Goal: Task Accomplishment & Management: Manage account settings

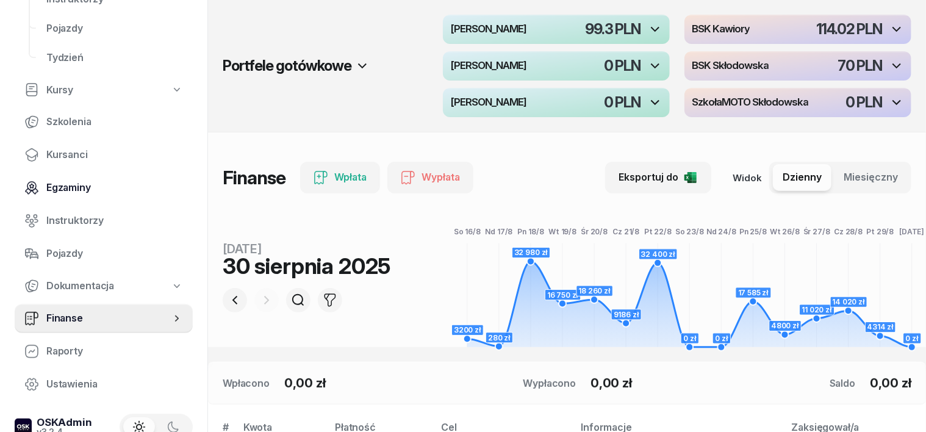
scroll to position [153, 0]
click at [71, 317] on span "Finanse" at bounding box center [108, 318] width 124 height 16
click at [228, 297] on icon "button" at bounding box center [235, 300] width 15 height 15
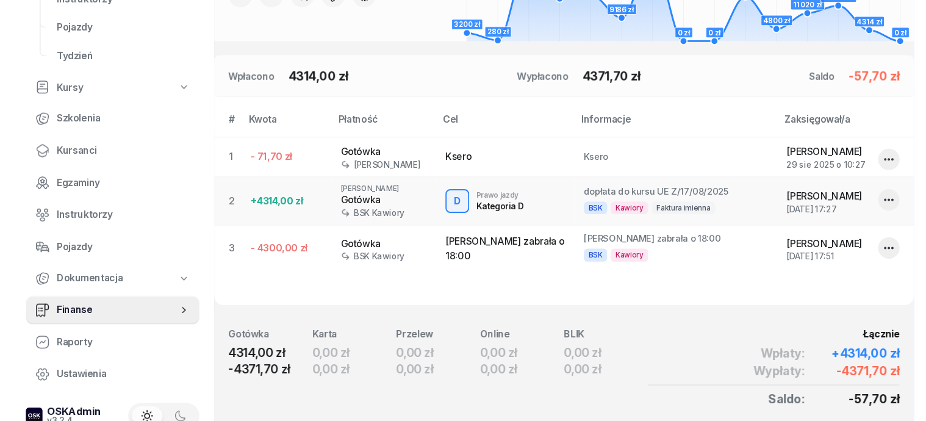
scroll to position [0, 0]
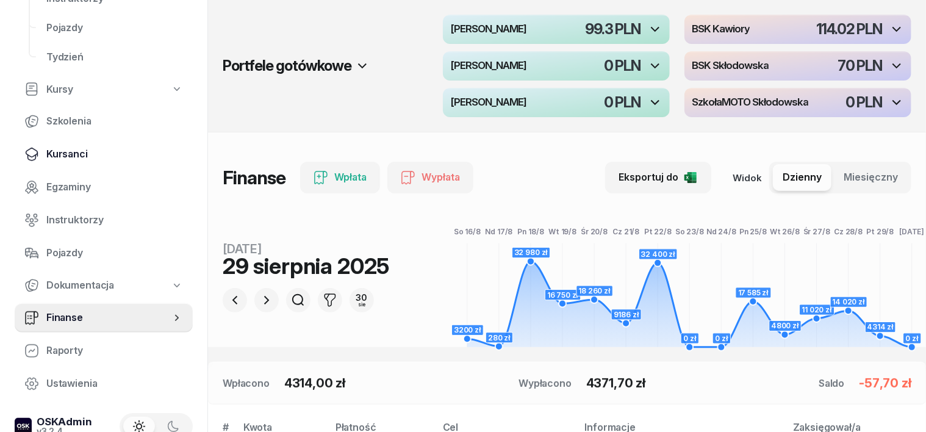
click at [79, 154] on span "Kursanci" at bounding box center [114, 154] width 137 height 16
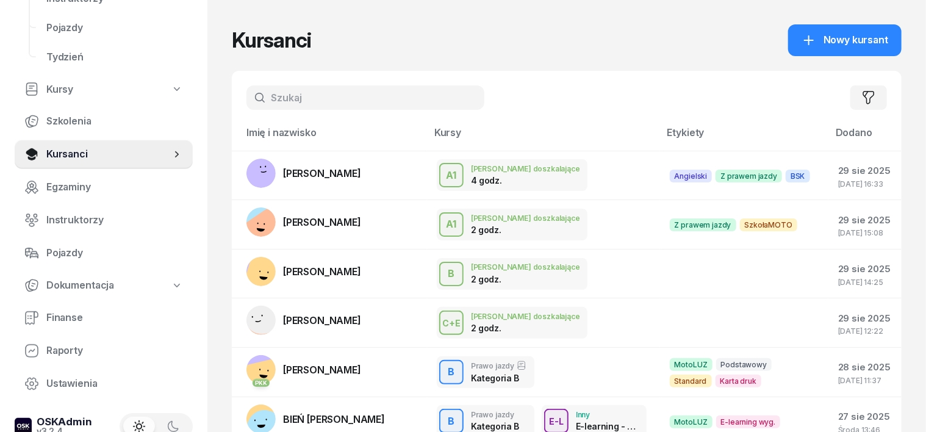
click at [261, 106] on input "text" at bounding box center [365, 97] width 238 height 24
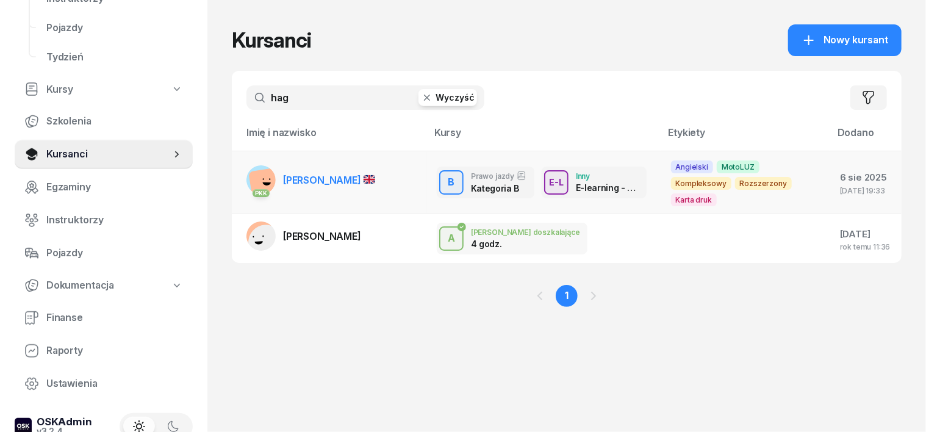
type input "hag"
click at [248, 181] on rect at bounding box center [265, 184] width 34 height 34
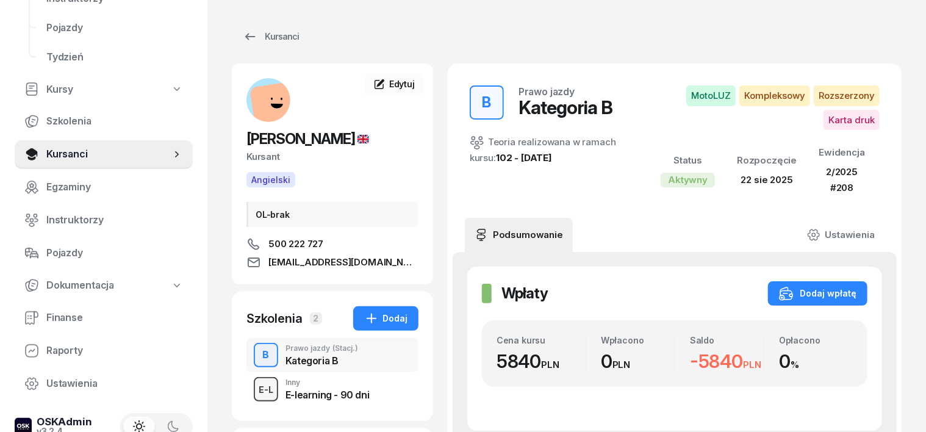
click at [254, 393] on div "E-L" at bounding box center [266, 389] width 24 height 15
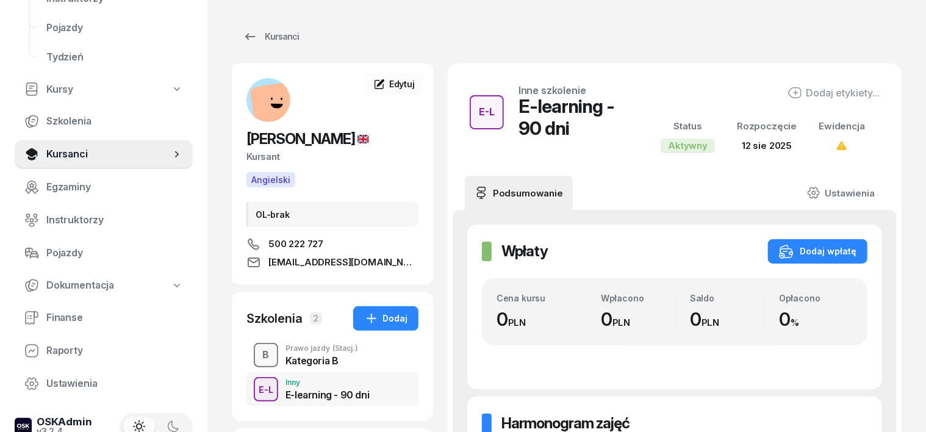
click at [258, 351] on div "B" at bounding box center [266, 355] width 16 height 21
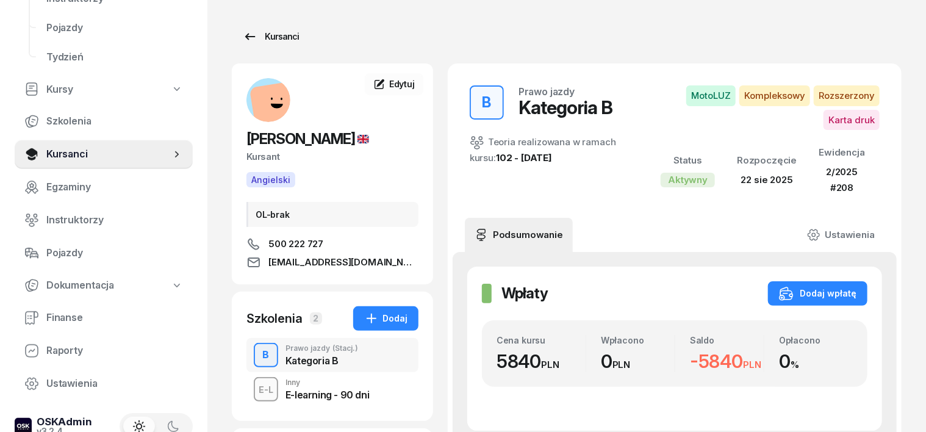
click at [259, 34] on div "Kursanci" at bounding box center [271, 36] width 56 height 15
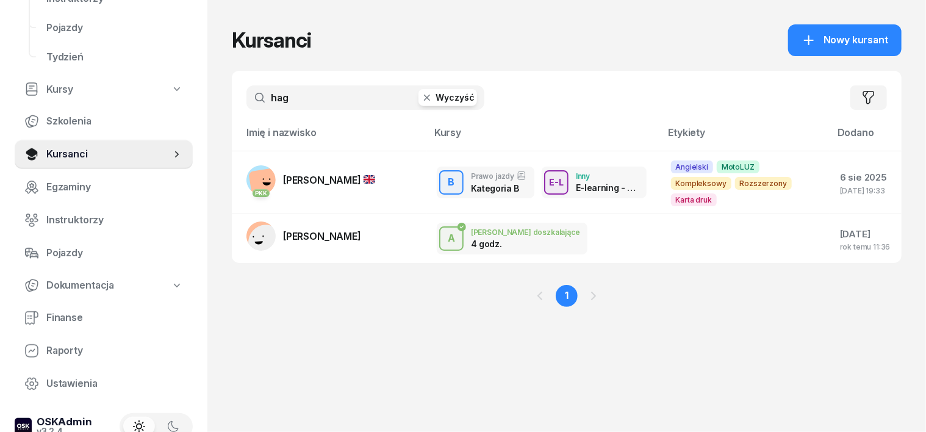
click at [421, 99] on icon "button" at bounding box center [427, 98] width 12 height 12
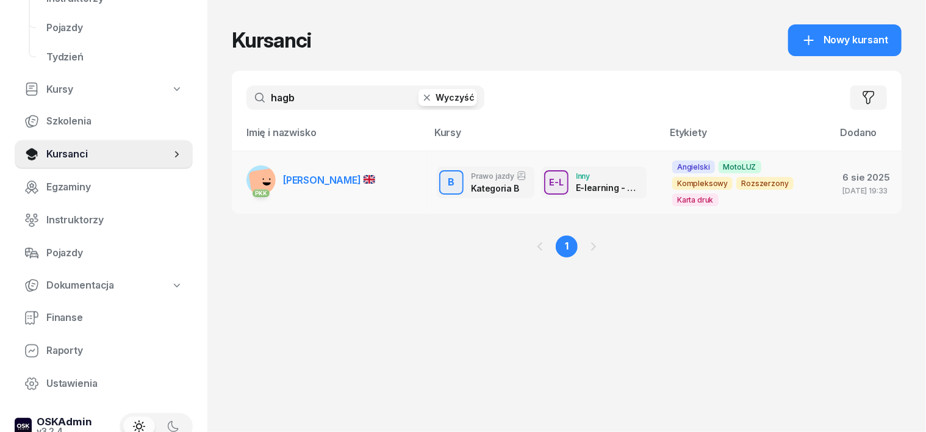
type input "hagb"
click at [248, 182] on rect at bounding box center [265, 184] width 34 height 34
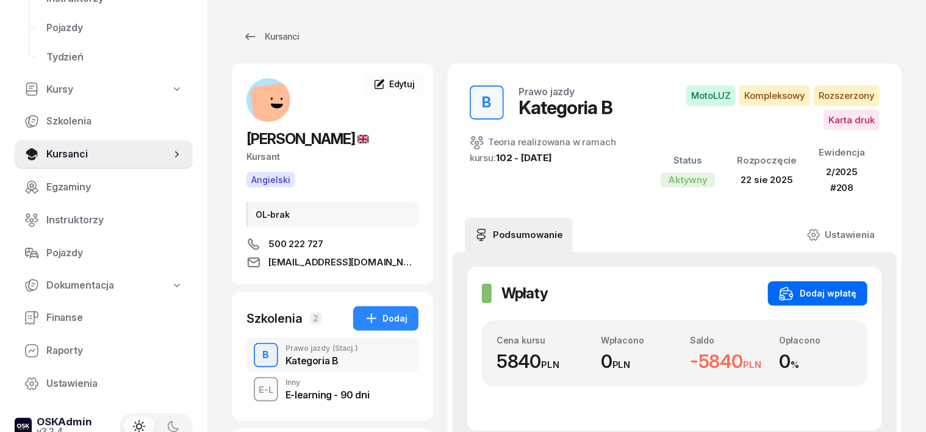
click at [857, 292] on div "Dodaj wpłatę" at bounding box center [817, 293] width 77 height 15
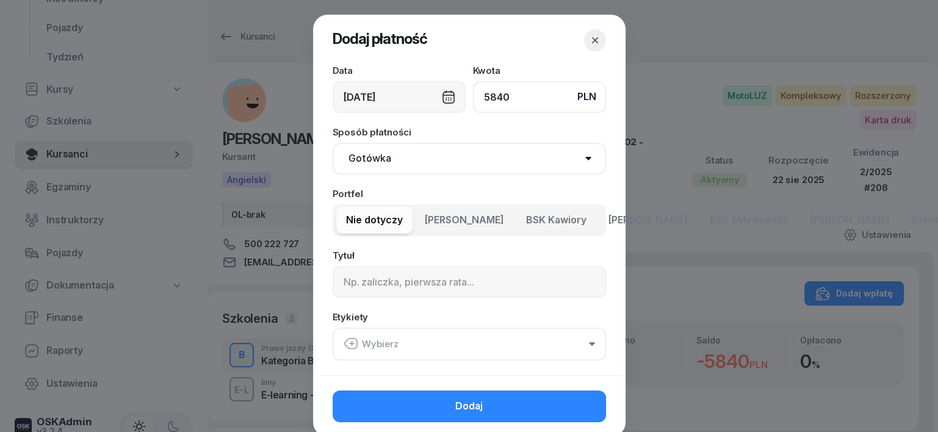
type input "5840"
click at [364, 152] on select "Gotówka Karta Przelew Płatności online BLIK" at bounding box center [468, 159] width 273 height 32
select select "transfer"
click at [332, 143] on select "Gotówka Karta Przelew Płatności online BLIK" at bounding box center [468, 159] width 273 height 32
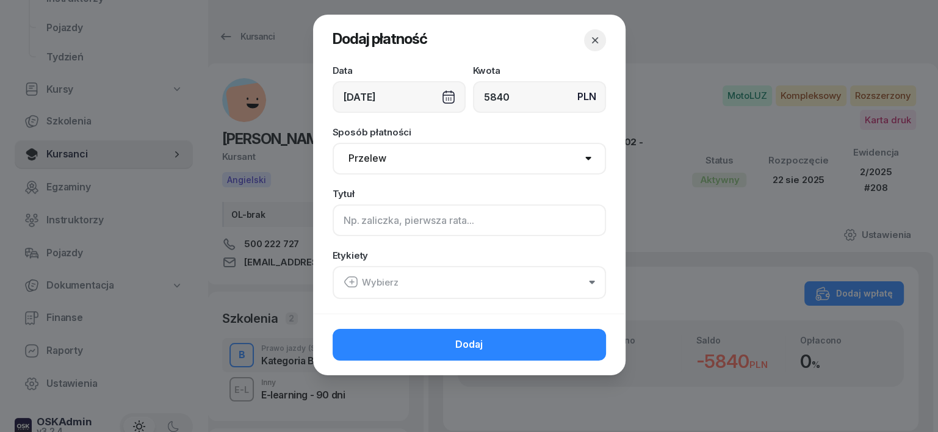
click at [347, 222] on input at bounding box center [468, 220] width 273 height 32
type input "B"
click at [350, 280] on icon "button" at bounding box center [350, 282] width 15 height 15
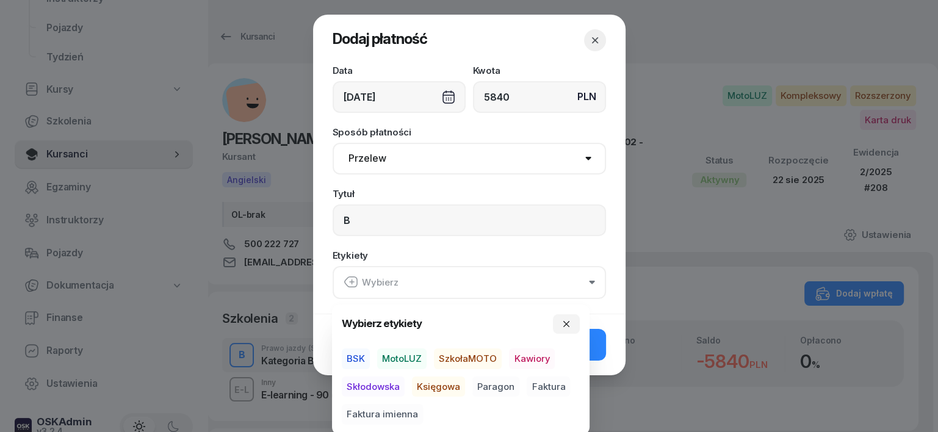
click at [409, 357] on span "MotoLUZ" at bounding box center [401, 358] width 49 height 21
click at [431, 386] on span "Księgowa" at bounding box center [438, 386] width 53 height 21
click at [489, 386] on span "Paragon" at bounding box center [495, 386] width 47 height 21
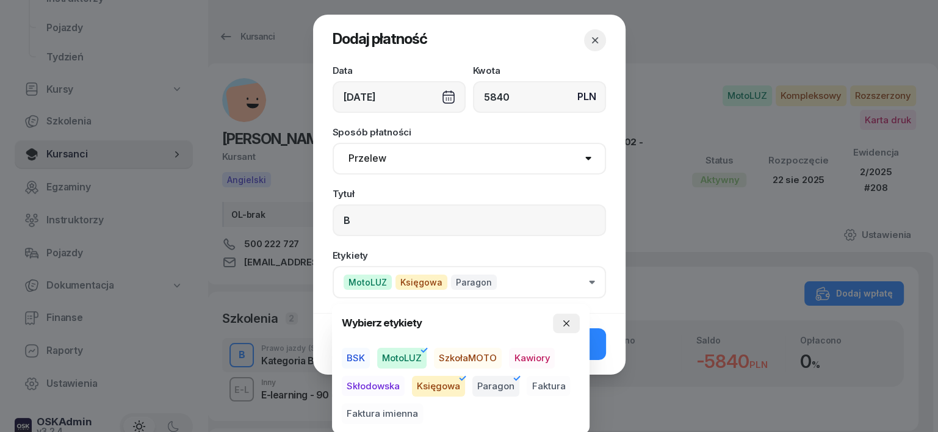
click at [569, 325] on icon "button" at bounding box center [566, 323] width 10 height 10
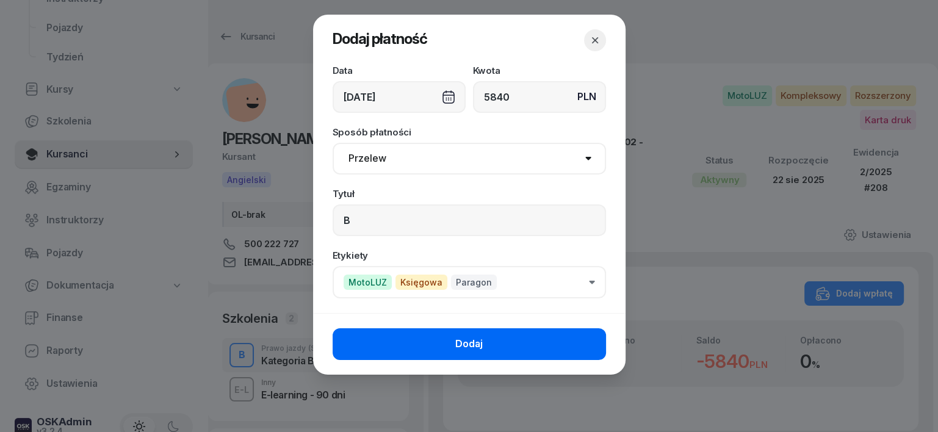
click at [598, 335] on button "Dodaj" at bounding box center [468, 344] width 273 height 32
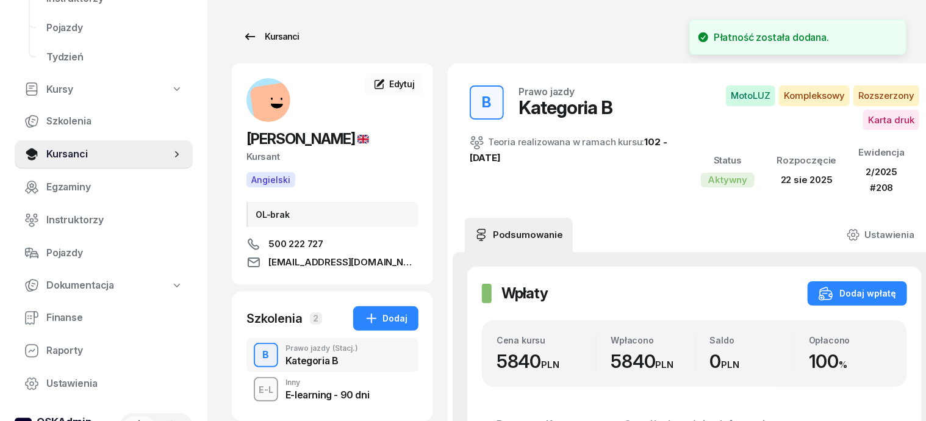
click at [264, 40] on div "Kursanci" at bounding box center [271, 36] width 56 height 15
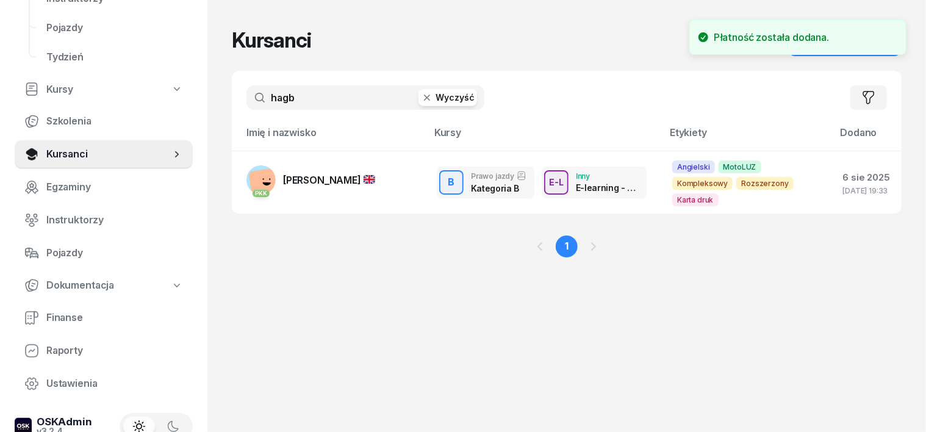
click at [419, 106] on button "Wyczyść" at bounding box center [448, 97] width 59 height 17
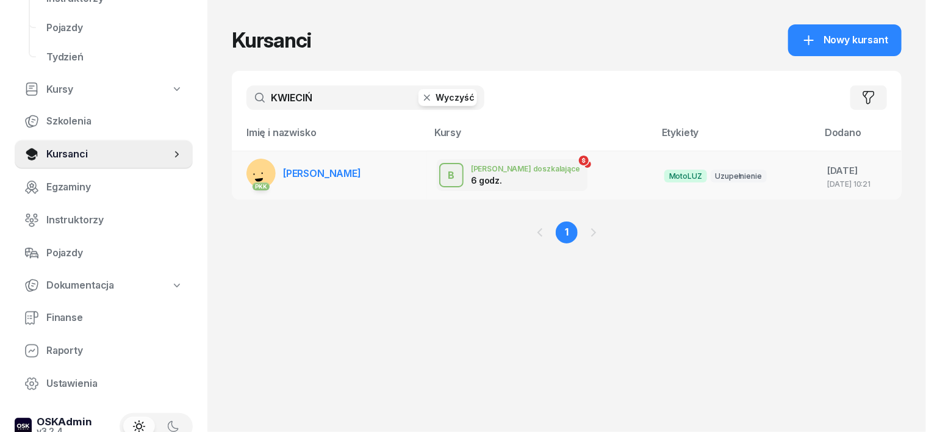
type input "KWIECIŃ"
click at [234, 168] on rect at bounding box center [258, 173] width 49 height 49
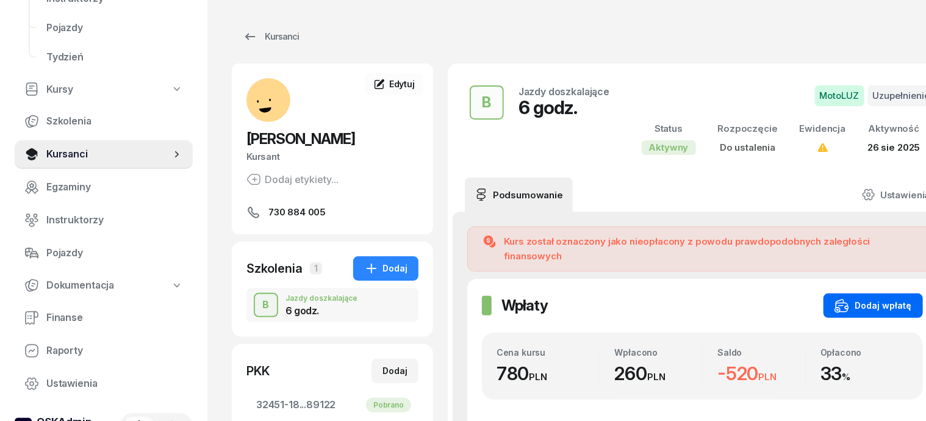
click at [839, 298] on div "Dodaj wpłatę" at bounding box center [873, 305] width 77 height 15
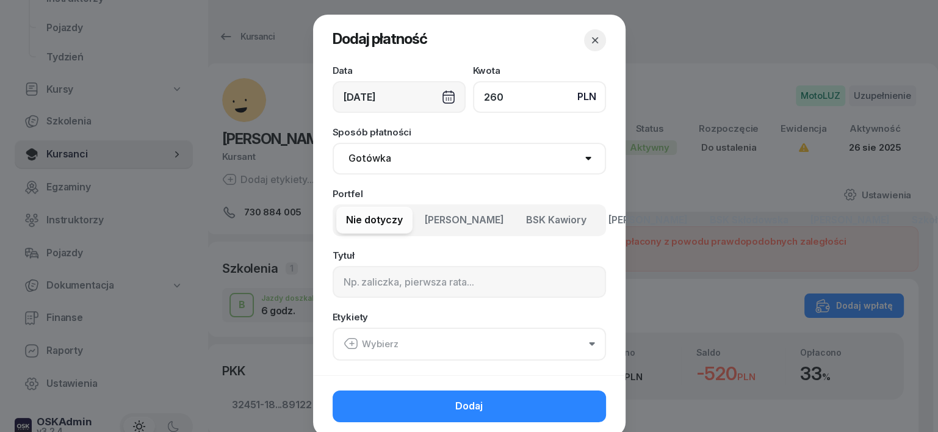
type input "260"
click at [345, 159] on select "Gotówka Karta Przelew Płatności online BLIK" at bounding box center [468, 159] width 273 height 32
select select "transfer"
click at [332, 143] on select "Gotówka Karta Przelew Płatności online BLIK" at bounding box center [468, 159] width 273 height 32
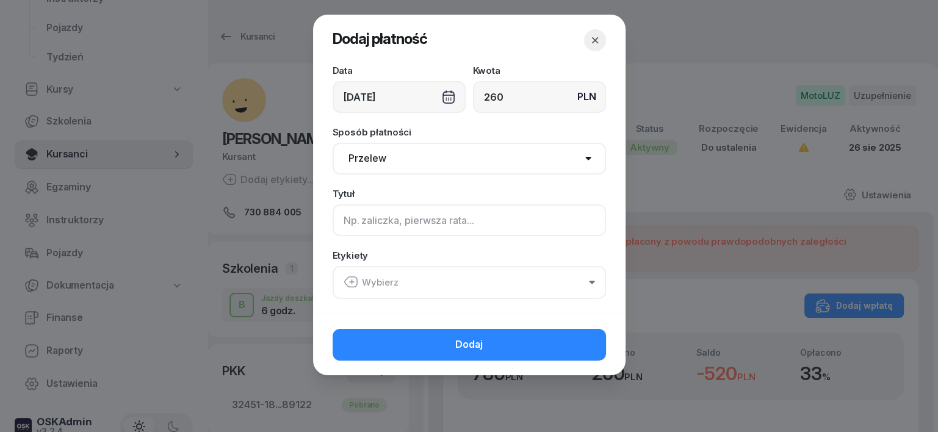
click at [341, 215] on input at bounding box center [468, 220] width 273 height 32
type input "B"
click at [350, 279] on icon "button" at bounding box center [350, 282] width 15 height 15
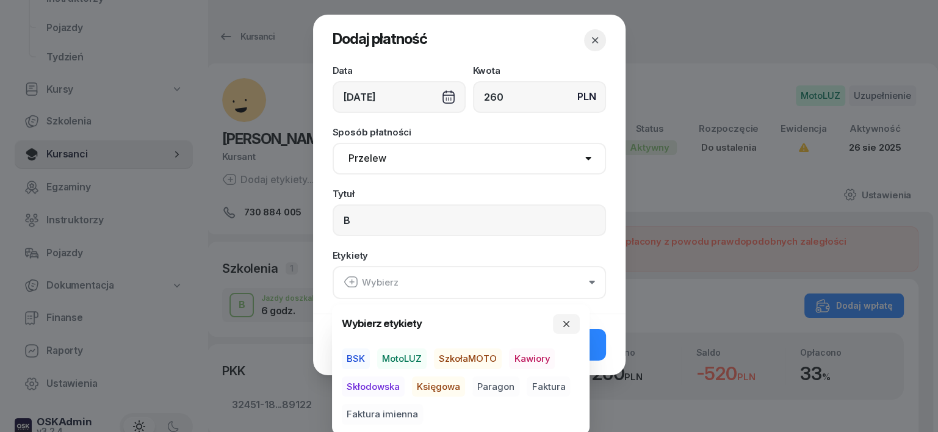
click at [404, 356] on span "MotoLUZ" at bounding box center [401, 358] width 49 height 21
drag, startPoint x: 429, startPoint y: 384, endPoint x: 489, endPoint y: 395, distance: 60.9
click at [429, 386] on span "Księgowa" at bounding box center [438, 386] width 53 height 21
drag, startPoint x: 491, startPoint y: 388, endPoint x: 528, endPoint y: 365, distance: 43.3
click at [493, 390] on span "Paragon" at bounding box center [495, 386] width 47 height 21
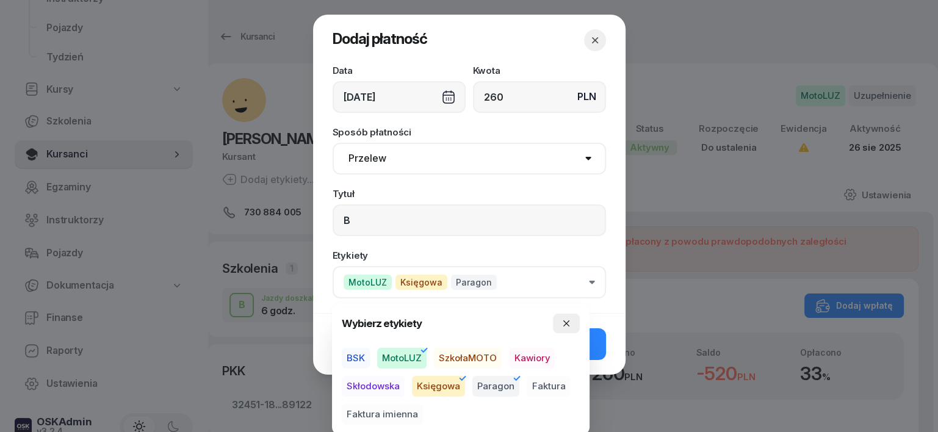
click at [571, 321] on icon "button" at bounding box center [566, 323] width 10 height 10
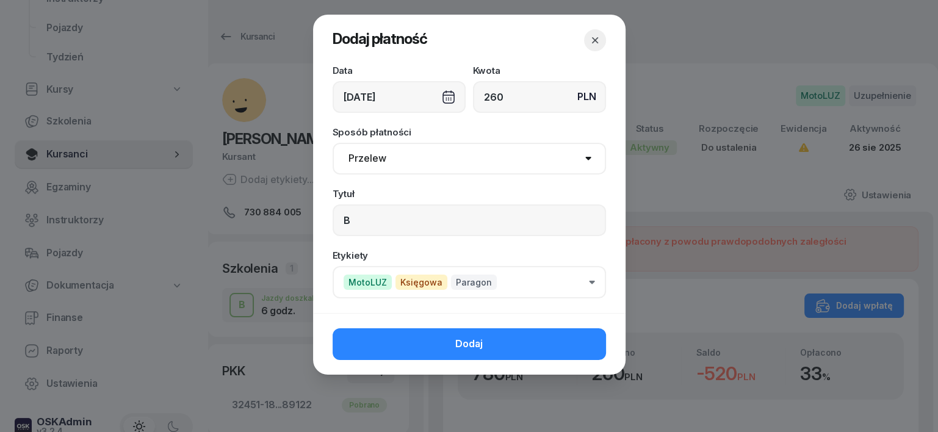
click at [587, 343] on button "Dodaj" at bounding box center [468, 344] width 273 height 32
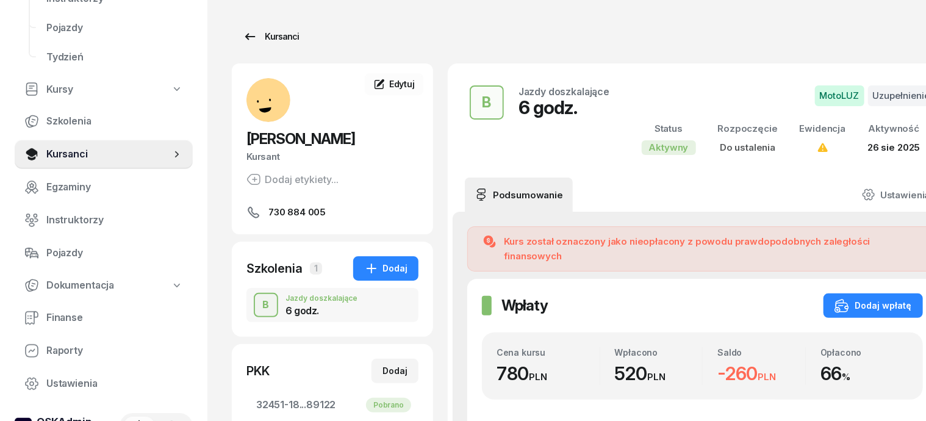
click at [261, 35] on div "Kursanci" at bounding box center [271, 36] width 56 height 15
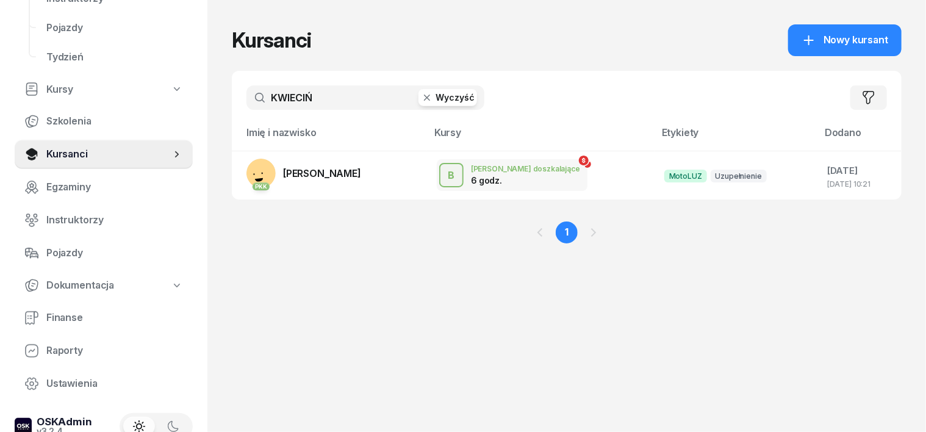
click at [421, 98] on icon "button" at bounding box center [427, 98] width 12 height 12
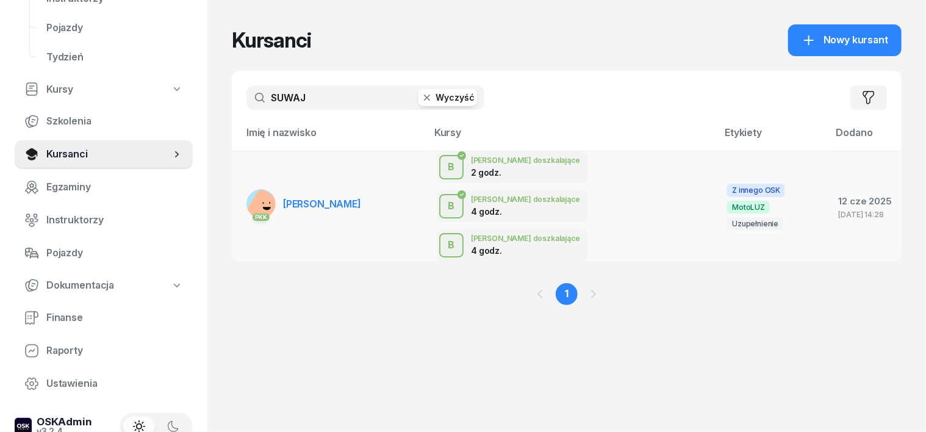
type input "SUWAJ"
click at [243, 188] on rect at bounding box center [265, 210] width 44 height 44
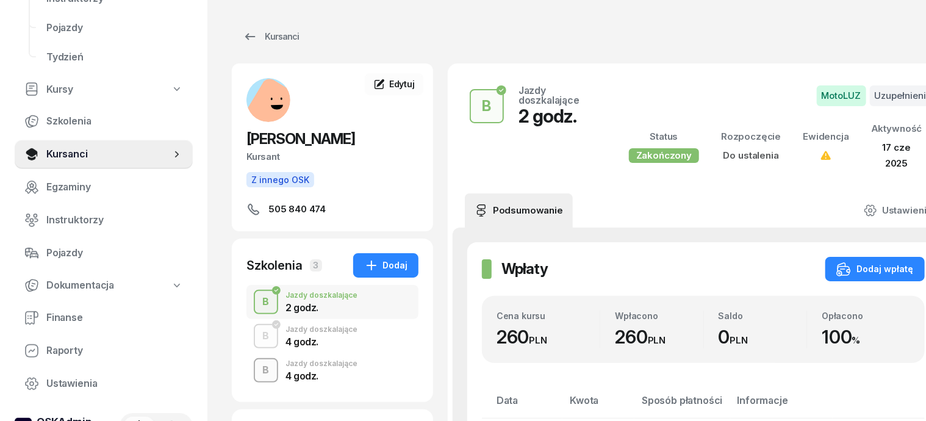
click at [255, 372] on div "button" at bounding box center [266, 370] width 22 height 22
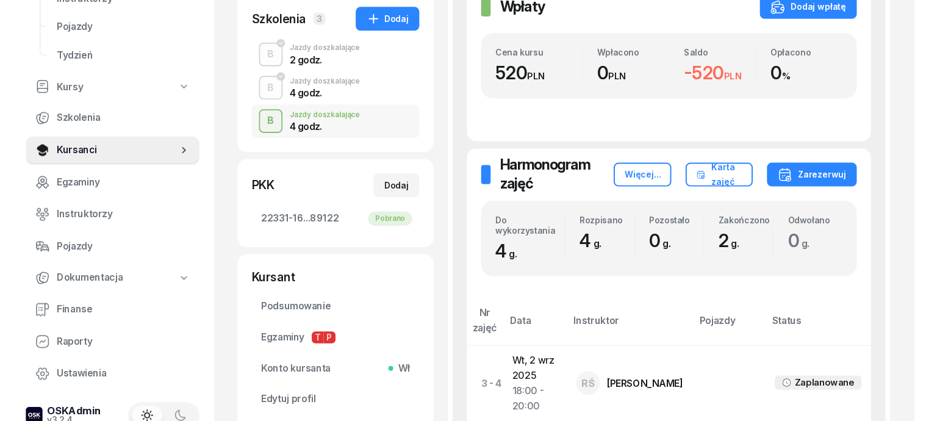
scroll to position [153, 0]
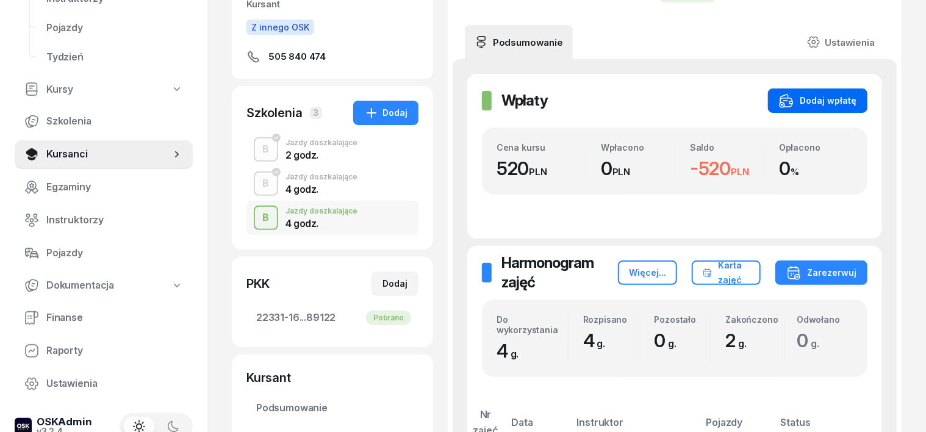
click at [857, 97] on div "Dodaj wpłatę" at bounding box center [817, 100] width 77 height 15
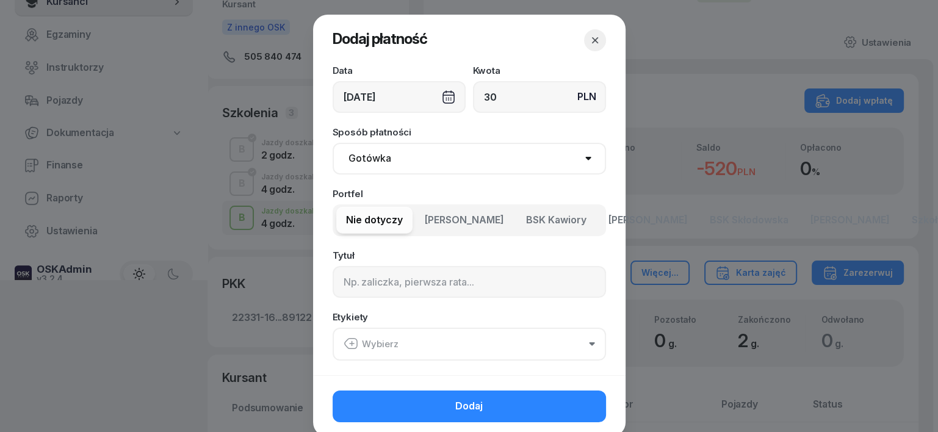
type input "3"
type input "260"
click at [366, 157] on select "Gotówka Karta Przelew Płatności online BLIK" at bounding box center [468, 159] width 273 height 32
select select "transfer"
click at [332, 143] on select "Gotówka Karta Przelew Płatności online BLIK" at bounding box center [468, 159] width 273 height 32
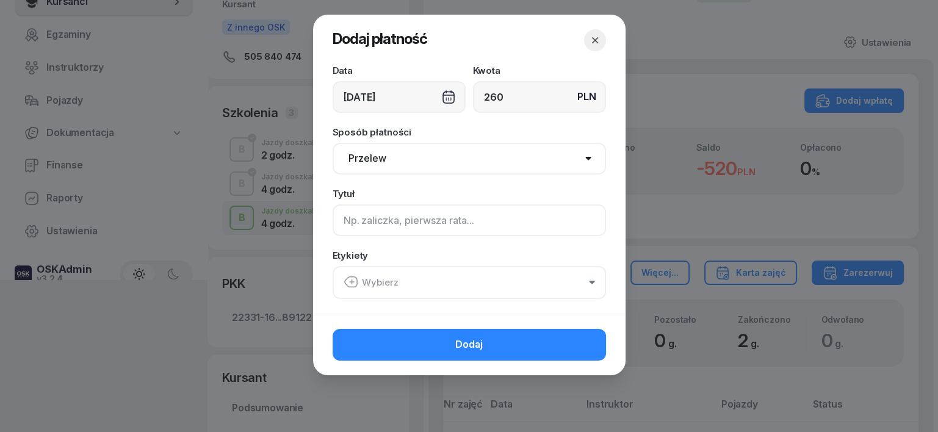
click at [347, 217] on input at bounding box center [468, 220] width 273 height 32
type input "B"
click at [352, 279] on icon "button" at bounding box center [350, 282] width 15 height 15
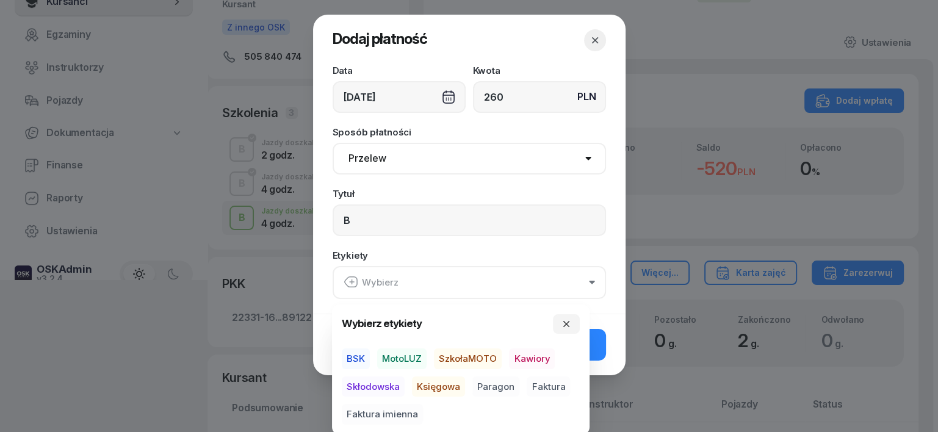
click at [404, 354] on span "MotoLUZ" at bounding box center [401, 358] width 49 height 21
drag, startPoint x: 431, startPoint y: 383, endPoint x: 442, endPoint y: 385, distance: 10.7
click at [432, 383] on span "Księgowa" at bounding box center [438, 386] width 53 height 21
drag, startPoint x: 490, startPoint y: 380, endPoint x: 500, endPoint y: 378, distance: 10.5
click at [490, 381] on span "Paragon" at bounding box center [495, 386] width 47 height 21
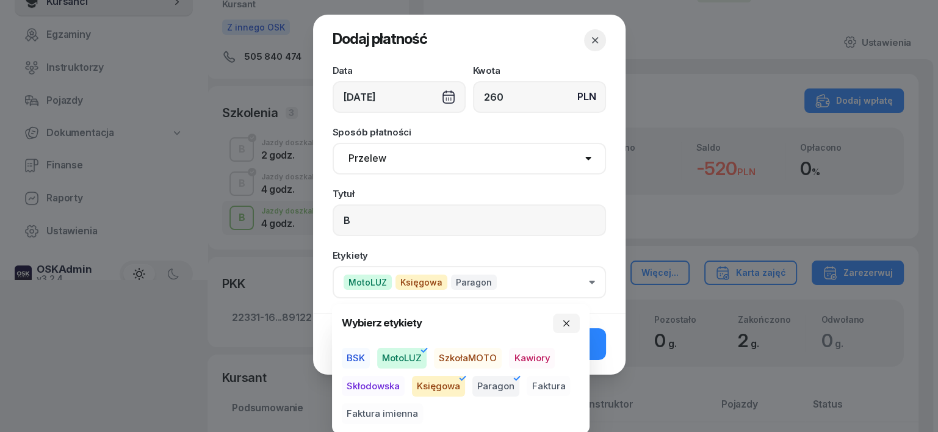
drag, startPoint x: 567, startPoint y: 323, endPoint x: 573, endPoint y: 339, distance: 17.6
click at [567, 325] on icon "button" at bounding box center [566, 323] width 10 height 10
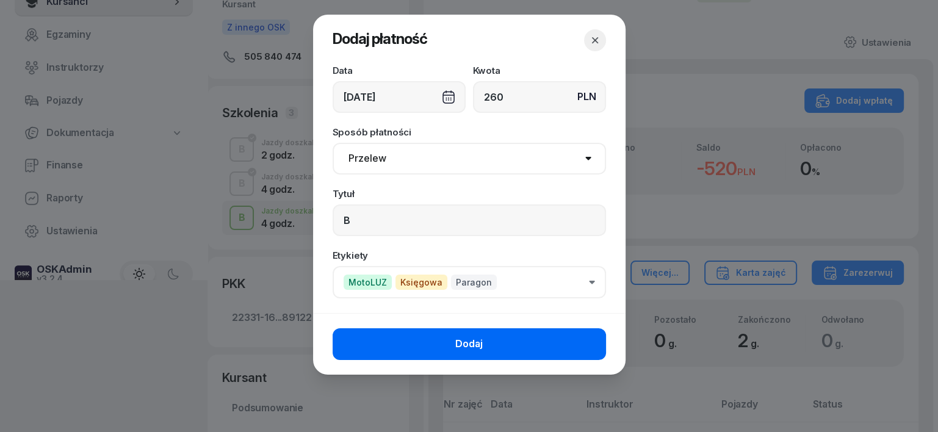
click at [595, 351] on button "Dodaj" at bounding box center [468, 344] width 273 height 32
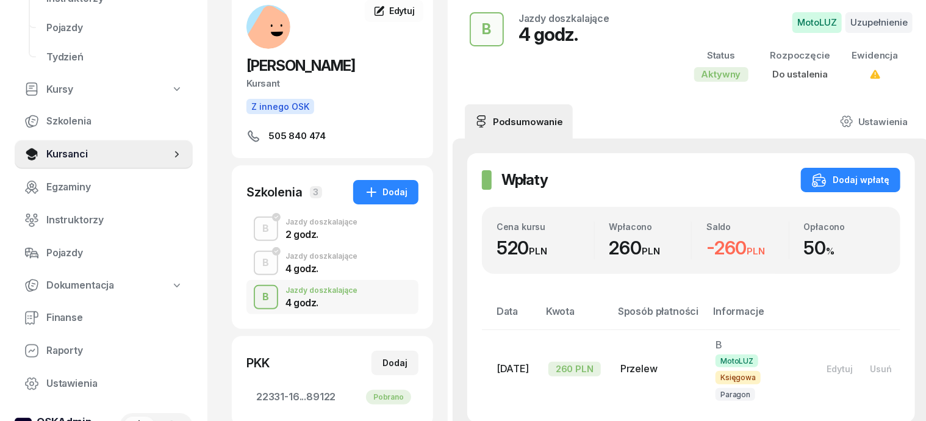
scroll to position [0, 0]
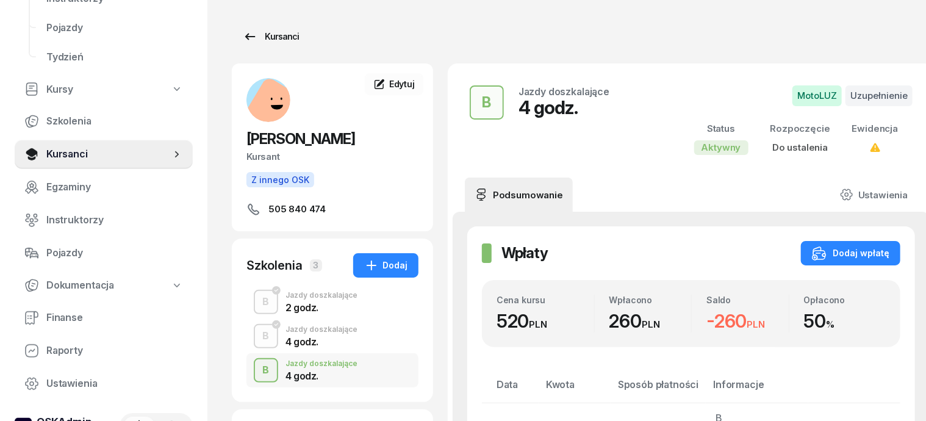
click at [251, 35] on div "Kursanci" at bounding box center [271, 36] width 56 height 15
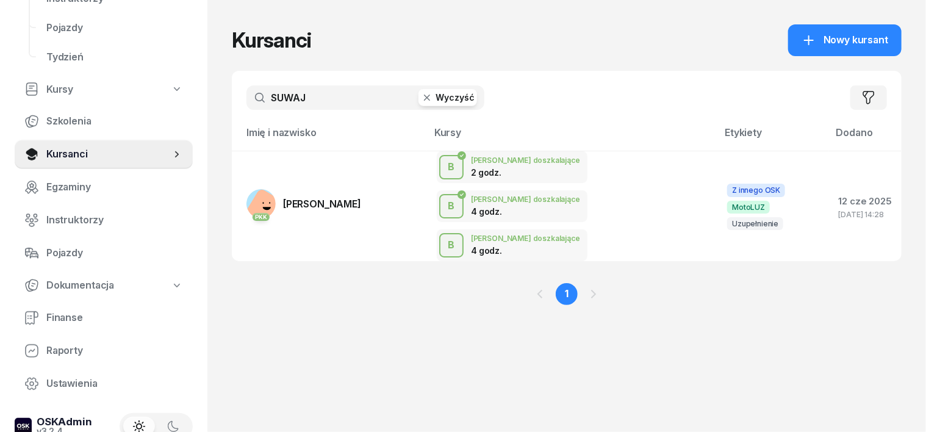
click at [421, 96] on icon "button" at bounding box center [427, 98] width 12 height 12
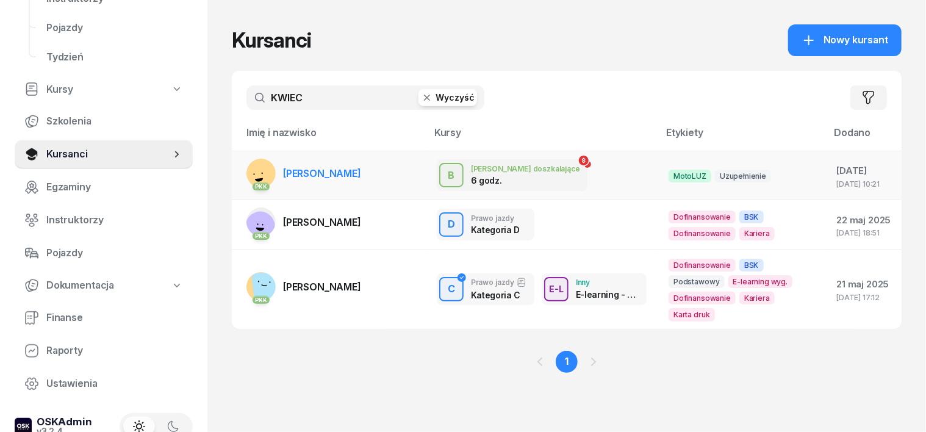
type input "KWIEC"
click at [239, 176] on rect at bounding box center [258, 173] width 49 height 49
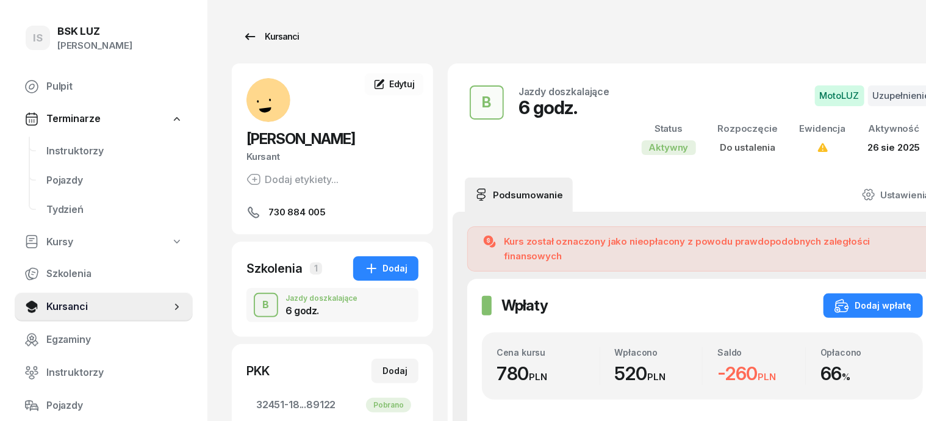
click at [258, 38] on div "Kursanci" at bounding box center [271, 36] width 56 height 15
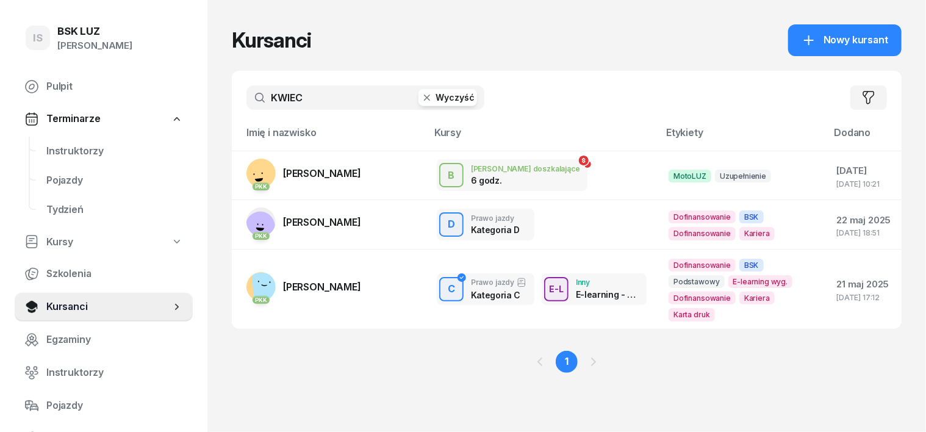
click at [424, 98] on icon "button" at bounding box center [427, 98] width 6 height 6
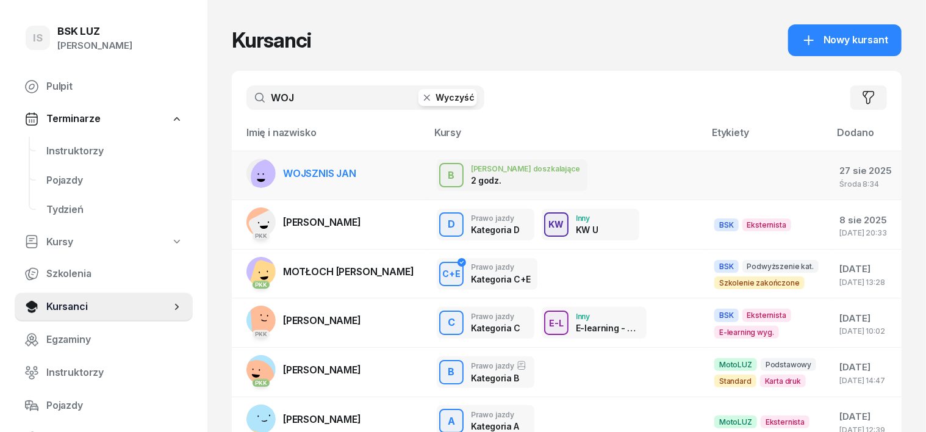
type input "WOJ"
click at [244, 172] on rect at bounding box center [268, 176] width 49 height 49
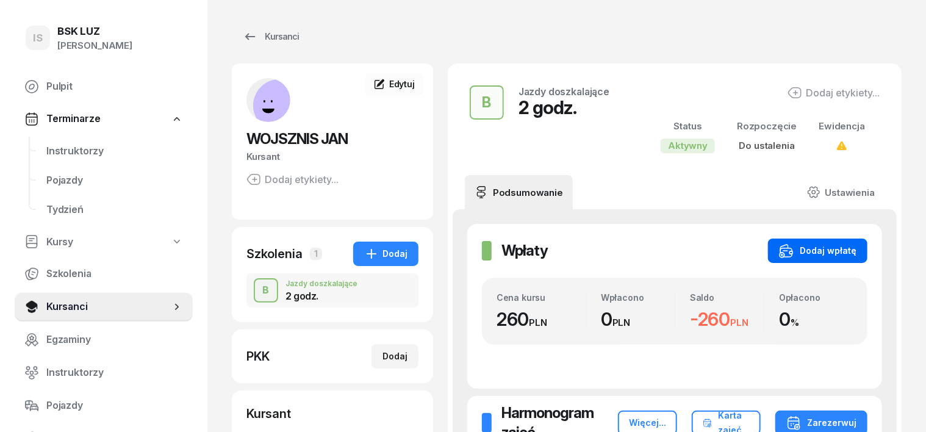
click at [857, 246] on div "Dodaj wpłatę" at bounding box center [817, 250] width 77 height 15
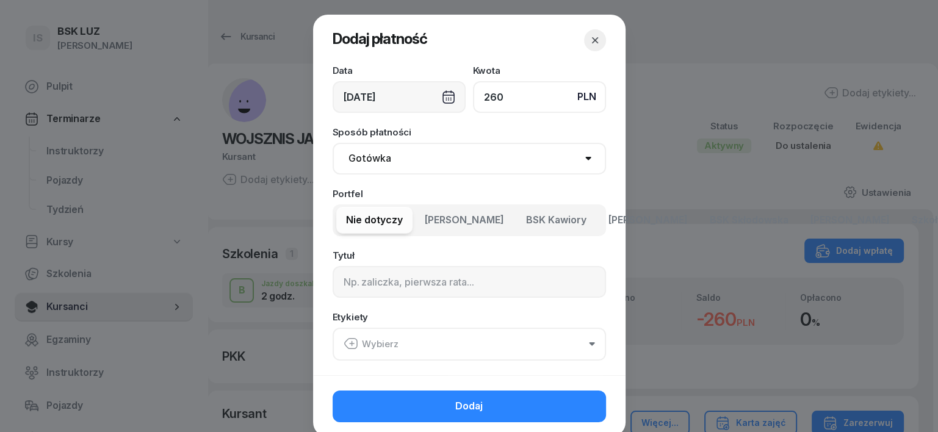
type input "260"
click at [362, 156] on select "Gotówka Karta Przelew Płatności online BLIK" at bounding box center [468, 159] width 273 height 32
select select "transfer"
click at [332, 143] on select "Gotówka Karta Przelew Płatności online BLIK" at bounding box center [468, 159] width 273 height 32
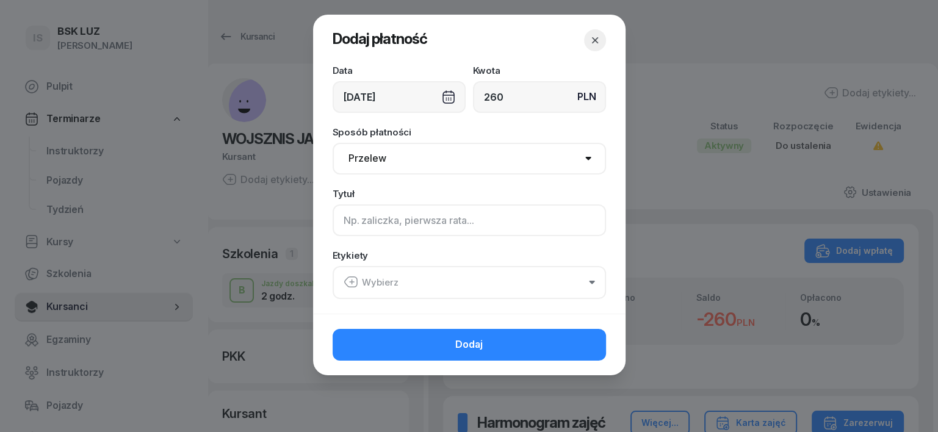
click at [351, 220] on input at bounding box center [468, 220] width 273 height 32
type input "B"
click at [352, 278] on icon "button" at bounding box center [350, 282] width 15 height 15
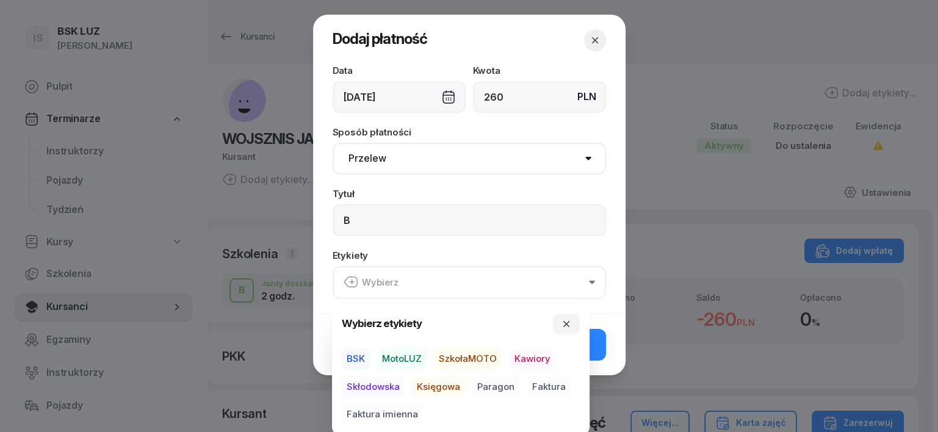
drag, startPoint x: 411, startPoint y: 353, endPoint x: 424, endPoint y: 368, distance: 20.3
click at [411, 357] on span "MotoLUZ" at bounding box center [401, 358] width 49 height 21
drag, startPoint x: 444, startPoint y: 383, endPoint x: 481, endPoint y: 381, distance: 37.9
click at [444, 384] on span "Księgowa" at bounding box center [438, 386] width 53 height 21
click at [497, 386] on span "Paragon" at bounding box center [495, 386] width 47 height 21
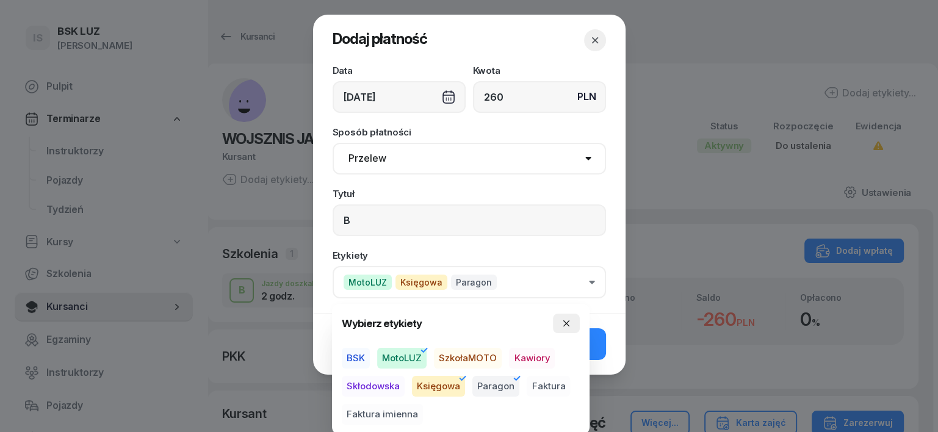
click at [569, 314] on button "button" at bounding box center [566, 324] width 27 height 20
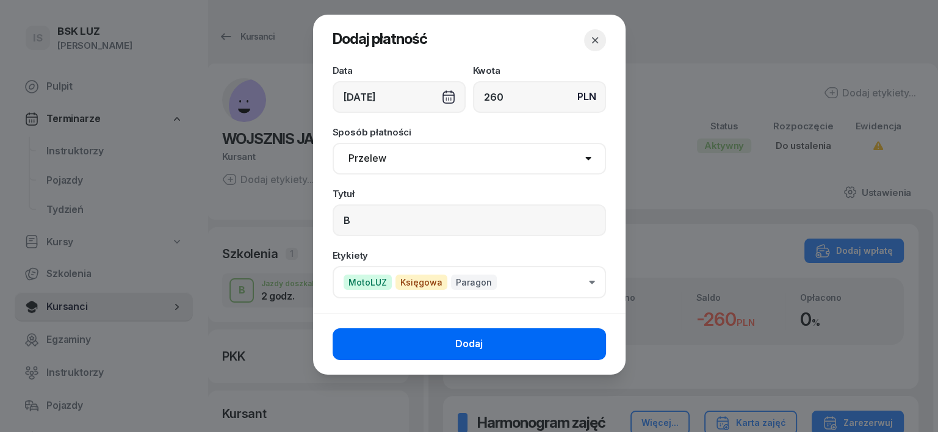
click at [588, 350] on button "Dodaj" at bounding box center [468, 344] width 273 height 32
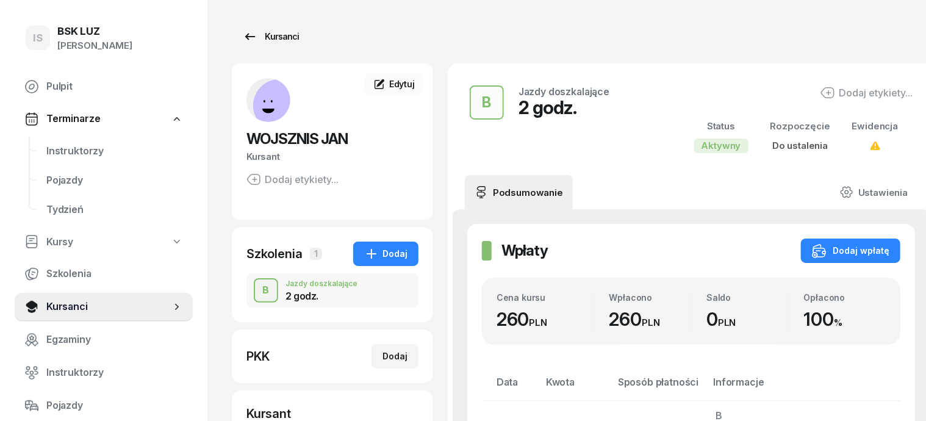
click at [270, 32] on div "Kursanci" at bounding box center [271, 36] width 56 height 15
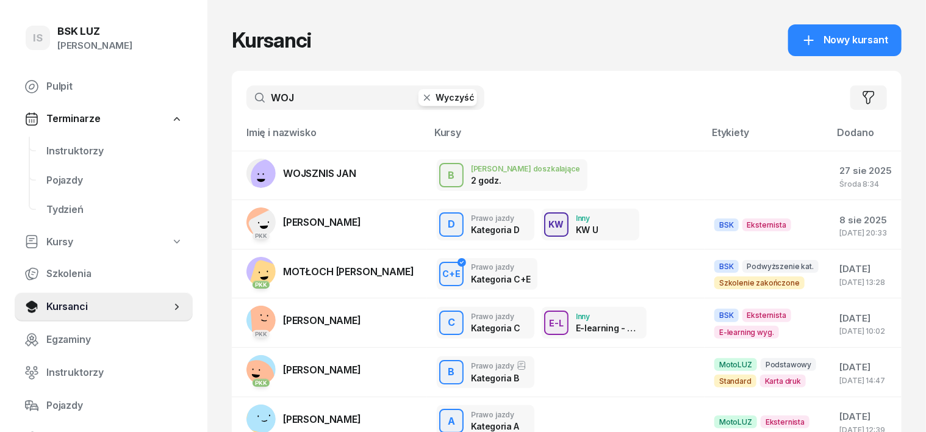
click at [421, 96] on icon "button" at bounding box center [427, 98] width 12 height 12
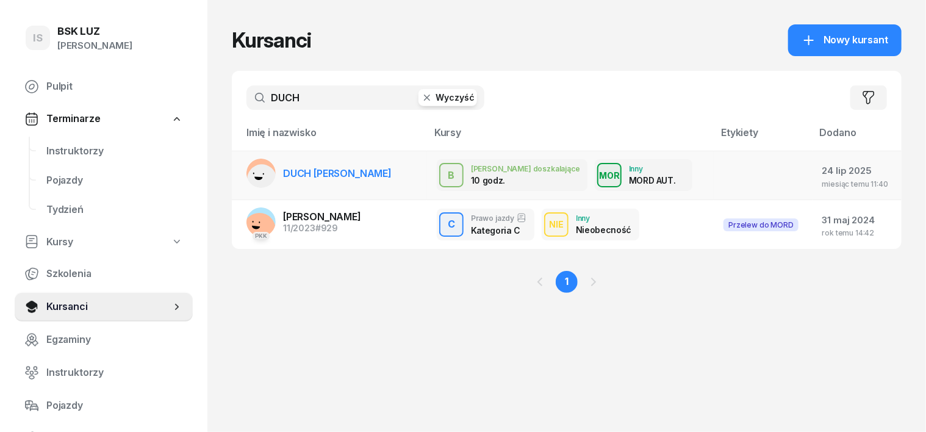
type input "DUCH"
click at [242, 173] on rect at bounding box center [262, 179] width 40 height 40
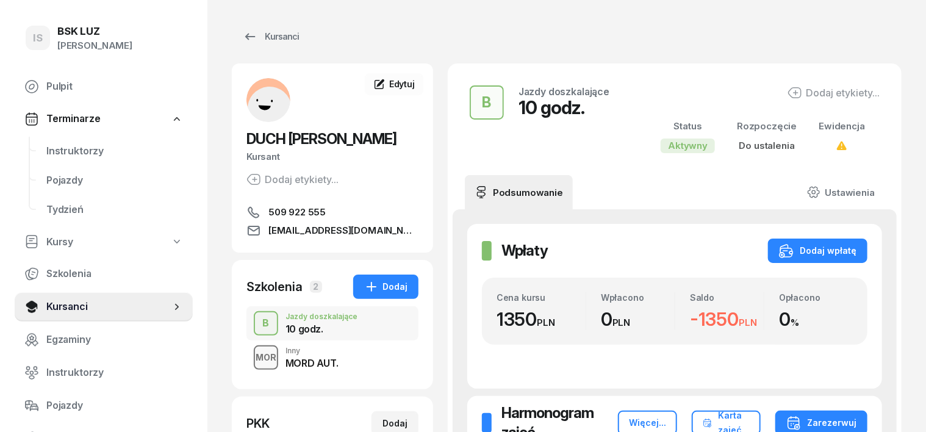
click at [251, 352] on div "MOR" at bounding box center [266, 357] width 31 height 15
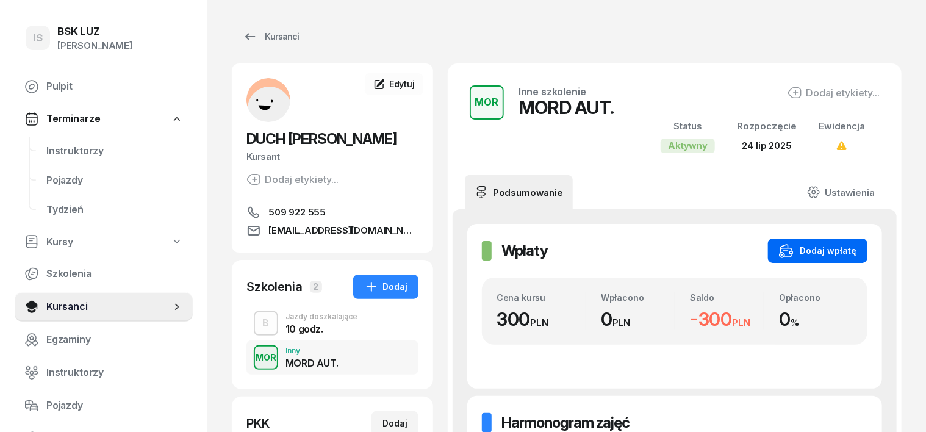
click at [857, 246] on div "Dodaj wpłatę" at bounding box center [817, 250] width 77 height 15
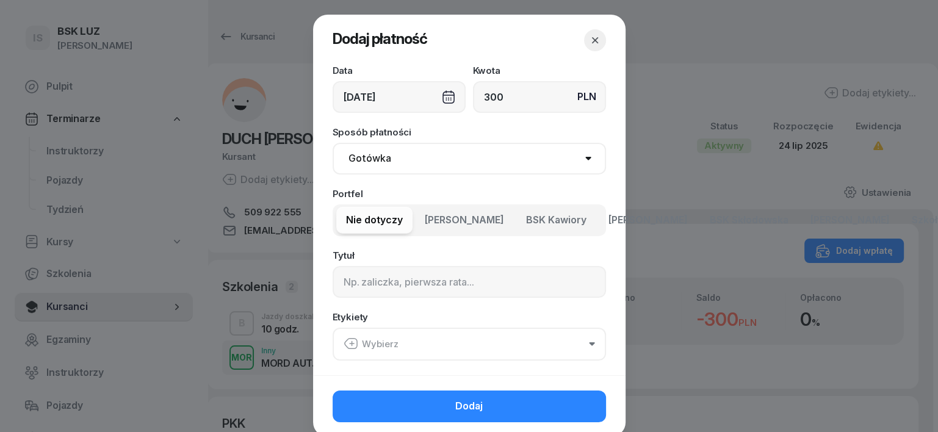
type input "300"
click at [371, 159] on select "Gotówka Karta Przelew Płatności online BLIK" at bounding box center [468, 159] width 273 height 32
select select "transfer"
click at [332, 143] on select "Gotówka Karta Przelew Płatności online BLIK" at bounding box center [468, 159] width 273 height 32
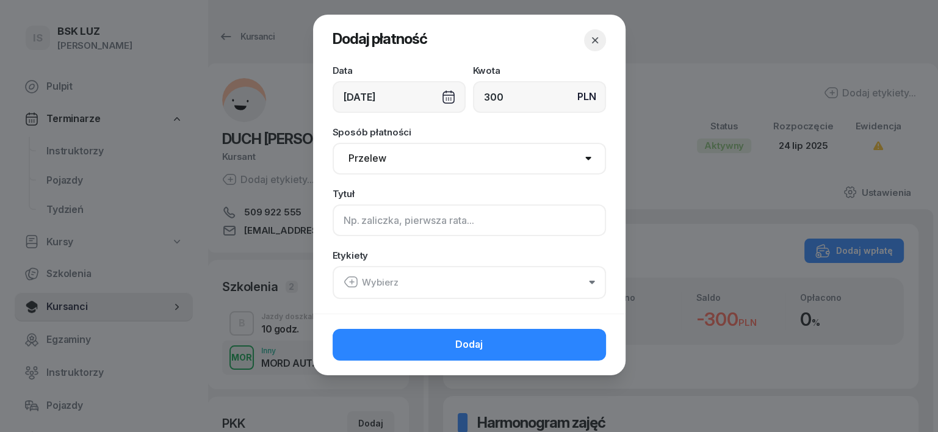
click at [345, 222] on input at bounding box center [468, 220] width 273 height 32
type input "B - MORD"
click at [348, 282] on icon "button" at bounding box center [350, 282] width 15 height 15
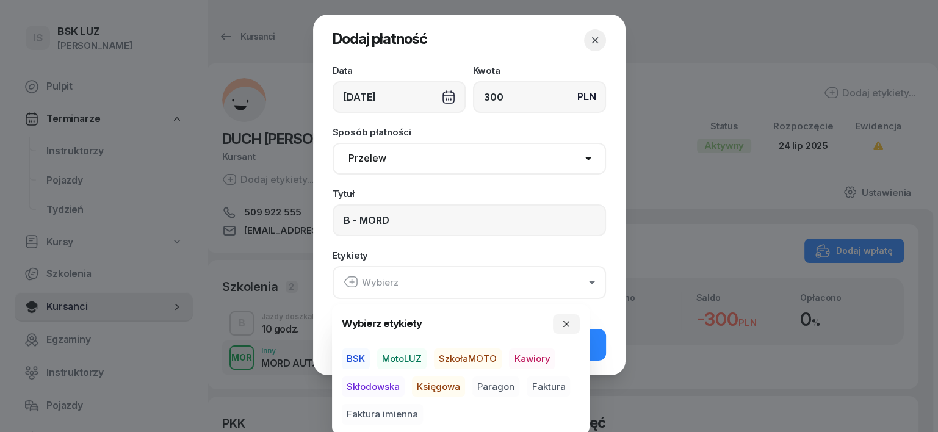
drag, startPoint x: 399, startPoint y: 358, endPoint x: 395, endPoint y: 381, distance: 23.0
click at [399, 361] on span "MotoLUZ" at bounding box center [401, 358] width 49 height 21
drag, startPoint x: 436, startPoint y: 382, endPoint x: 459, endPoint y: 389, distance: 24.3
click at [456, 388] on span "Księgowa" at bounding box center [438, 386] width 53 height 21
drag, startPoint x: 495, startPoint y: 386, endPoint x: 501, endPoint y: 388, distance: 6.4
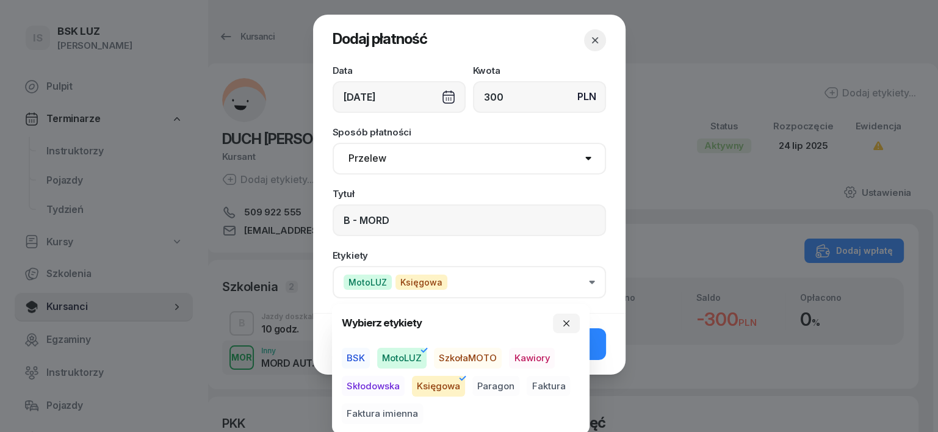
click at [496, 389] on span "Paragon" at bounding box center [495, 386] width 47 height 21
drag, startPoint x: 565, startPoint y: 320, endPoint x: 564, endPoint y: 336, distance: 15.9
click at [566, 322] on icon "button" at bounding box center [566, 323] width 10 height 10
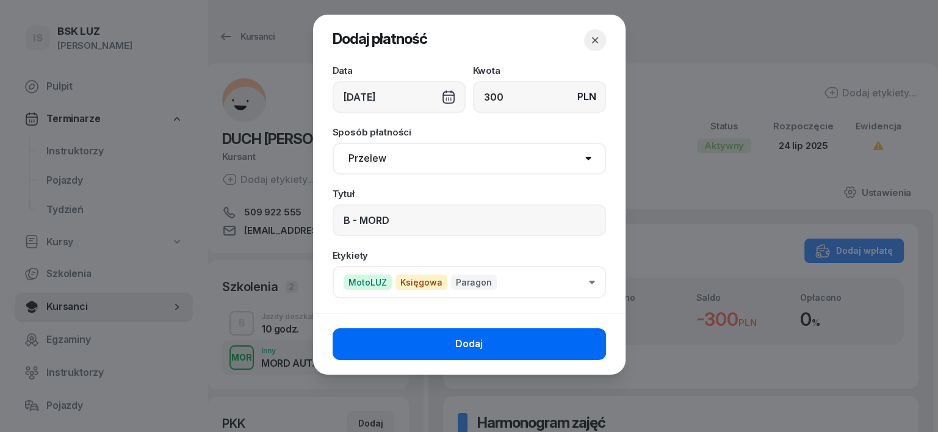
click at [577, 334] on button "Dodaj" at bounding box center [468, 344] width 273 height 32
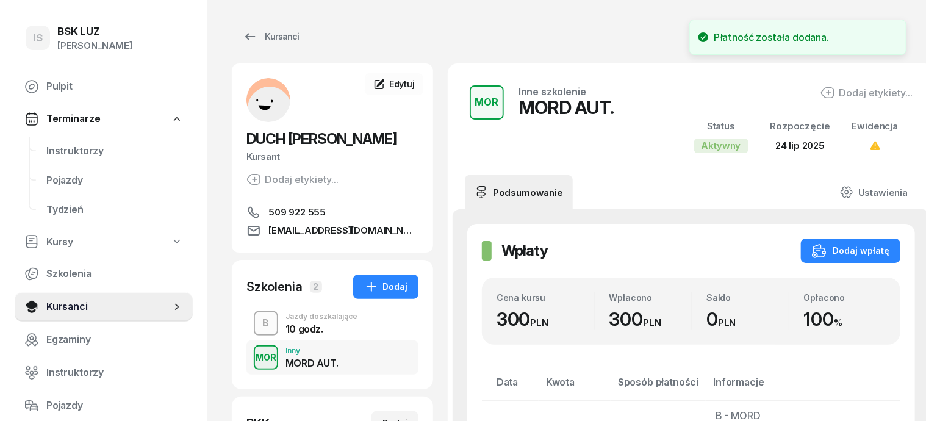
click at [258, 322] on div "B" at bounding box center [266, 323] width 16 height 21
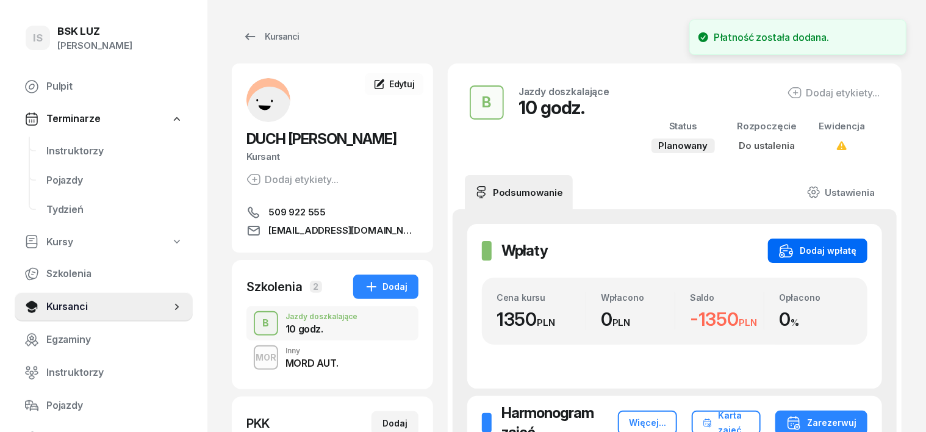
click at [847, 251] on div "Dodaj wpłatę" at bounding box center [817, 250] width 77 height 15
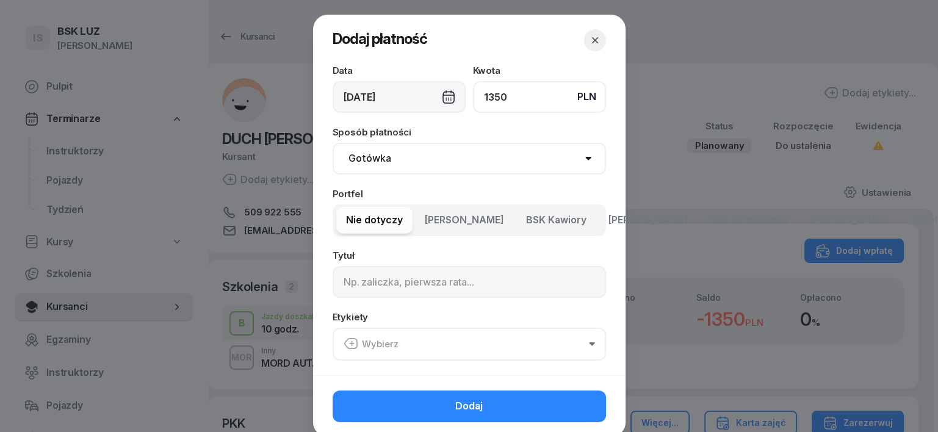
type input "1350"
drag, startPoint x: 353, startPoint y: 154, endPoint x: 350, endPoint y: 161, distance: 7.7
click at [353, 154] on select "Gotówka Karta Przelew Płatności online BLIK" at bounding box center [468, 159] width 273 height 32
select select "transfer"
click at [332, 143] on select "Gotówka Karta Przelew Płatności online BLIK" at bounding box center [468, 159] width 273 height 32
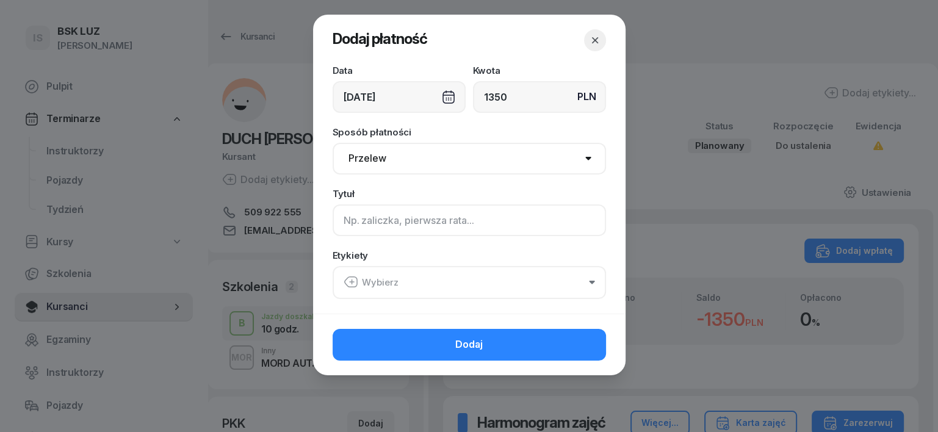
click at [360, 232] on input at bounding box center [468, 220] width 273 height 32
type input "B PAKIET"
click at [354, 282] on icon "button" at bounding box center [350, 282] width 15 height 15
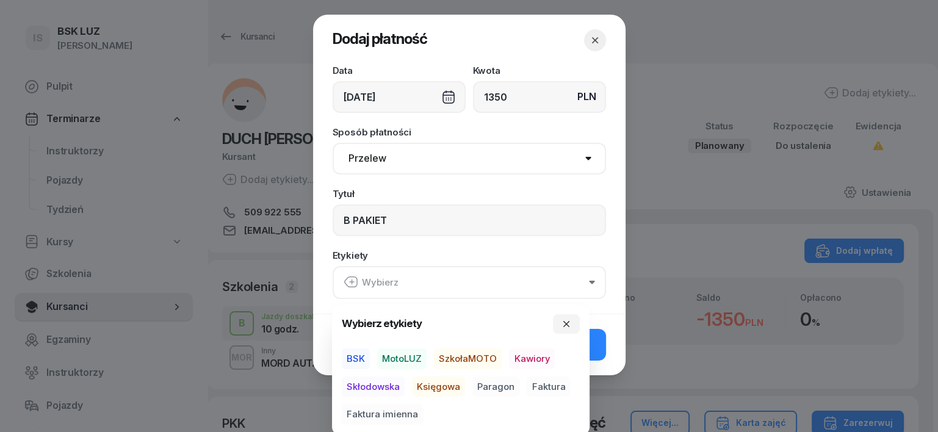
click at [408, 358] on span "MotoLUZ" at bounding box center [401, 358] width 49 height 21
click at [442, 387] on span "Księgowa" at bounding box center [438, 386] width 53 height 21
click at [512, 384] on span "Paragon" at bounding box center [495, 386] width 47 height 21
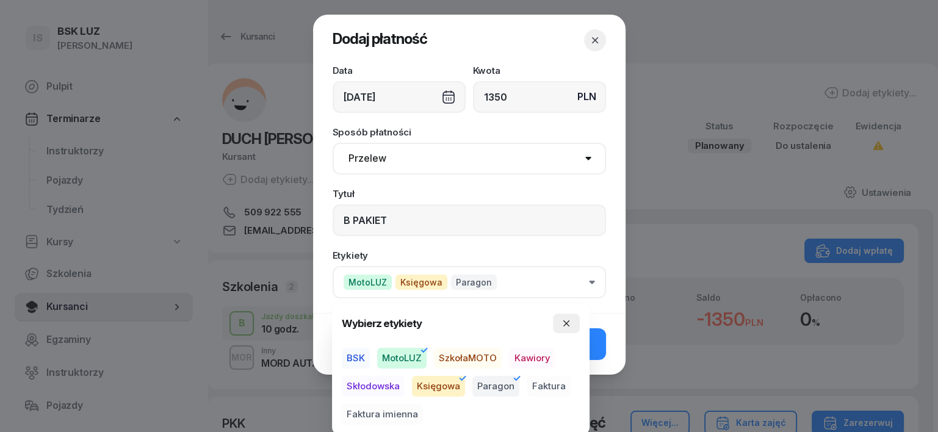
click at [570, 325] on icon "button" at bounding box center [566, 323] width 10 height 10
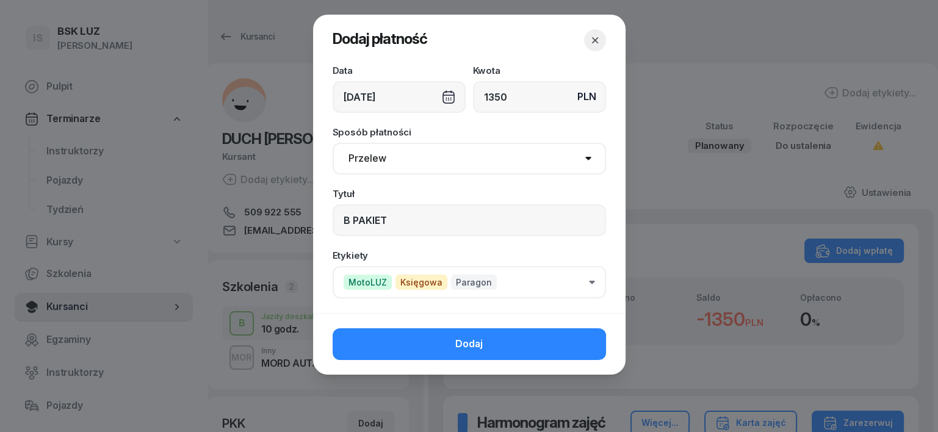
drag, startPoint x: 583, startPoint y: 337, endPoint x: 625, endPoint y: 342, distance: 41.8
click at [583, 340] on button "Dodaj" at bounding box center [468, 344] width 273 height 32
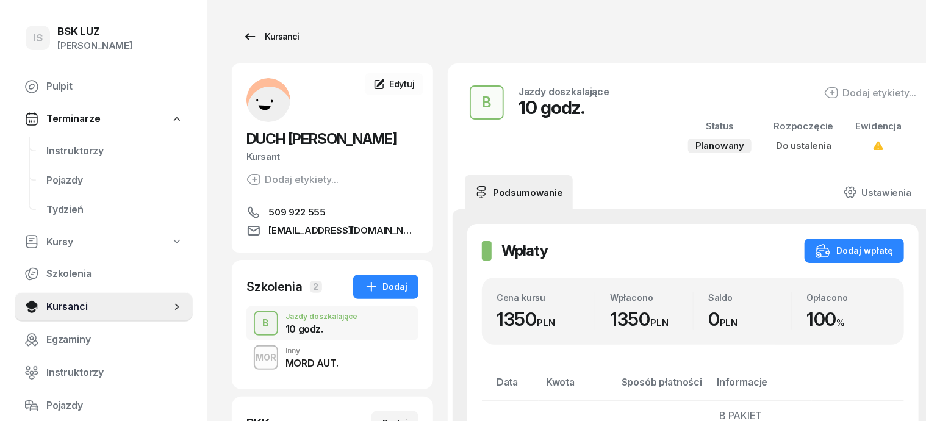
click at [248, 34] on div "Kursanci" at bounding box center [271, 36] width 56 height 15
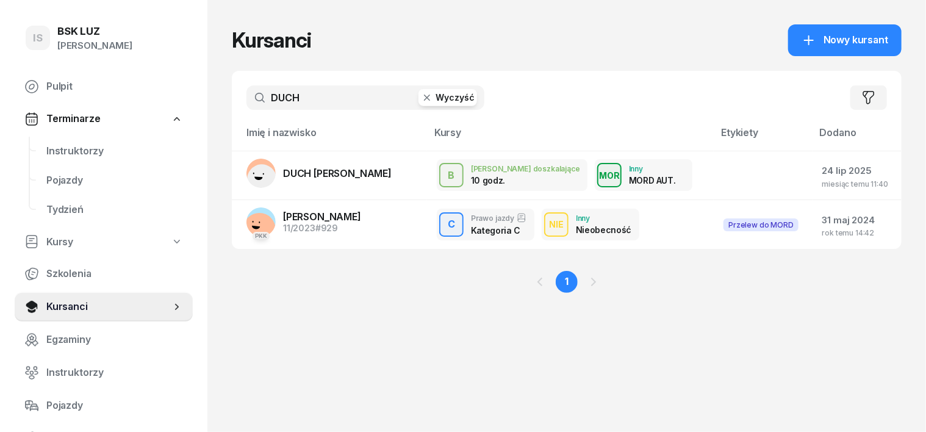
click at [424, 95] on icon "button" at bounding box center [427, 98] width 6 height 6
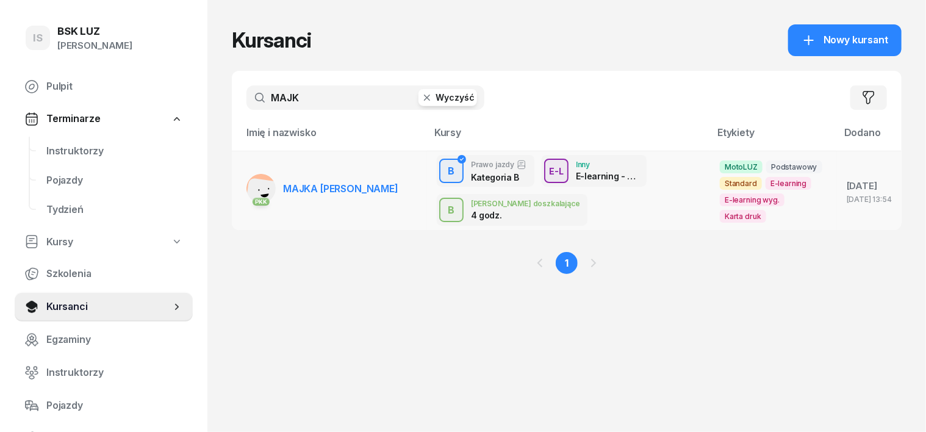
type input "MAJK"
click at [245, 168] on td "PKK MAJKA [PERSON_NAME]" at bounding box center [329, 190] width 195 height 79
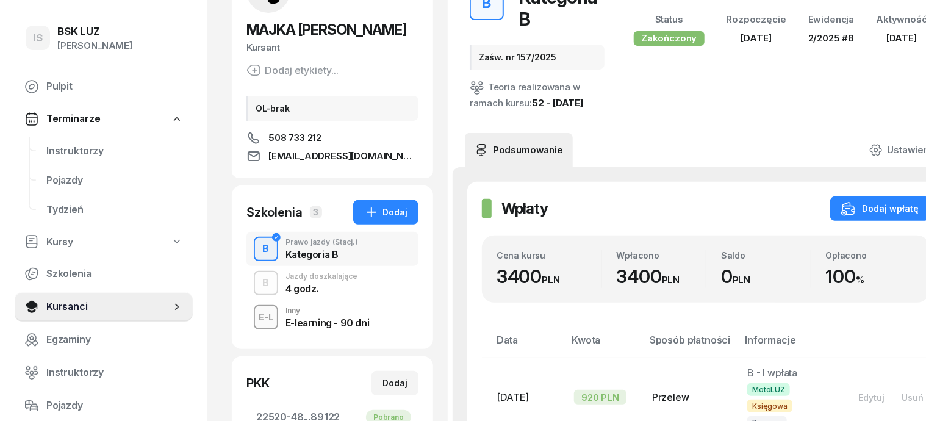
scroll to position [153, 0]
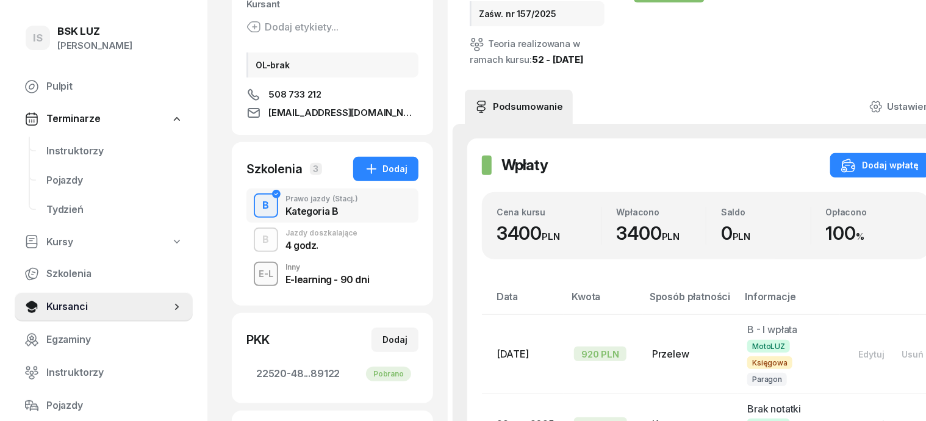
click at [258, 240] on div "B" at bounding box center [266, 239] width 16 height 21
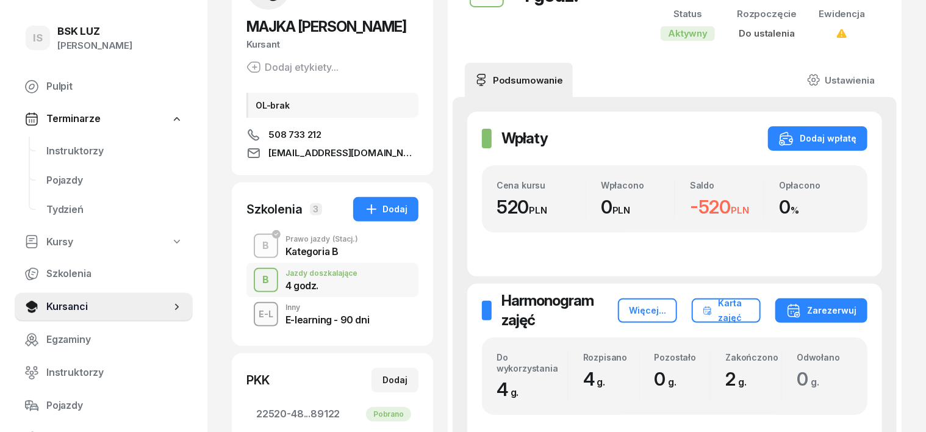
scroll to position [76, 0]
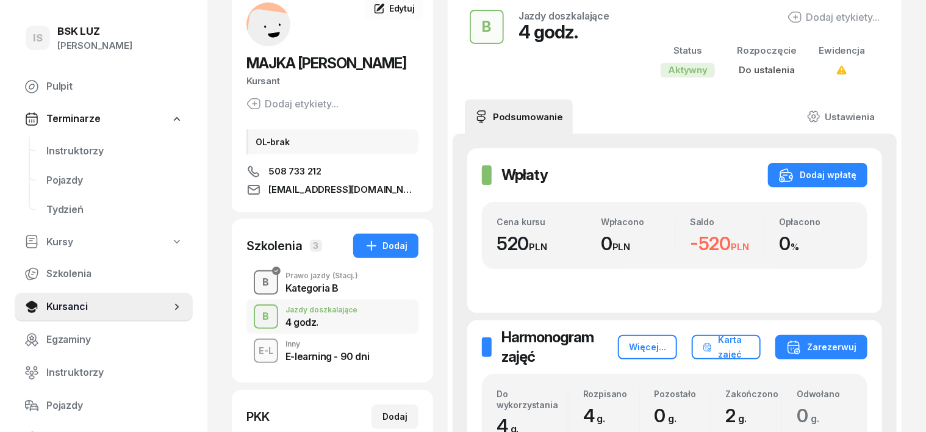
click at [258, 285] on div "B" at bounding box center [266, 282] width 16 height 21
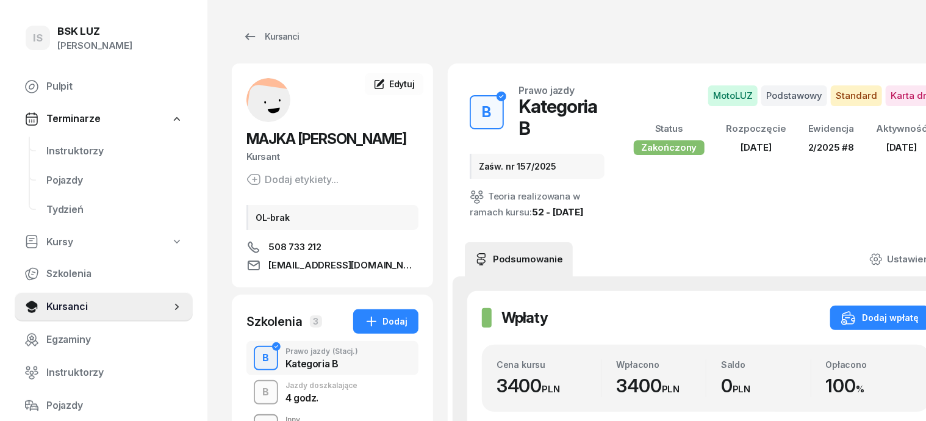
drag, startPoint x: 245, startPoint y: 393, endPoint x: 281, endPoint y: 419, distance: 43.7
click at [258, 395] on div "B" at bounding box center [266, 392] width 16 height 21
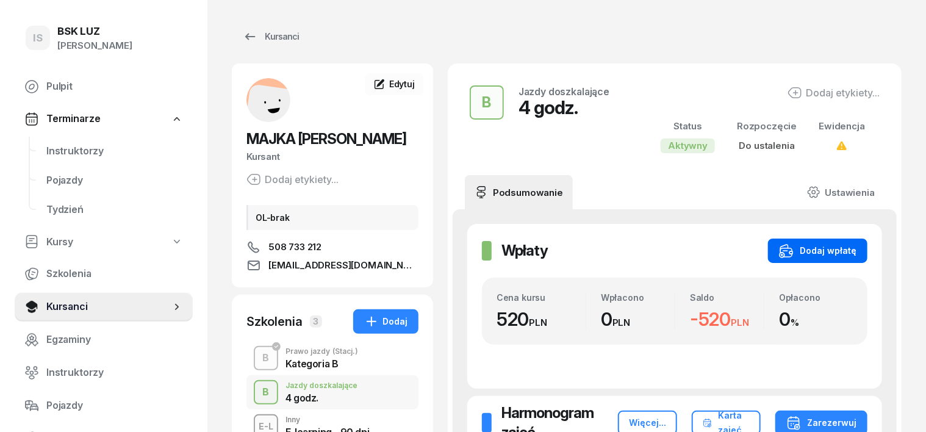
click at [857, 255] on div "Dodaj wpłatę" at bounding box center [817, 250] width 77 height 15
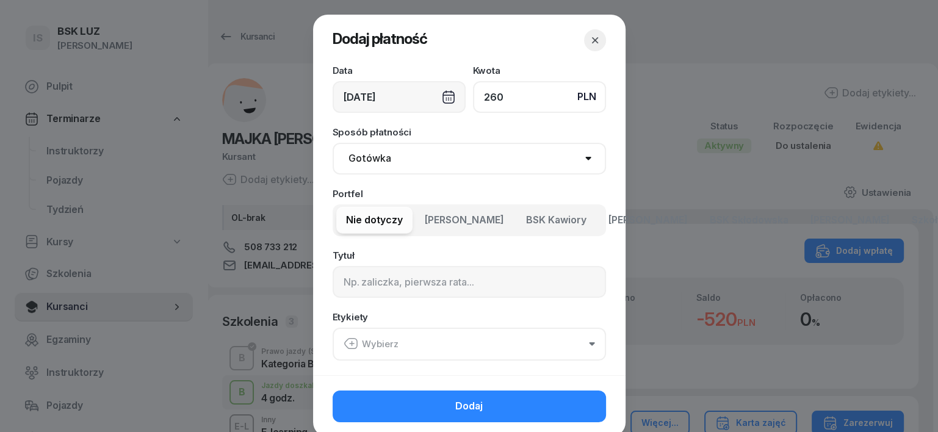
type input "260"
click at [359, 163] on select "Gotówka Karta Przelew Płatności online BLIK" at bounding box center [468, 159] width 273 height 32
select select "transfer"
click at [332, 143] on select "Gotówka Karta Przelew Płatności online BLIK" at bounding box center [468, 159] width 273 height 32
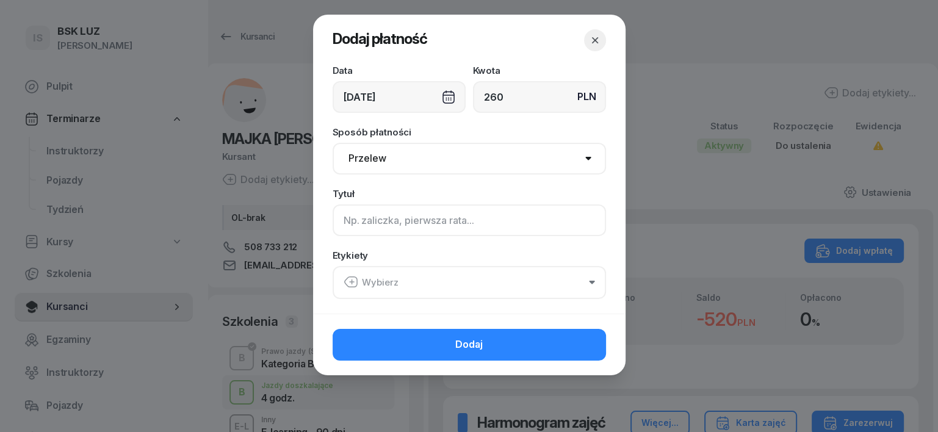
click at [357, 224] on input at bounding box center [468, 220] width 273 height 32
type input "B"
click at [350, 284] on icon "button" at bounding box center [350, 282] width 15 height 15
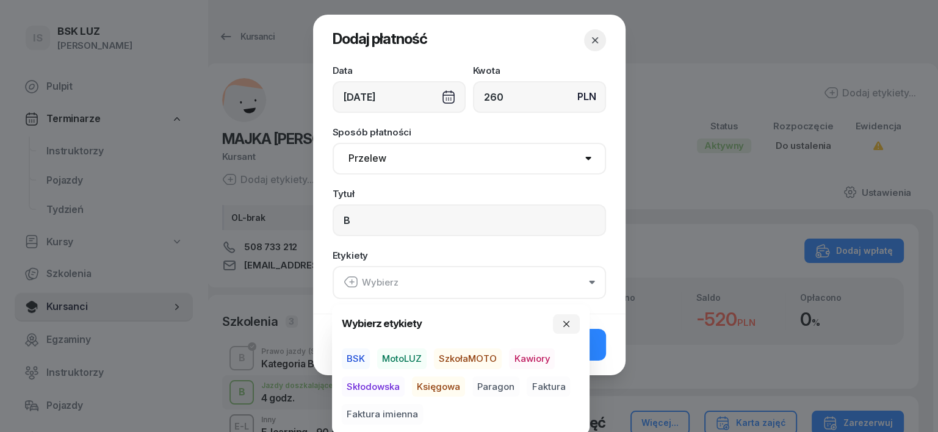
drag, startPoint x: 405, startPoint y: 354, endPoint x: 422, endPoint y: 386, distance: 35.7
click at [405, 356] on span "MotoLUZ" at bounding box center [401, 358] width 49 height 21
drag, startPoint x: 439, startPoint y: 384, endPoint x: 476, endPoint y: 393, distance: 37.7
click at [443, 388] on span "Księgowa" at bounding box center [438, 386] width 53 height 21
drag, startPoint x: 492, startPoint y: 381, endPoint x: 553, endPoint y: 356, distance: 65.9
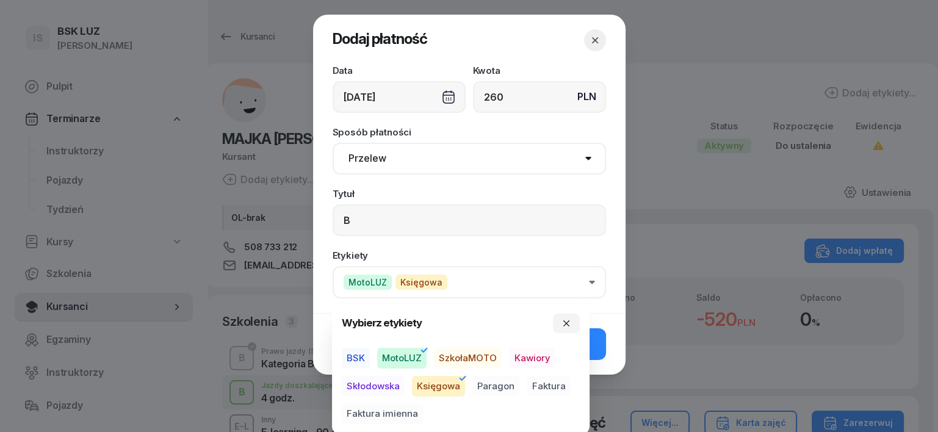
click at [497, 384] on span "Paragon" at bounding box center [495, 386] width 47 height 21
drag, startPoint x: 566, startPoint y: 317, endPoint x: 555, endPoint y: 339, distance: 24.0
click at [558, 330] on button "button" at bounding box center [566, 324] width 27 height 20
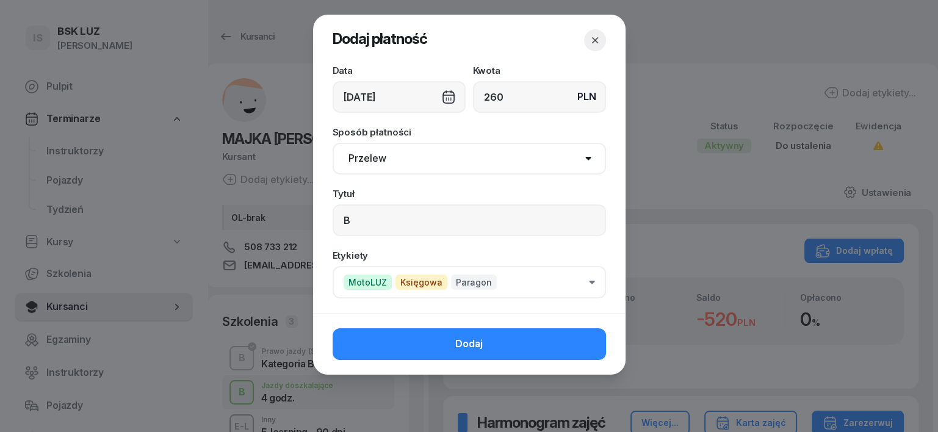
drag, startPoint x: 582, startPoint y: 354, endPoint x: 581, endPoint y: 360, distance: 6.2
click at [582, 355] on button "Dodaj" at bounding box center [468, 344] width 273 height 32
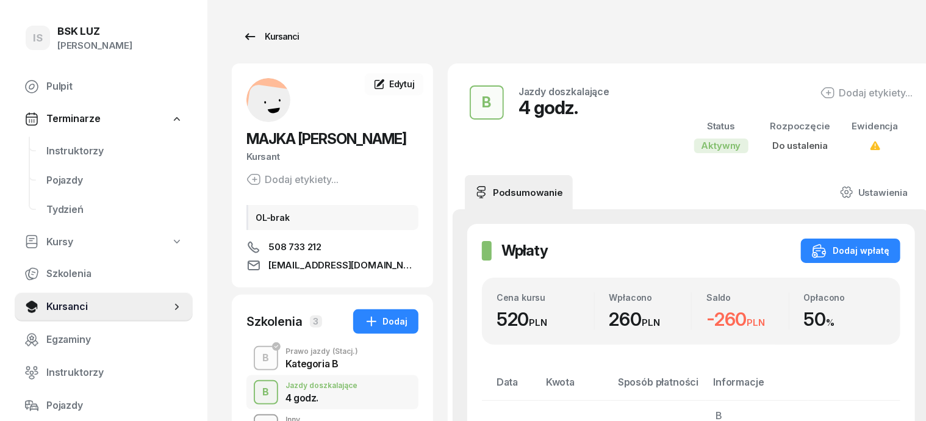
click at [258, 33] on div "Kursanci" at bounding box center [271, 36] width 56 height 15
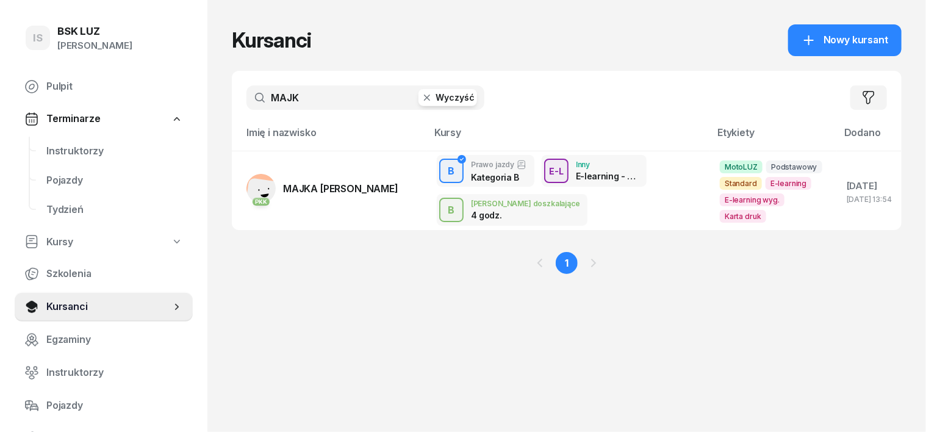
drag, startPoint x: 405, startPoint y: 99, endPoint x: 395, endPoint y: 118, distance: 21.3
click at [419, 105] on button "Wyczyść" at bounding box center [448, 97] width 59 height 17
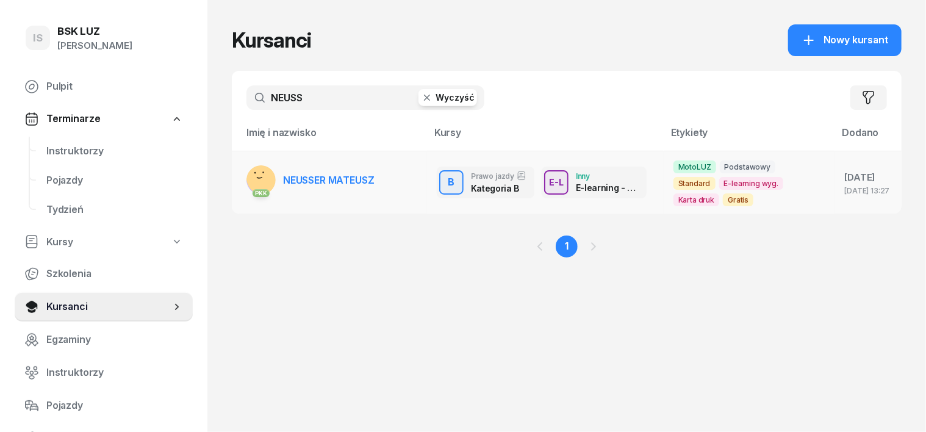
type input "NEUSS"
click at [240, 167] on rect at bounding box center [264, 178] width 48 height 48
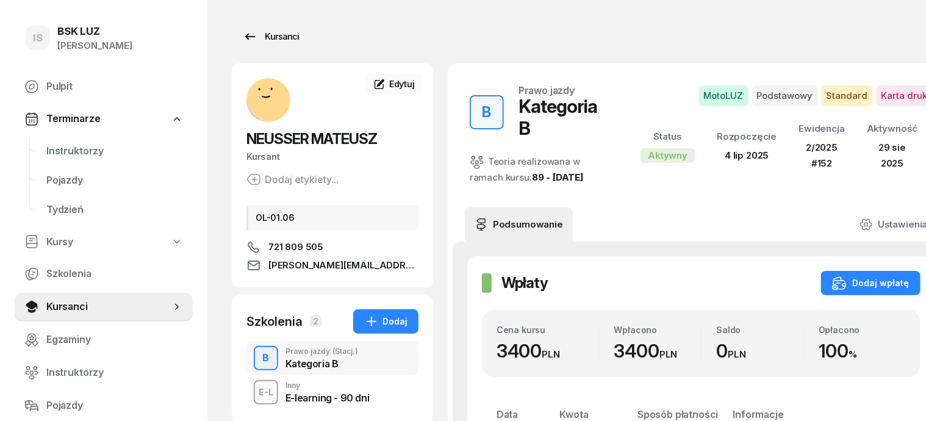
click at [252, 34] on div "Kursanci" at bounding box center [271, 36] width 56 height 15
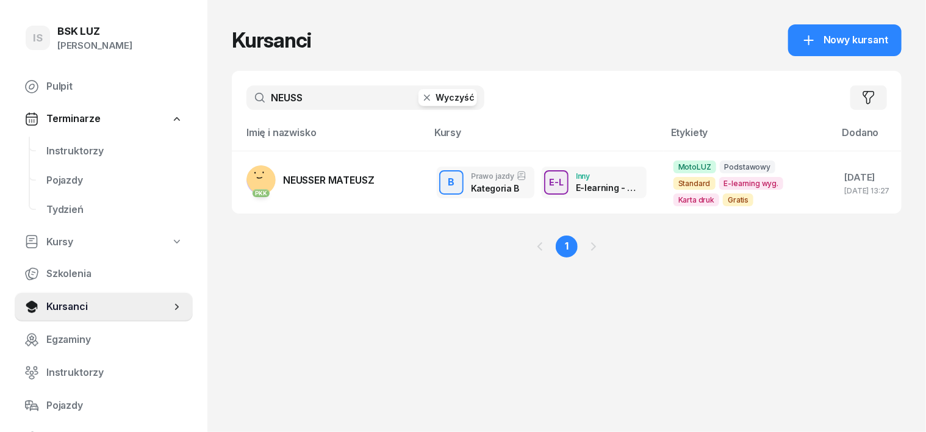
click at [421, 93] on icon "button" at bounding box center [427, 98] width 12 height 12
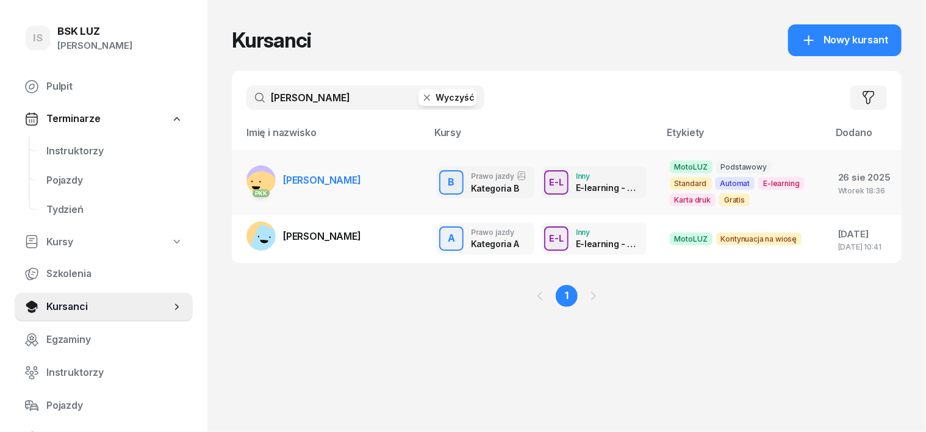
type input "[PERSON_NAME]"
click at [246, 168] on rect at bounding box center [260, 179] width 29 height 29
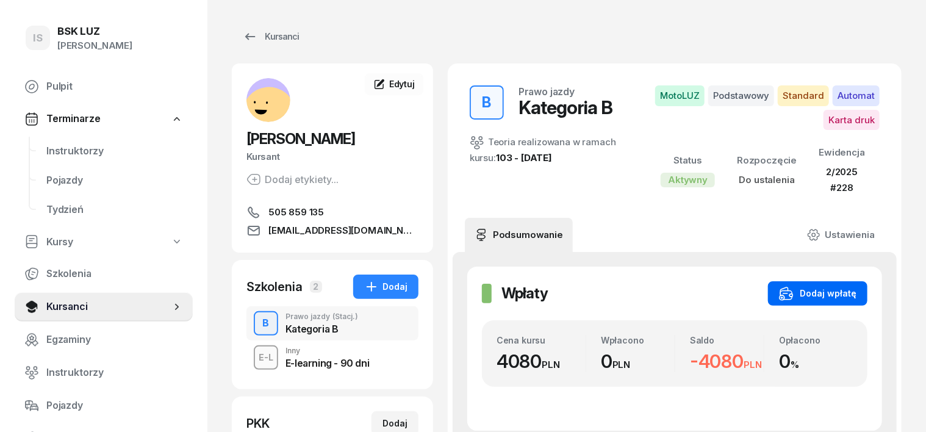
click at [857, 295] on div "Dodaj wpłatę" at bounding box center [817, 293] width 77 height 15
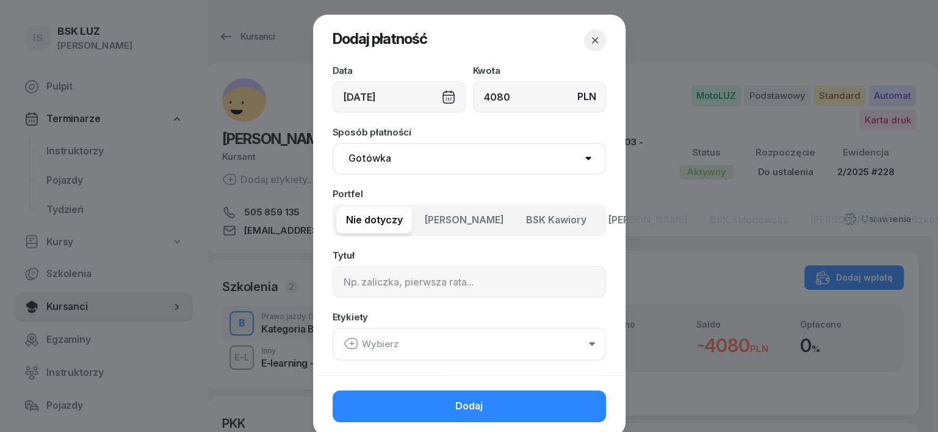
type input "4080"
click at [373, 162] on select "Gotówka Karta Przelew Płatności online BLIK" at bounding box center [468, 159] width 273 height 32
select select "transfer"
click at [332, 143] on select "Gotówka Karta Przelew Płatności online BLIK" at bounding box center [468, 159] width 273 height 32
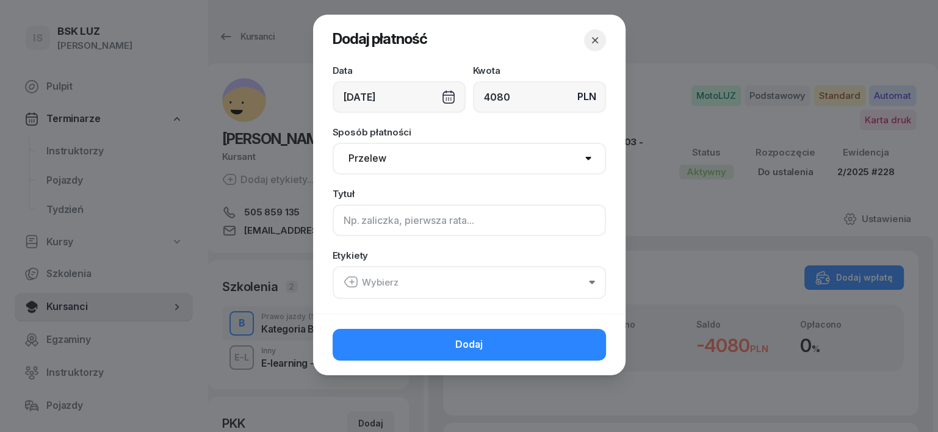
click at [342, 224] on input at bounding box center [468, 220] width 273 height 32
type input "B"
drag, startPoint x: 350, startPoint y: 281, endPoint x: 354, endPoint y: 289, distance: 9.0
click at [352, 282] on icon "button" at bounding box center [352, 282] width 4 height 0
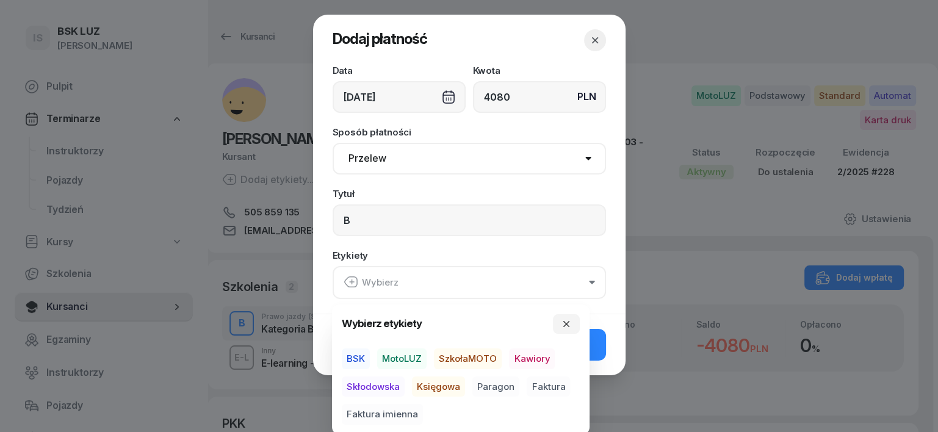
drag, startPoint x: 401, startPoint y: 356, endPoint x: 427, endPoint y: 385, distance: 38.9
click at [404, 373] on div "BSK MotoLUZ SzkołaMOTO Kawiory Skłodowska Księgowa Paragon Faktura Faktura imie…" at bounding box center [461, 386] width 238 height 76
drag, startPoint x: 427, startPoint y: 383, endPoint x: 437, endPoint y: 385, distance: 9.9
click at [427, 384] on span "Księgowa" at bounding box center [438, 386] width 53 height 21
click at [510, 384] on span "Paragon" at bounding box center [495, 386] width 47 height 21
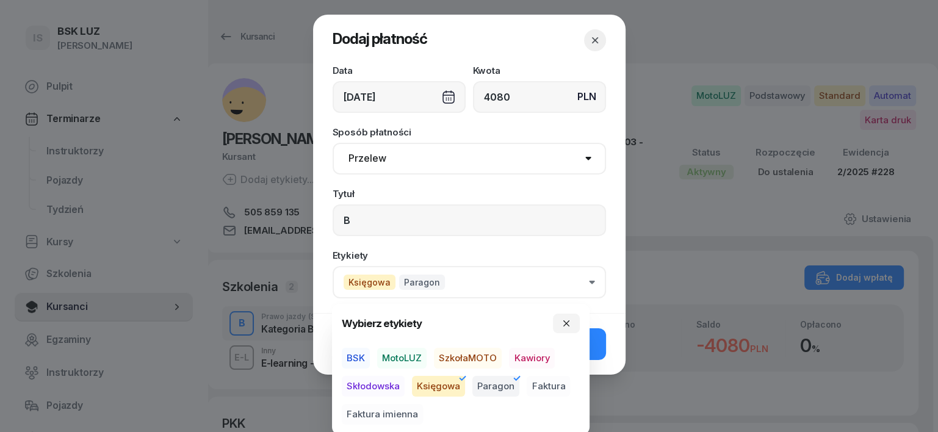
drag, startPoint x: 419, startPoint y: 354, endPoint x: 437, endPoint y: 355, distance: 19.0
click at [418, 355] on span "MotoLUZ" at bounding box center [401, 358] width 49 height 21
click at [567, 317] on button "button" at bounding box center [566, 324] width 27 height 20
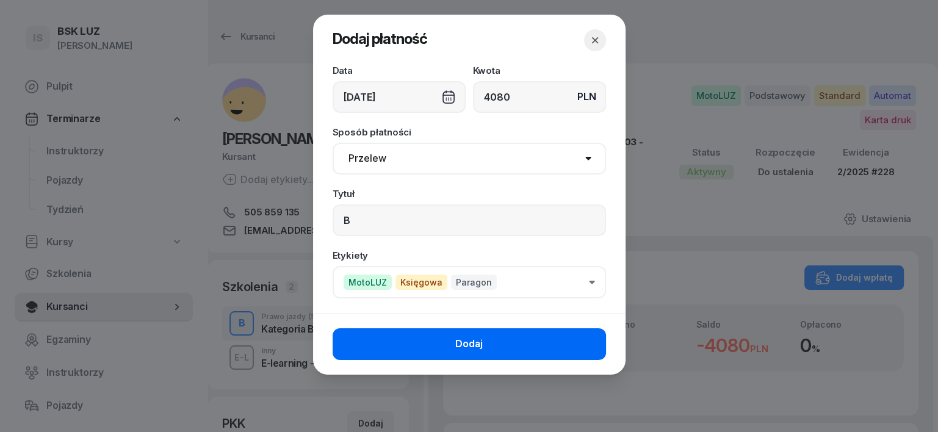
click at [593, 344] on button "Dodaj" at bounding box center [468, 344] width 273 height 32
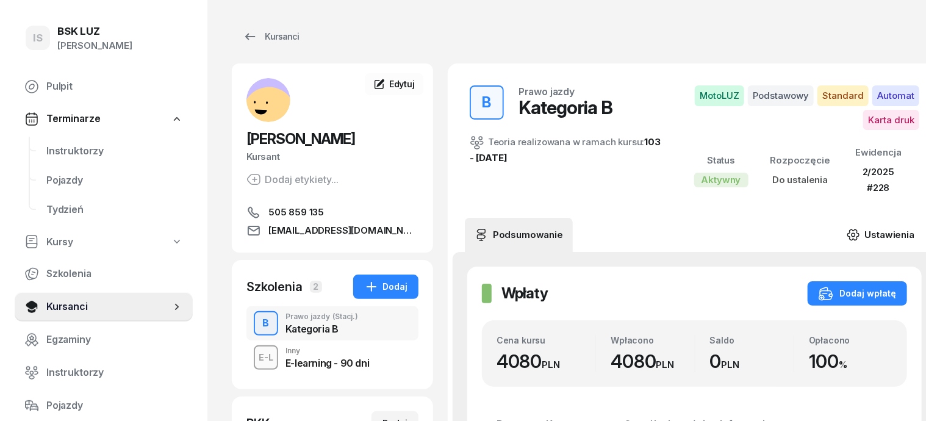
click at [852, 233] on icon at bounding box center [854, 235] width 4 height 4
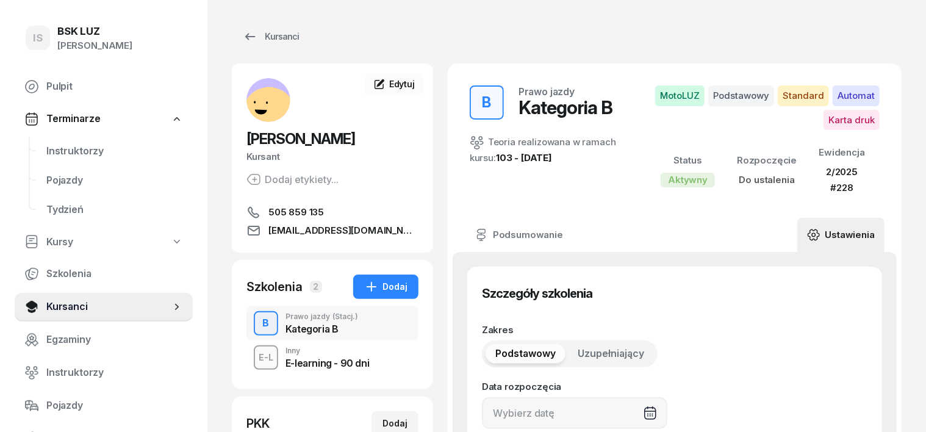
type input "22520"
type input "80289"
type input "80763"
type input "89122"
type input "2/2025"
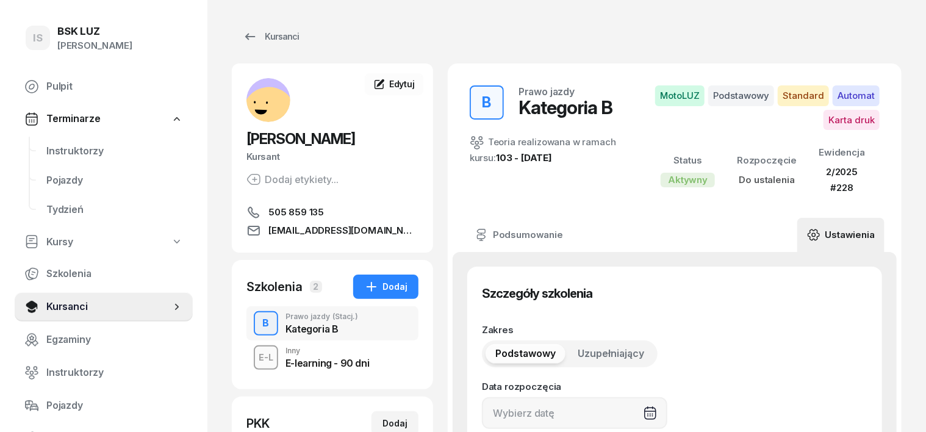
type input "228"
click at [266, 39] on div "Kursanci" at bounding box center [271, 36] width 56 height 15
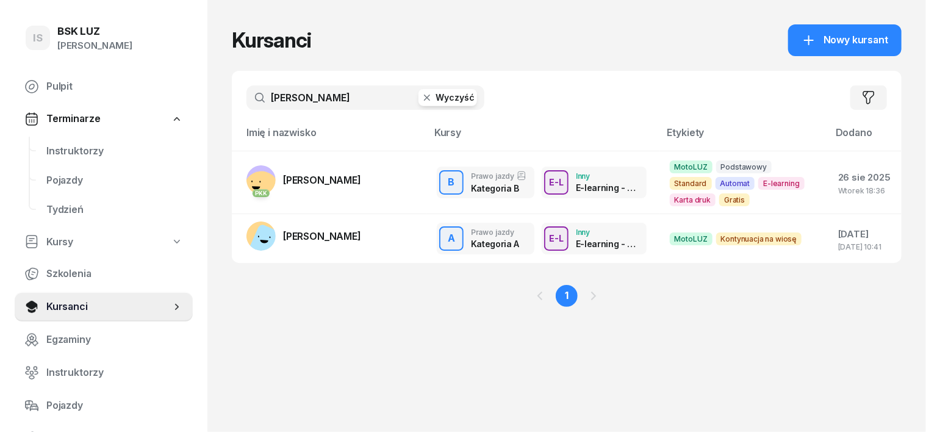
click at [421, 93] on icon "button" at bounding box center [427, 98] width 12 height 12
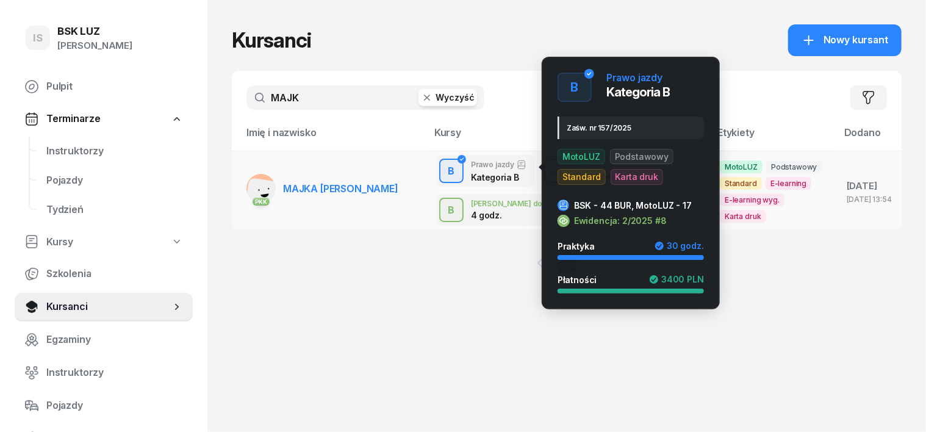
type input "MAJK"
click at [444, 161] on div "B" at bounding box center [452, 171] width 16 height 21
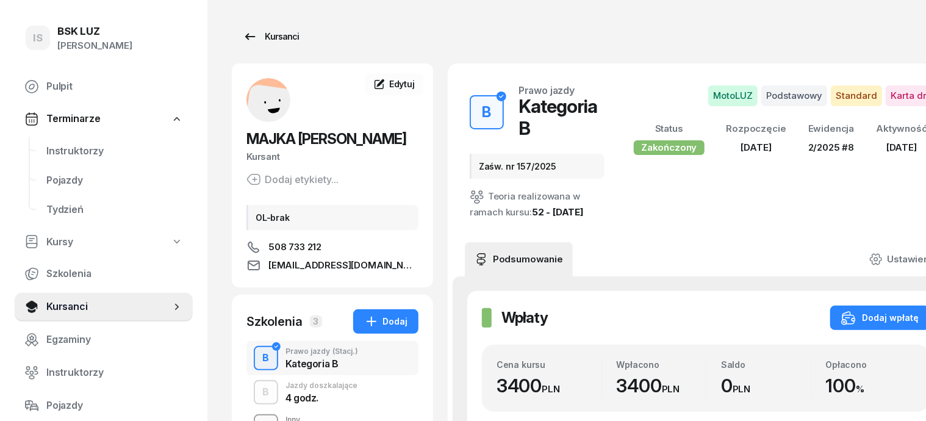
click at [259, 37] on div "Kursanci" at bounding box center [271, 36] width 56 height 15
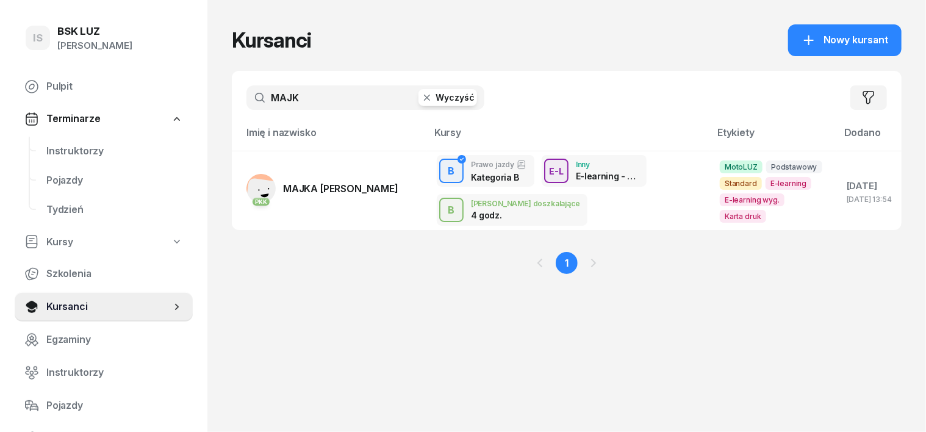
click at [421, 98] on icon "button" at bounding box center [427, 98] width 12 height 12
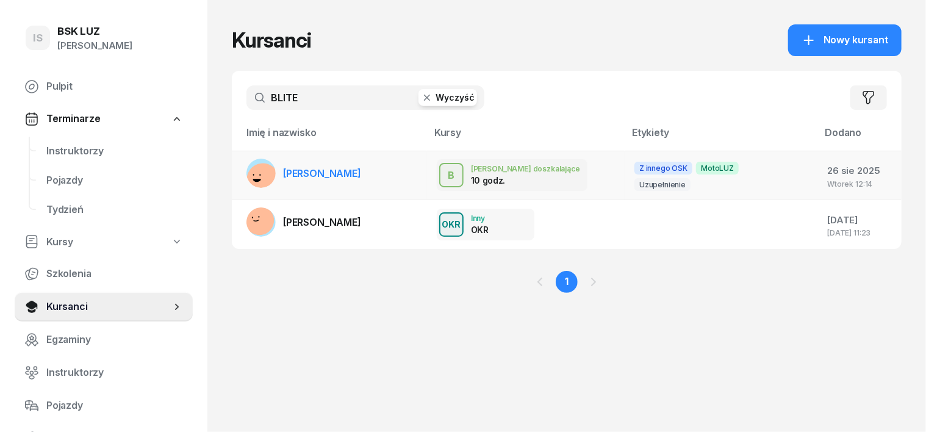
type input "BLITE"
click at [241, 178] on rect at bounding box center [263, 179] width 44 height 44
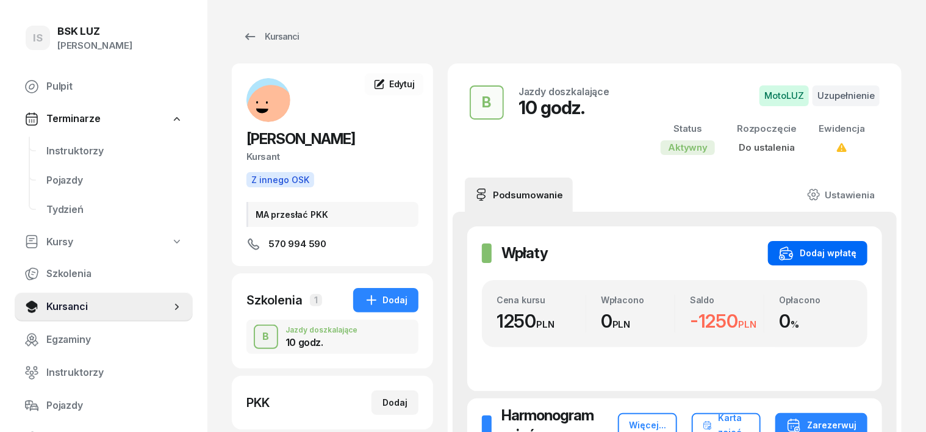
click at [868, 250] on button "Dodaj wpłatę" at bounding box center [817, 253] width 99 height 24
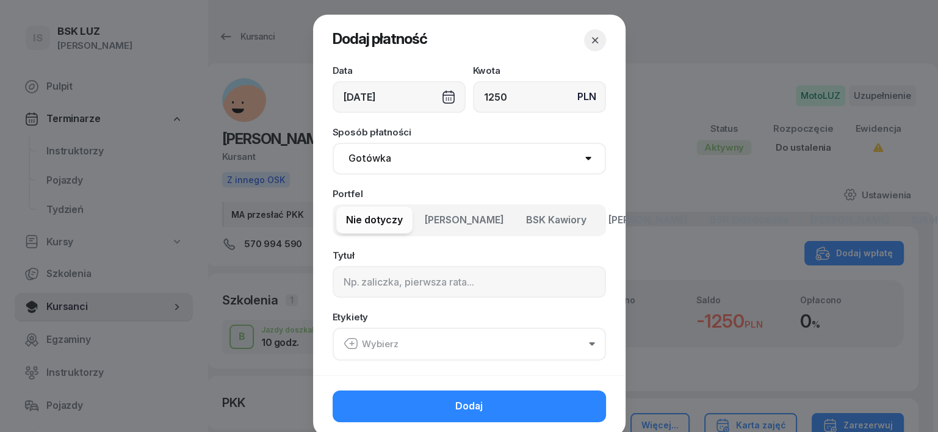
type input "1250"
click at [360, 163] on select "Gotówka Karta Przelew Płatności online BLIK" at bounding box center [468, 159] width 273 height 32
select select "transfer"
click at [332, 143] on select "Gotówka Karta Przelew Płatności online BLIK" at bounding box center [468, 159] width 273 height 32
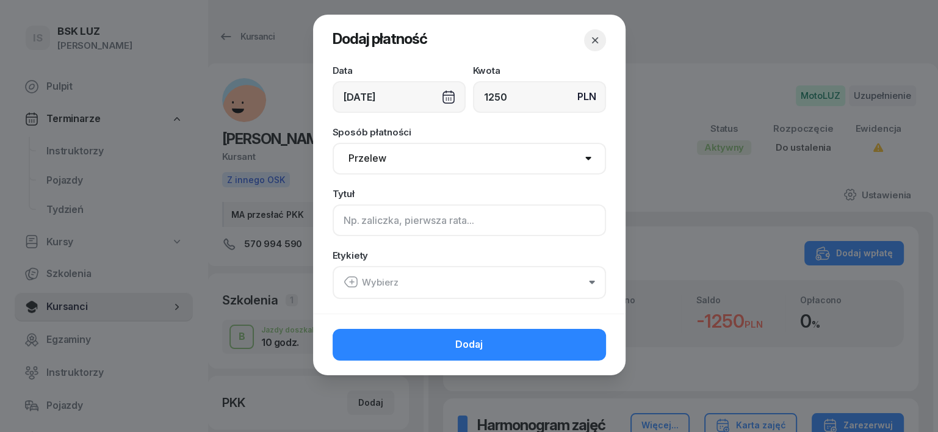
click at [356, 212] on input at bounding box center [468, 220] width 273 height 32
type input "B"
click at [348, 282] on icon "button" at bounding box center [350, 282] width 15 height 15
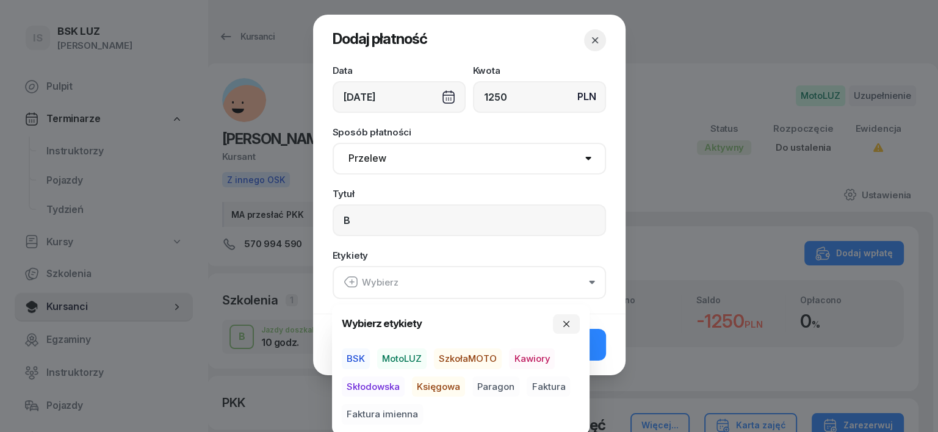
click at [409, 358] on span "MotoLUZ" at bounding box center [401, 358] width 49 height 21
drag, startPoint x: 430, startPoint y: 388, endPoint x: 447, endPoint y: 394, distance: 17.6
click at [430, 389] on span "Księgowa" at bounding box center [438, 386] width 53 height 21
click at [503, 386] on span "Paragon" at bounding box center [495, 386] width 47 height 21
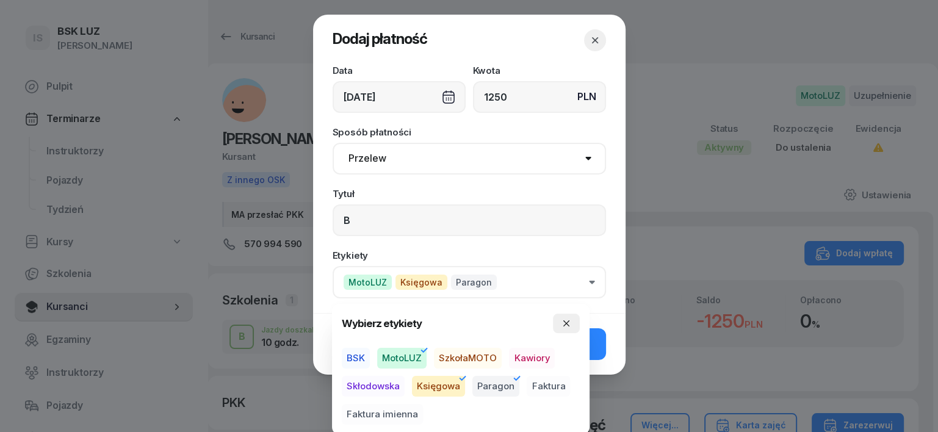
click at [571, 320] on button "button" at bounding box center [566, 324] width 27 height 20
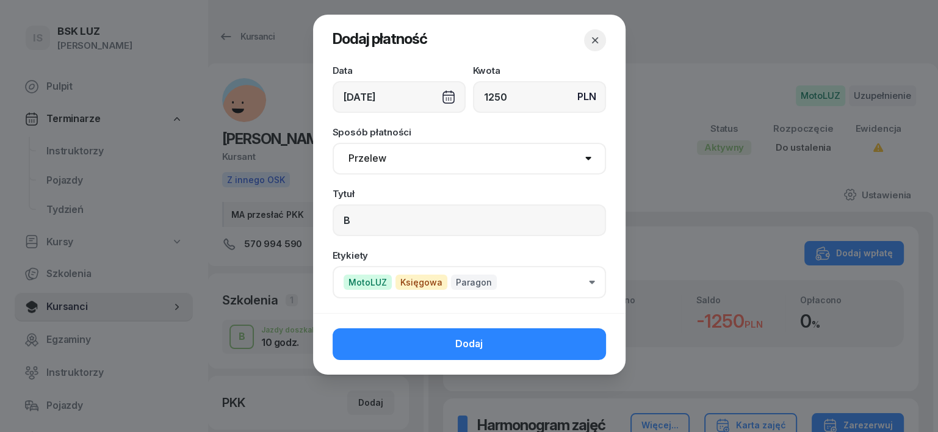
click at [593, 344] on button "Dodaj" at bounding box center [468, 344] width 273 height 32
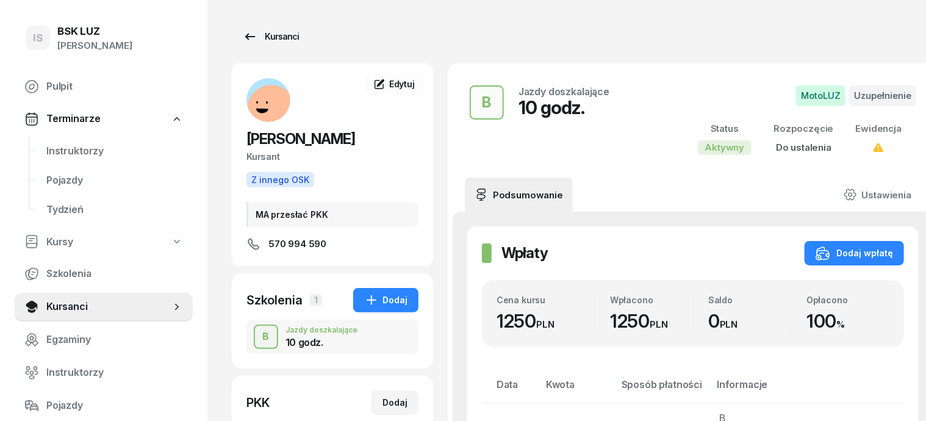
click at [258, 37] on div "Kursanci" at bounding box center [271, 36] width 56 height 15
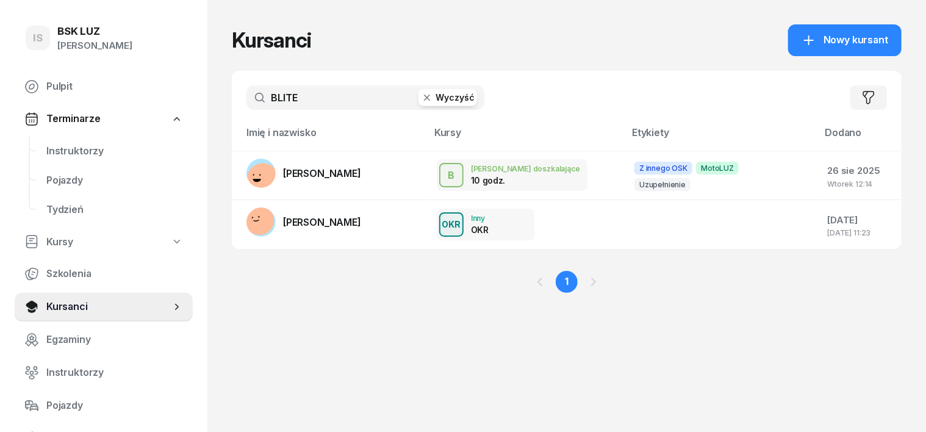
click at [421, 101] on icon "button" at bounding box center [427, 98] width 12 height 12
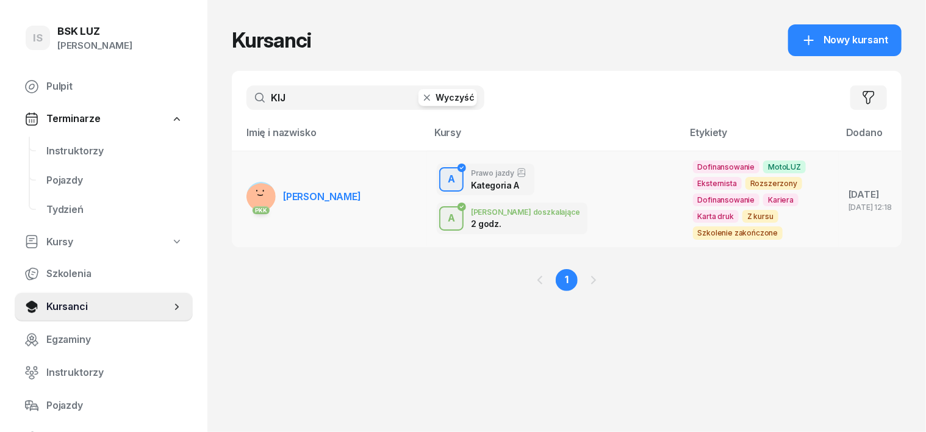
type input "KIJ"
click at [239, 192] on rect at bounding box center [261, 200] width 44 height 44
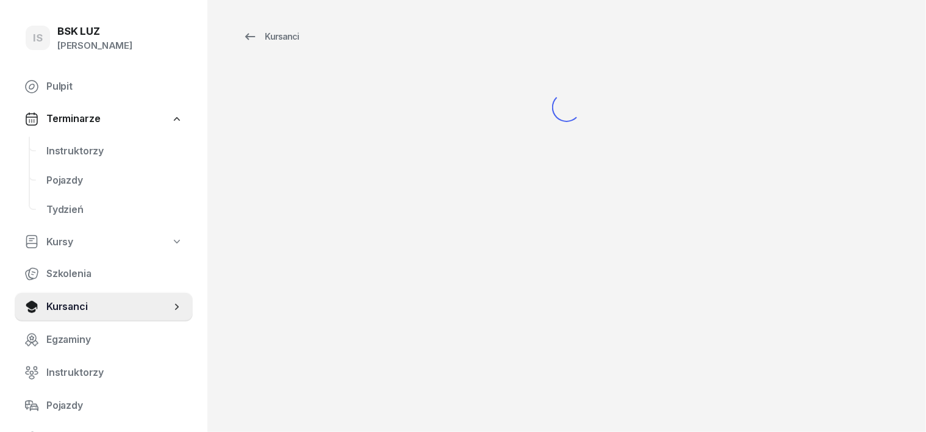
drag, startPoint x: 237, startPoint y: 191, endPoint x: 234, endPoint y: 204, distance: 13.2
click at [236, 193] on div "Kursanci" at bounding box center [566, 216] width 719 height 432
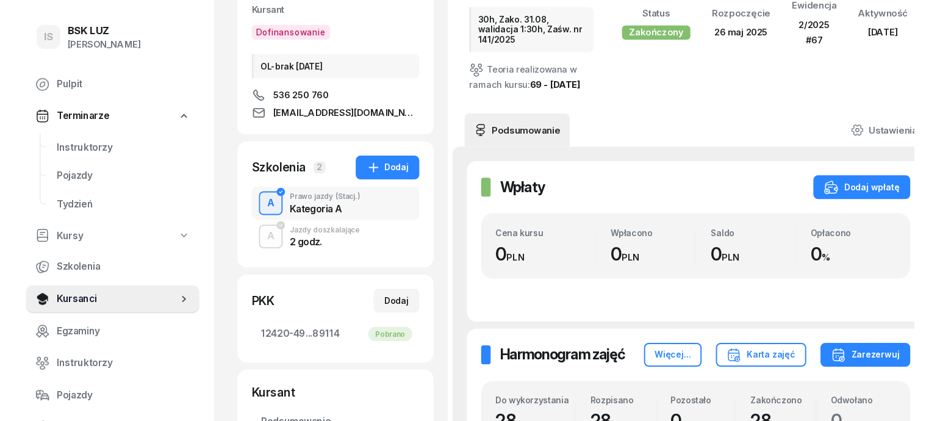
scroll to position [153, 0]
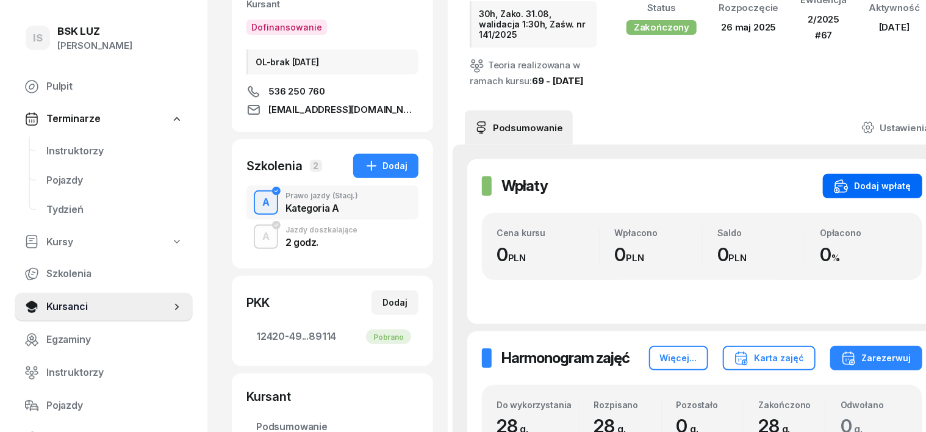
click at [864, 189] on div "Dodaj wpłatę" at bounding box center [872, 186] width 77 height 15
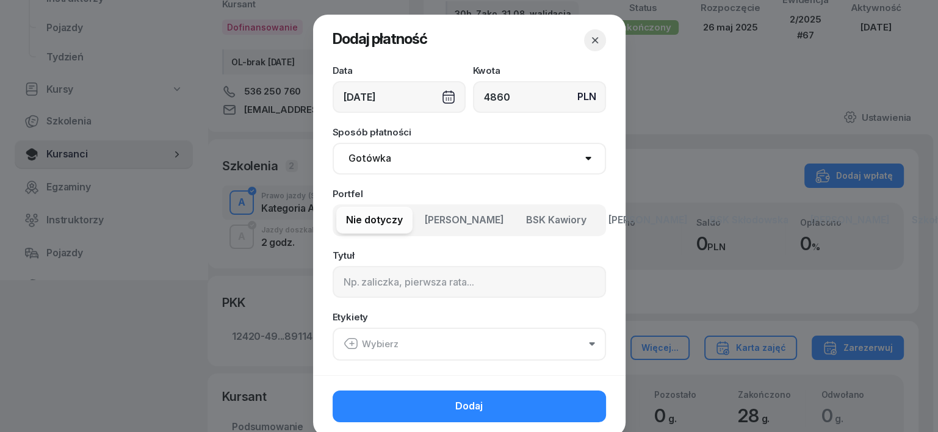
type input "4860"
click at [370, 154] on select "Gotówka Karta Przelew Płatności online BLIK" at bounding box center [468, 159] width 273 height 32
select select "transfer"
click at [332, 143] on select "Gotówka Karta Przelew Płatności online BLIK" at bounding box center [468, 159] width 273 height 32
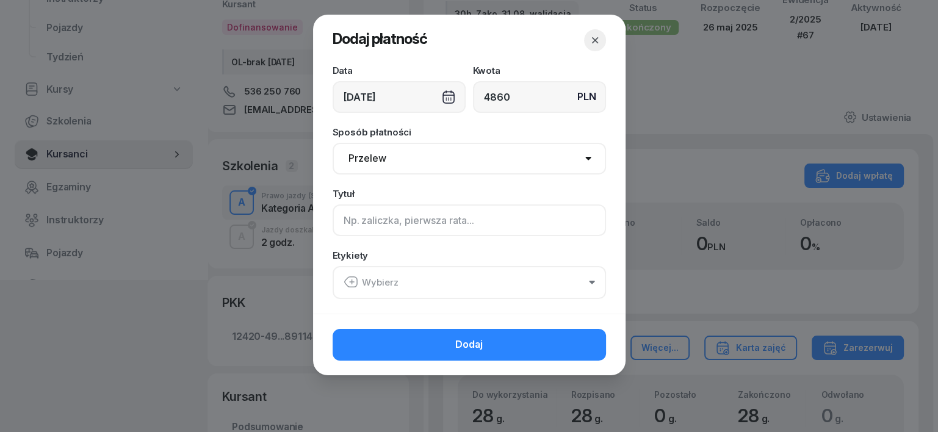
click at [342, 216] on input at bounding box center [468, 220] width 273 height 32
type input "A - PLUXEE F/4/08/2025 ML"
click at [350, 281] on icon "button" at bounding box center [350, 282] width 15 height 15
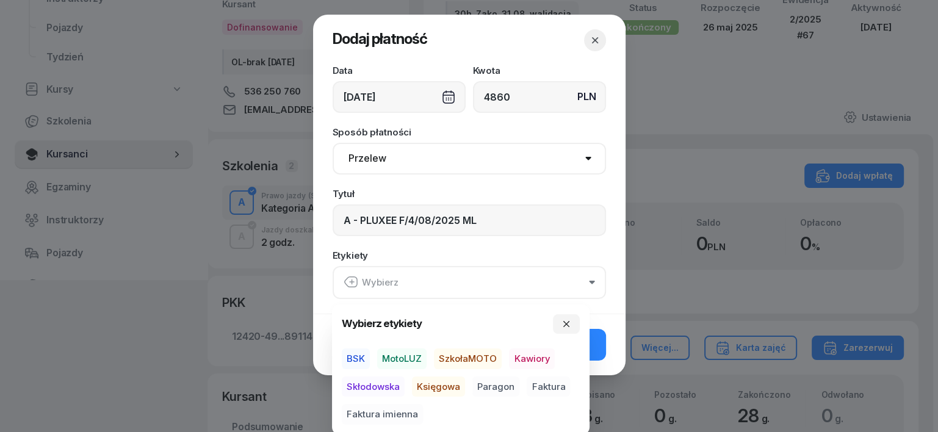
drag, startPoint x: 397, startPoint y: 353, endPoint x: 397, endPoint y: 364, distance: 11.0
click at [397, 354] on span "MotoLUZ" at bounding box center [401, 358] width 49 height 21
drag, startPoint x: 425, startPoint y: 386, endPoint x: 451, endPoint y: 396, distance: 28.6
click at [425, 388] on span "Księgowa" at bounding box center [438, 386] width 53 height 21
click at [547, 381] on span "Faktura" at bounding box center [547, 386] width 43 height 21
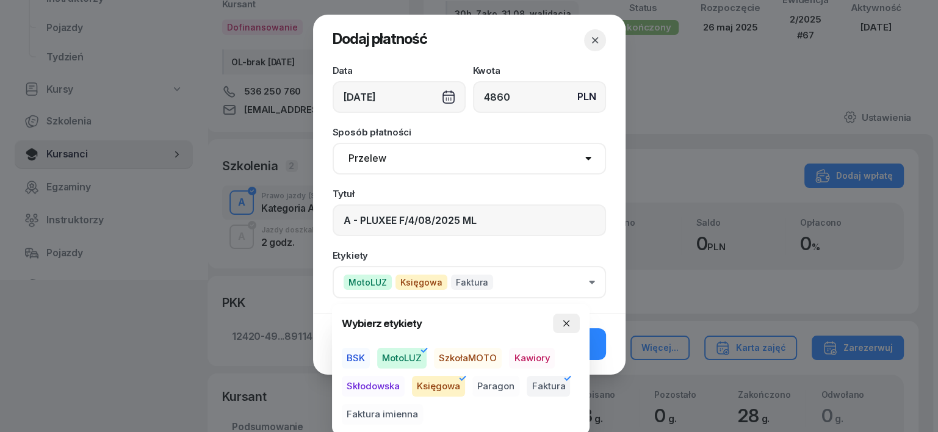
click at [566, 323] on icon "button" at bounding box center [566, 323] width 10 height 10
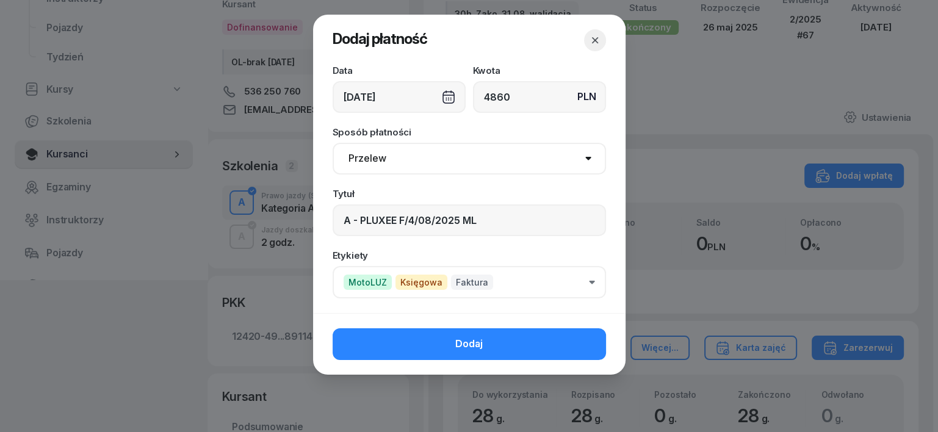
click at [553, 340] on button "Dodaj" at bounding box center [468, 344] width 273 height 32
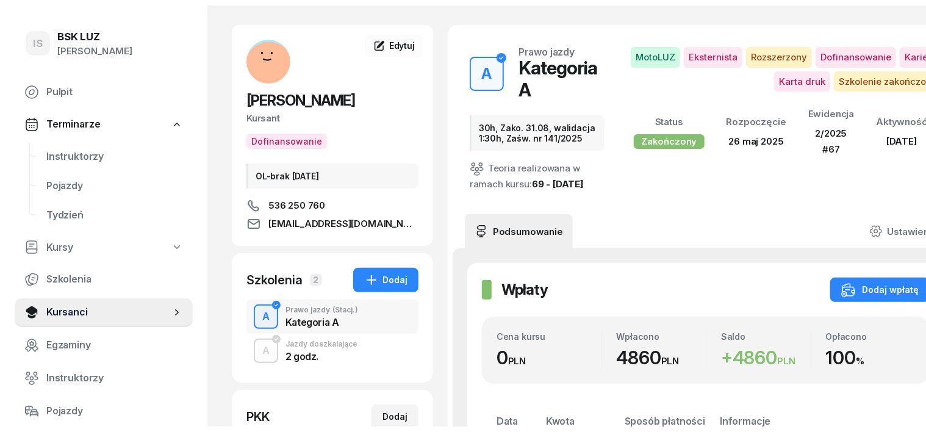
scroll to position [0, 0]
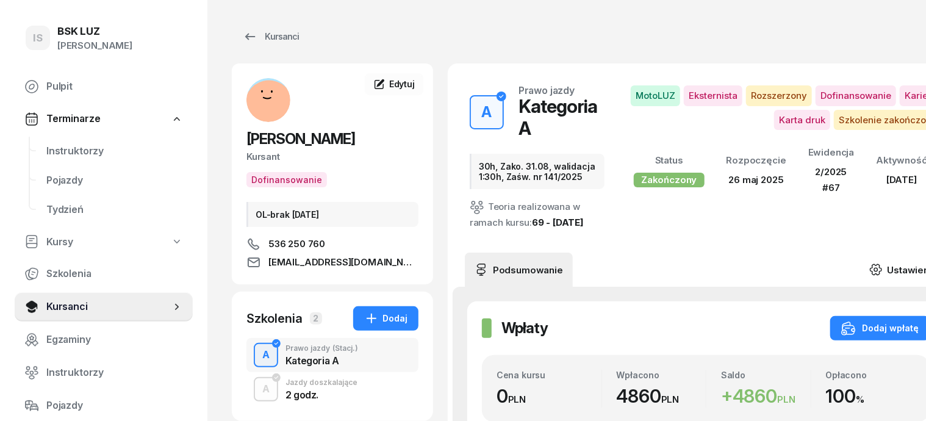
click at [883, 263] on icon at bounding box center [875, 269] width 13 height 13
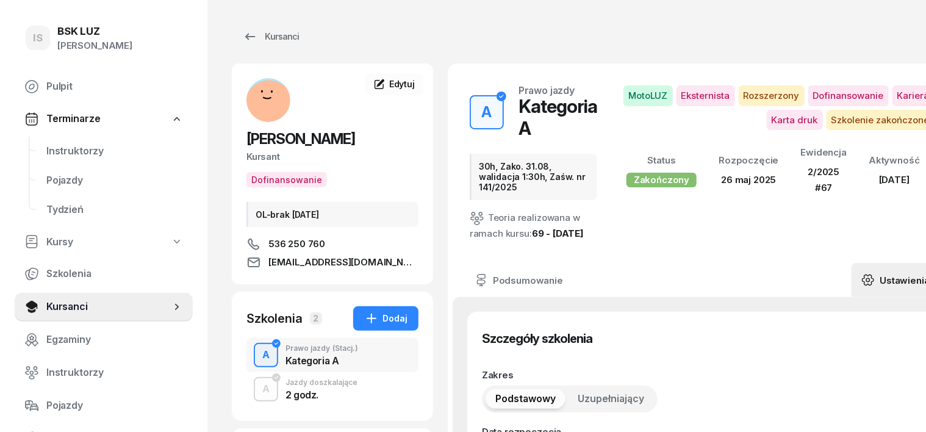
type input "[DATE]"
type input "30h, Zako. 31.08, walidacja 1:30h, Zaśw. nr 141/2025"
type input "28"
type input "2/2025"
type input "67"
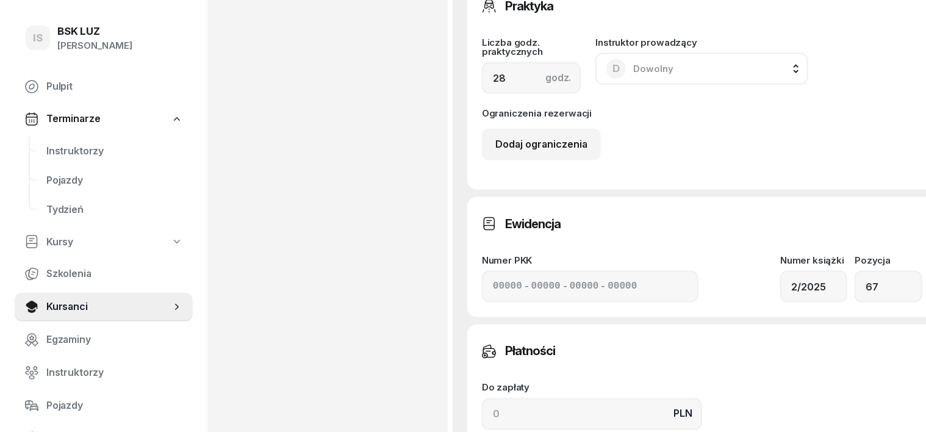
scroll to position [915, 0]
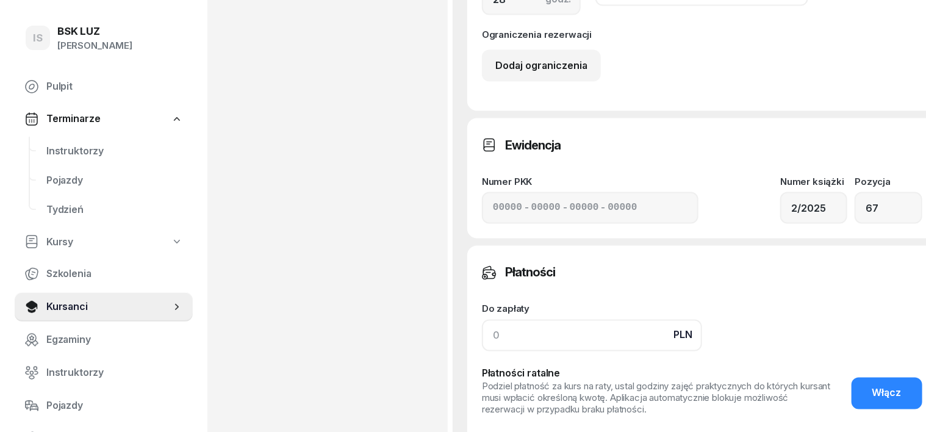
click at [482, 340] on input at bounding box center [592, 336] width 220 height 32
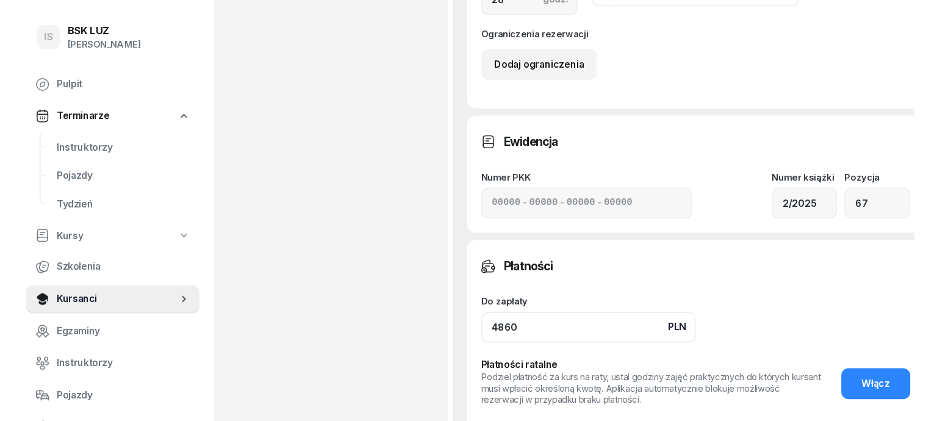
scroll to position [1068, 0]
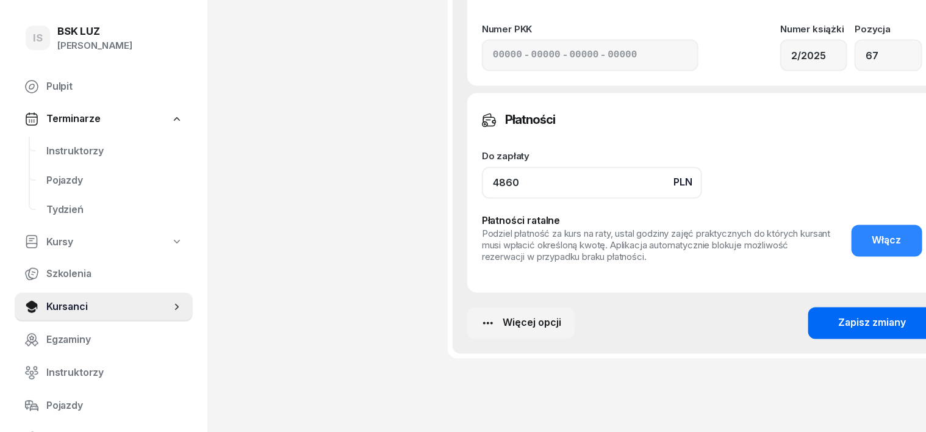
type input "4860"
click at [846, 325] on div "Zapisz zmiany" at bounding box center [873, 323] width 68 height 16
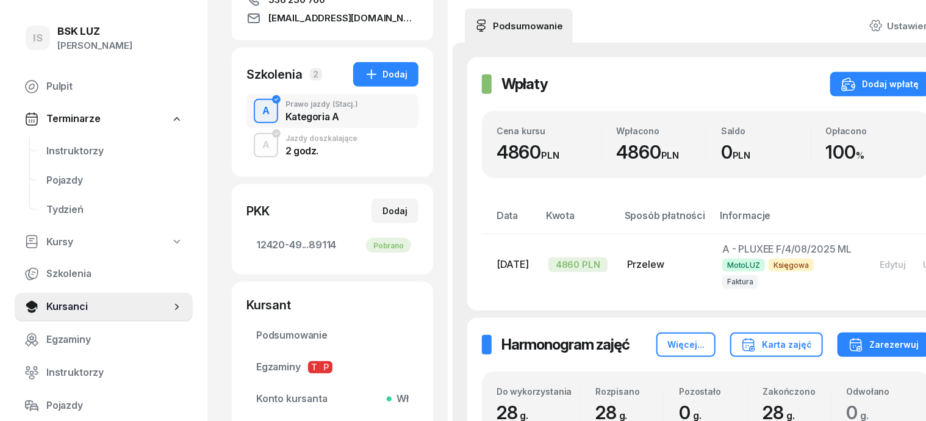
scroll to position [229, 0]
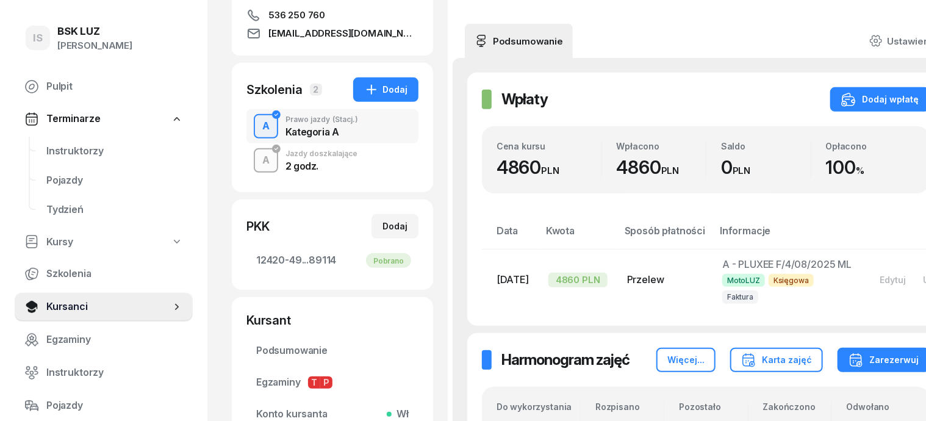
click at [257, 163] on div "A" at bounding box center [265, 160] width 17 height 21
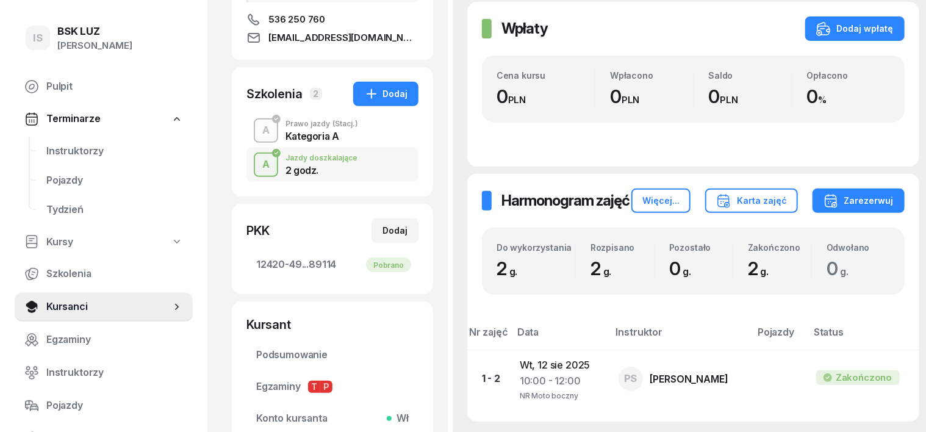
scroll to position [153, 0]
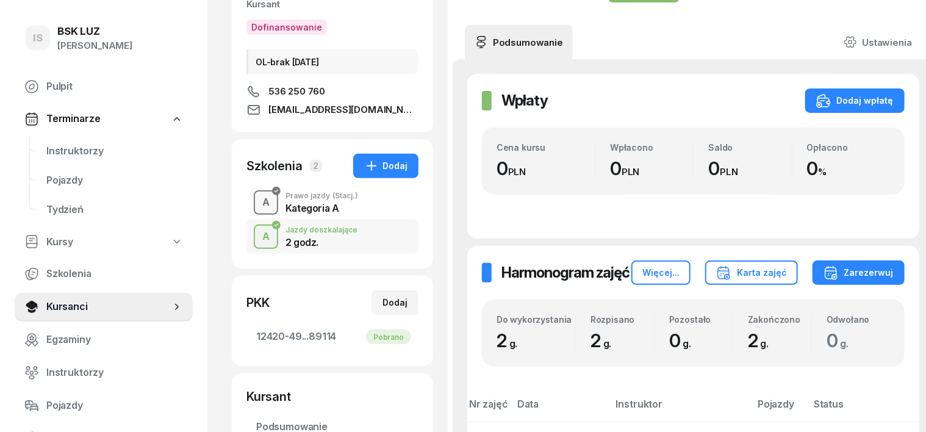
click at [257, 209] on div "A" at bounding box center [265, 202] width 17 height 21
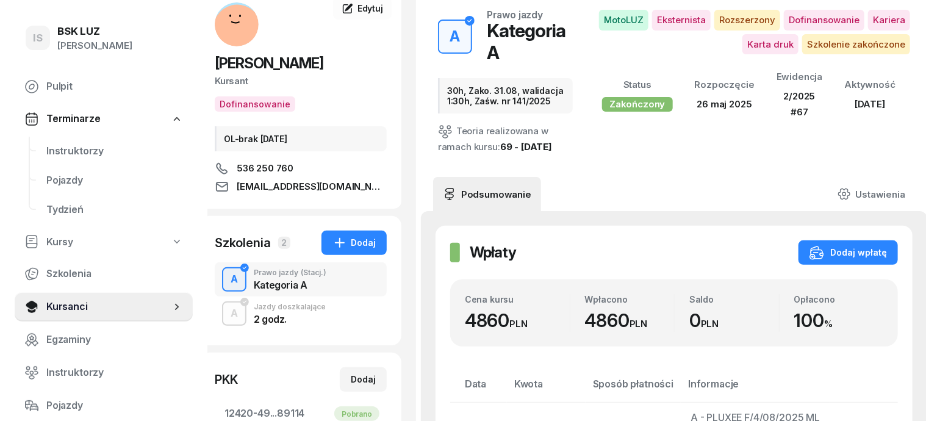
scroll to position [76, 56]
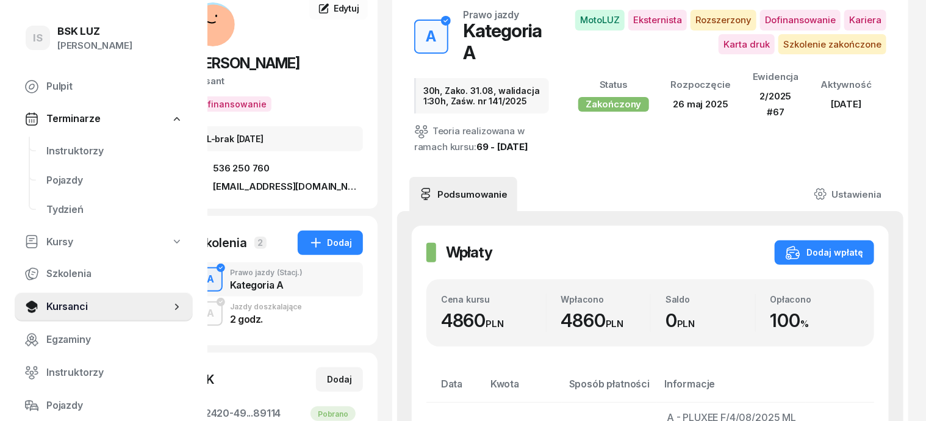
select select "transfer"
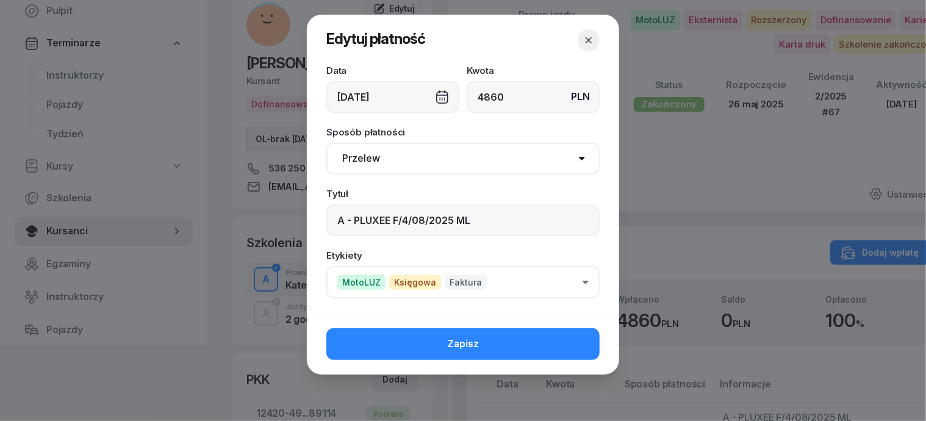
scroll to position [76, 0]
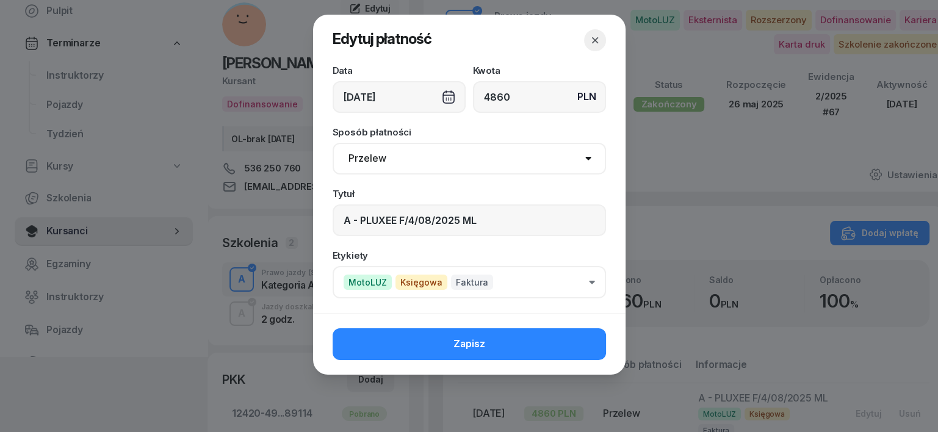
click at [447, 93] on div "[DATE]" at bounding box center [398, 97] width 133 height 32
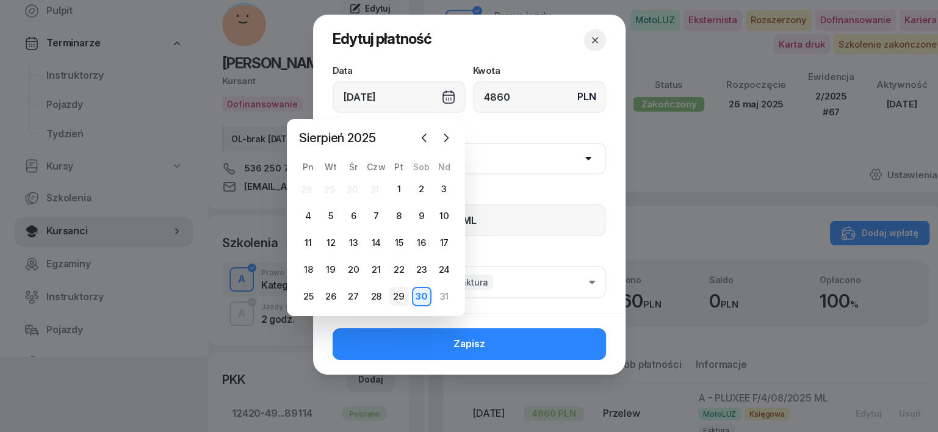
click at [397, 295] on div "29" at bounding box center [399, 297] width 20 height 20
type input "[DATE]"
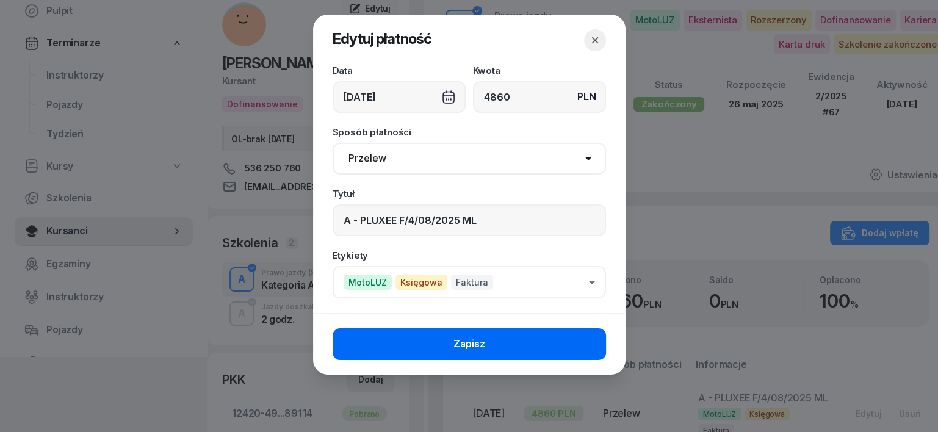
click at [525, 337] on button "Zapisz" at bounding box center [468, 344] width 273 height 32
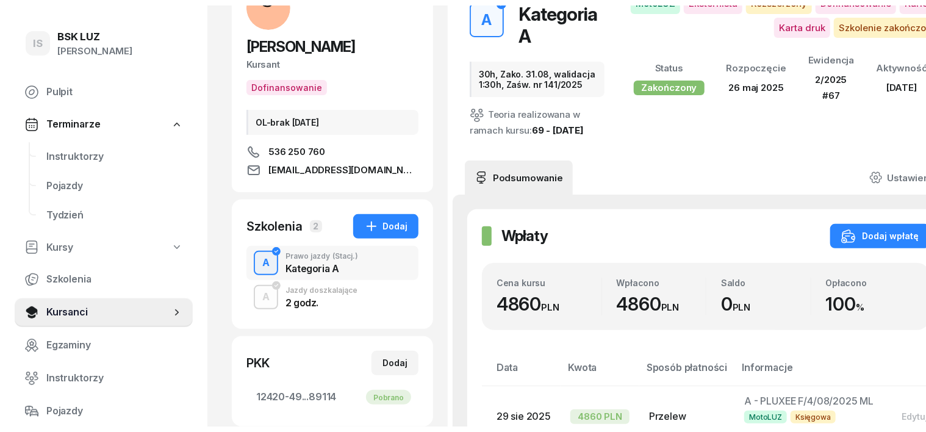
scroll to position [0, 0]
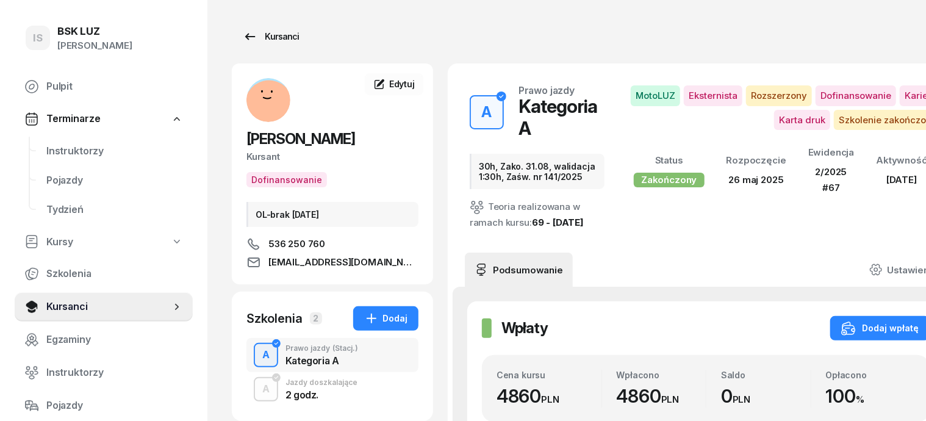
click at [251, 36] on div "Kursanci" at bounding box center [271, 36] width 56 height 15
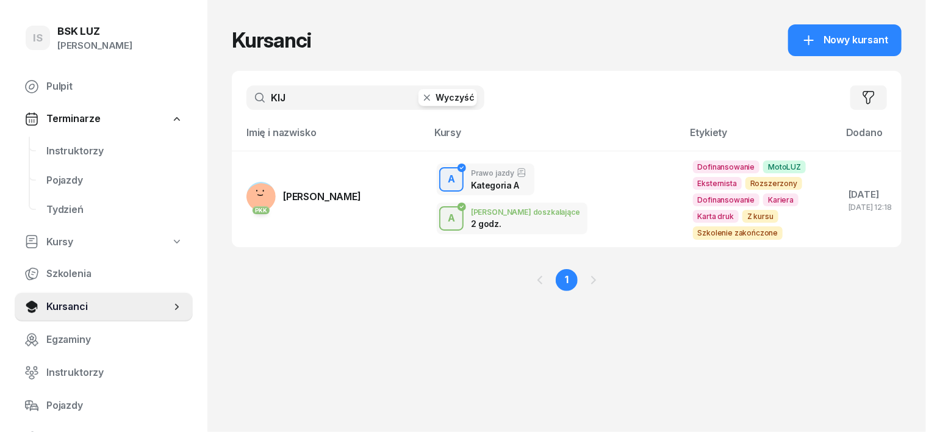
click at [421, 99] on icon "button" at bounding box center [427, 98] width 12 height 12
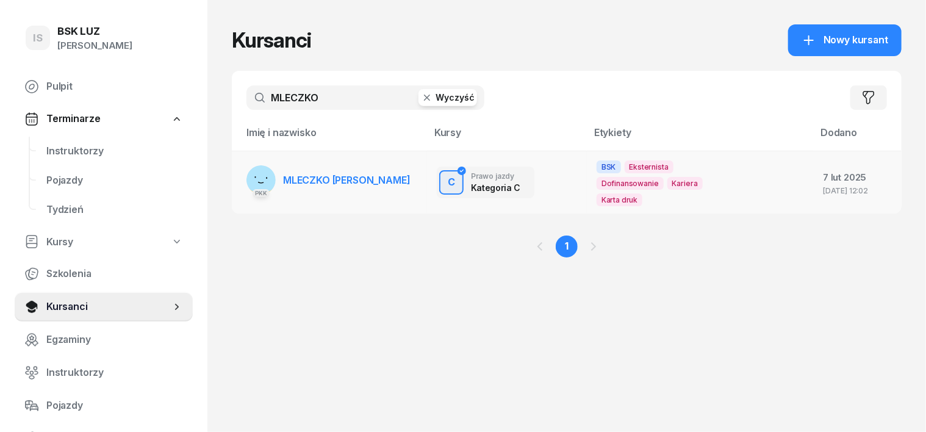
type input "MLECZKO"
click at [236, 170] on rect at bounding box center [260, 175] width 49 height 49
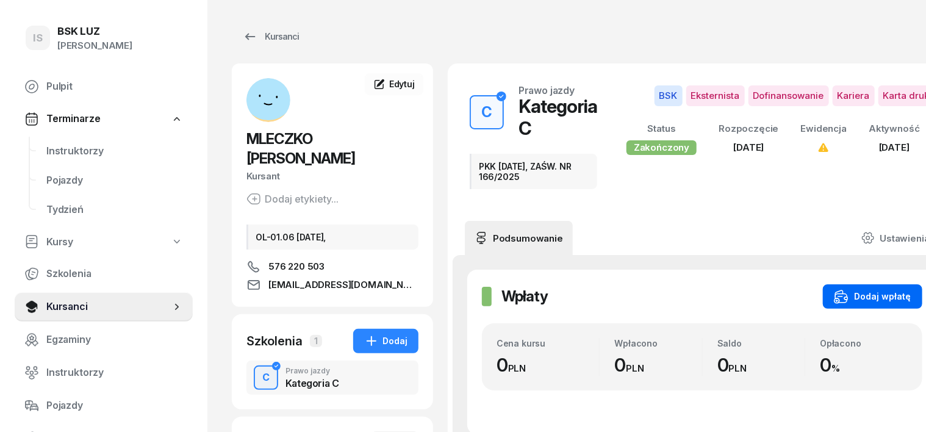
click at [855, 293] on div "Dodaj wpłatę" at bounding box center [872, 296] width 77 height 15
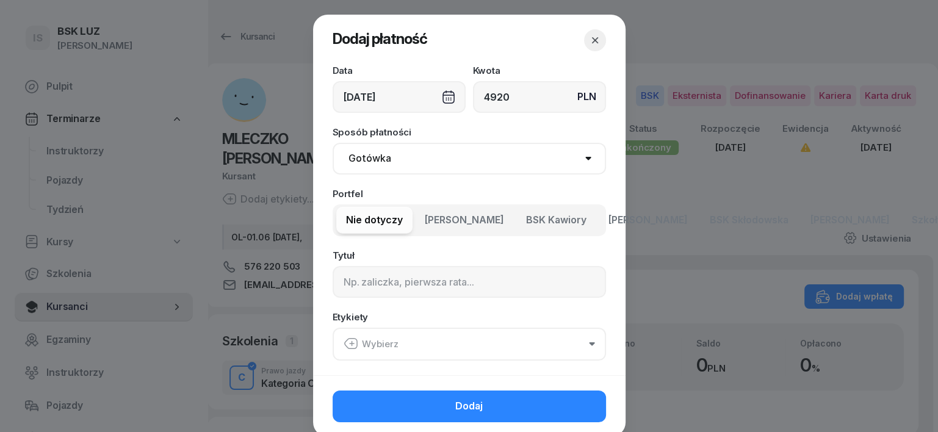
type input "4920"
click at [359, 159] on select "Gotówka Karta Przelew Płatności online BLIK" at bounding box center [468, 159] width 273 height 32
select select "transfer"
click at [332, 143] on select "Gotówka Karta Przelew Płatności online BLIK" at bounding box center [468, 159] width 273 height 32
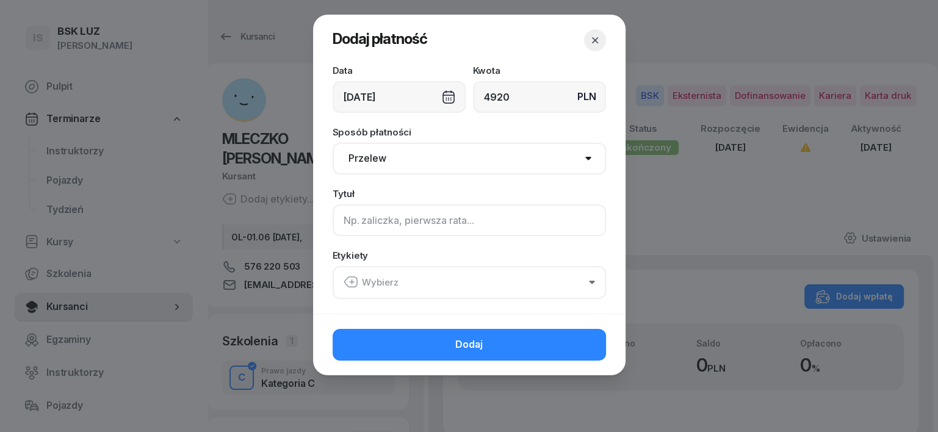
click at [342, 215] on input at bounding box center [468, 220] width 273 height 32
type input "C- PLUXEE F/17/08/2025 S"
click at [348, 279] on icon "button" at bounding box center [350, 282] width 15 height 15
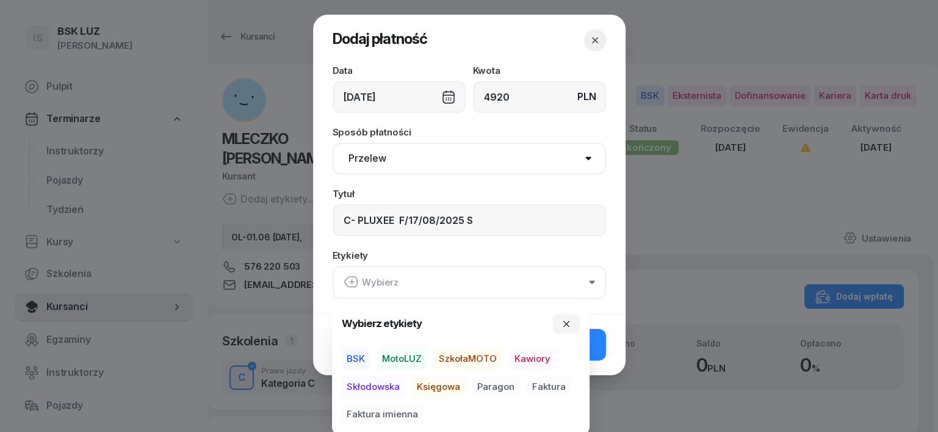
click at [360, 354] on span "BSK" at bounding box center [356, 358] width 28 height 21
drag, startPoint x: 436, startPoint y: 384, endPoint x: 459, endPoint y: 388, distance: 23.6
click at [436, 386] on span "Księgowa" at bounding box center [438, 386] width 53 height 21
click at [547, 386] on span "Faktura" at bounding box center [547, 386] width 43 height 21
click at [566, 326] on icon "button" at bounding box center [566, 323] width 10 height 10
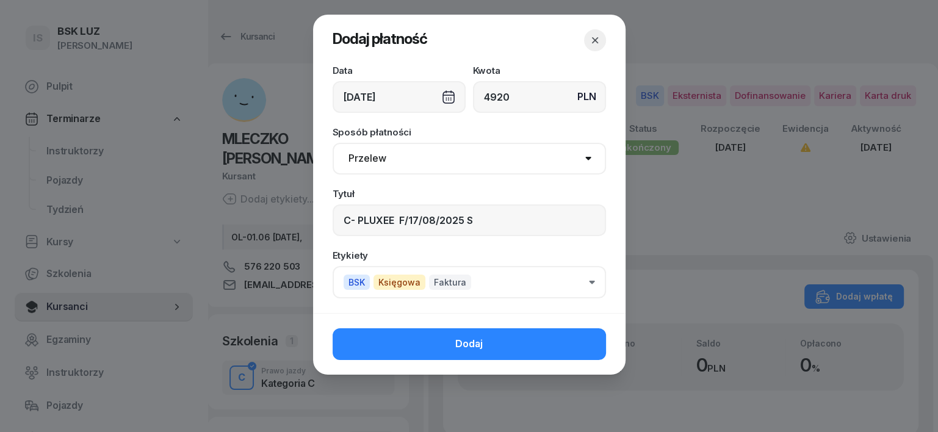
click at [596, 347] on button "Dodaj" at bounding box center [468, 344] width 273 height 32
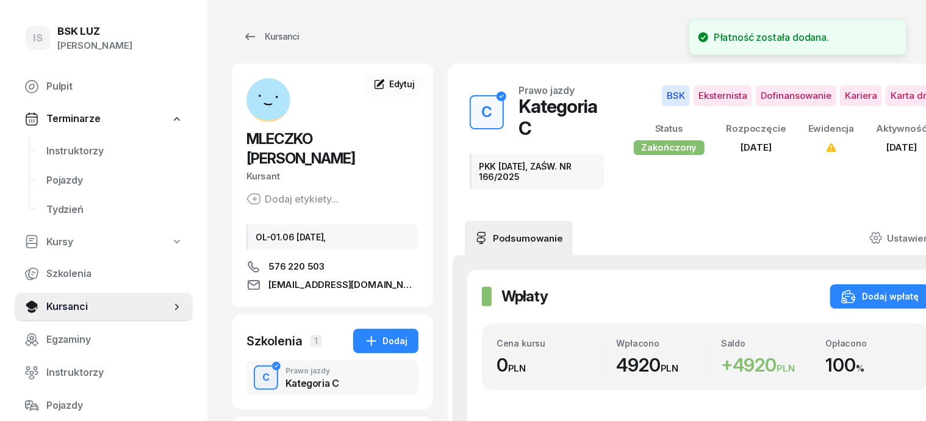
click at [883, 231] on icon at bounding box center [875, 237] width 13 height 13
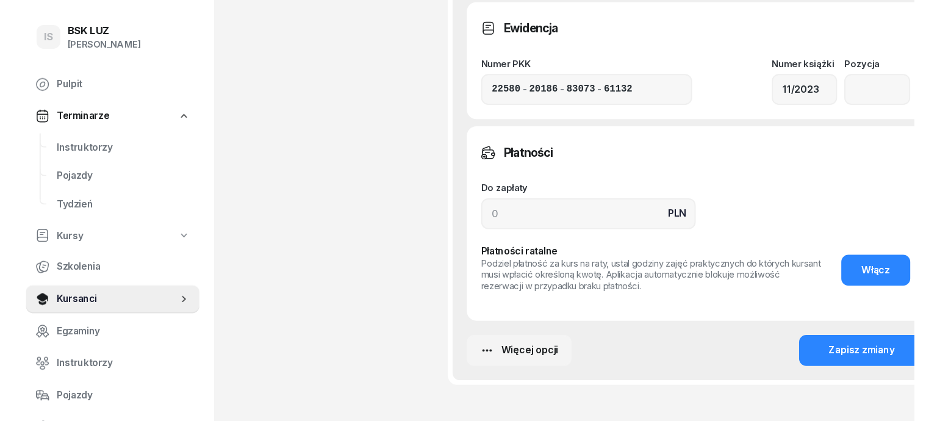
scroll to position [901, 0]
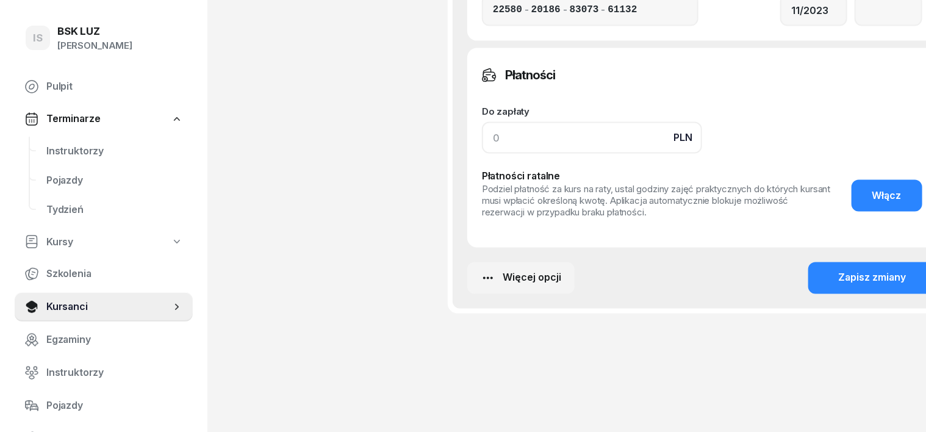
click at [482, 135] on input at bounding box center [592, 138] width 220 height 32
type input "4920"
click at [877, 270] on button "Zapisz zmiany" at bounding box center [872, 278] width 129 height 32
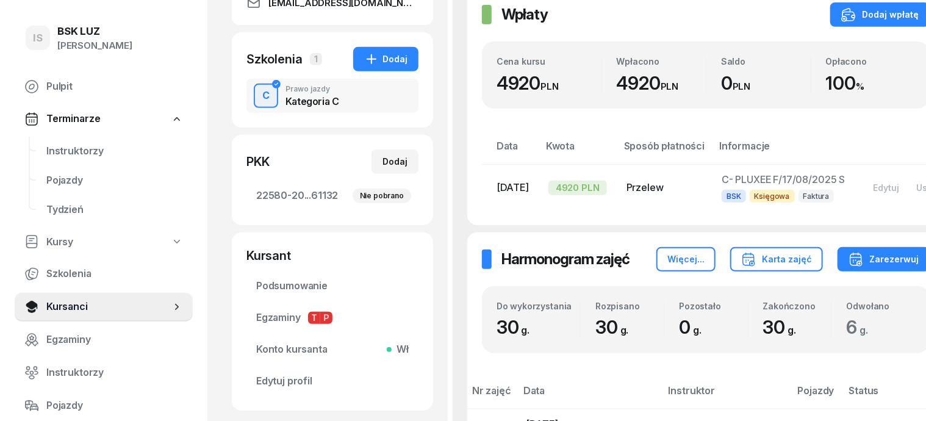
scroll to position [63, 0]
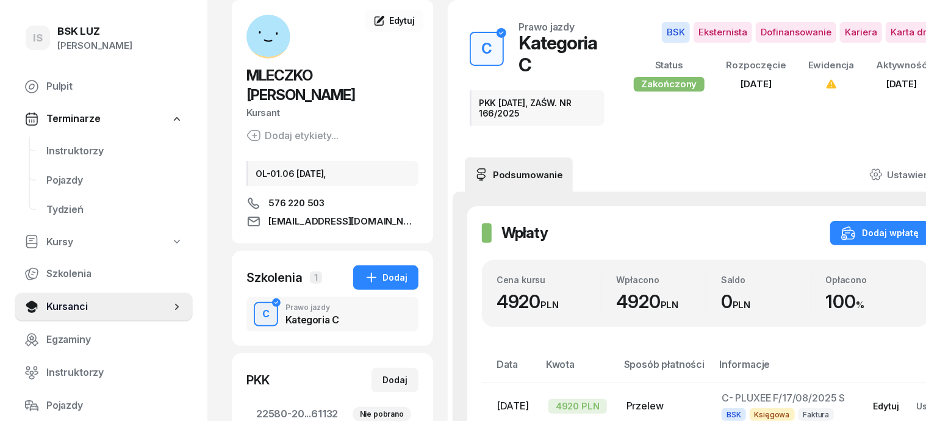
click at [890, 401] on div "Edytuj" at bounding box center [886, 406] width 26 height 10
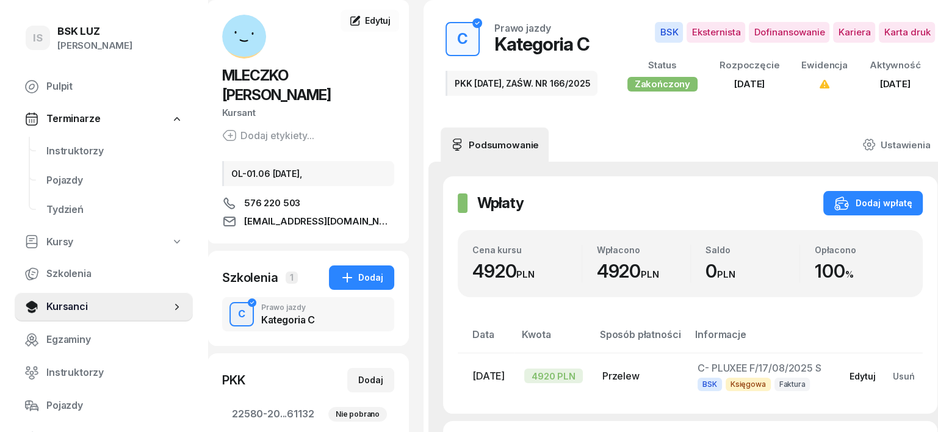
select select "transfer"
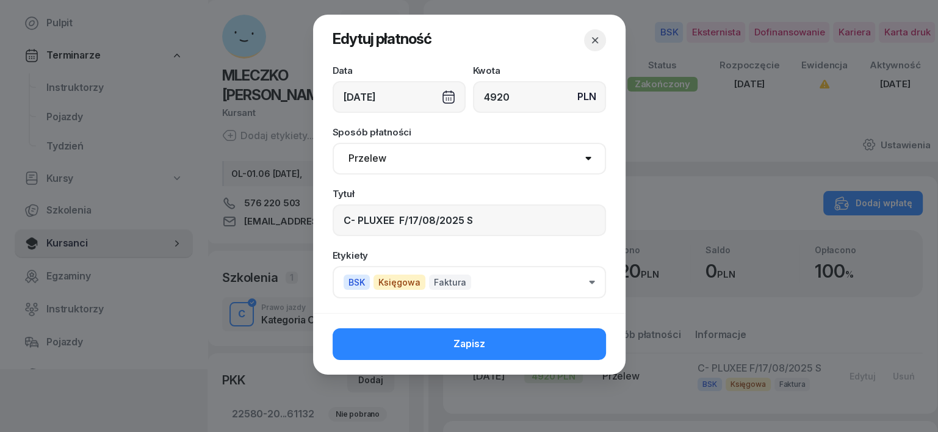
click at [448, 92] on div "[DATE]" at bounding box center [398, 97] width 133 height 32
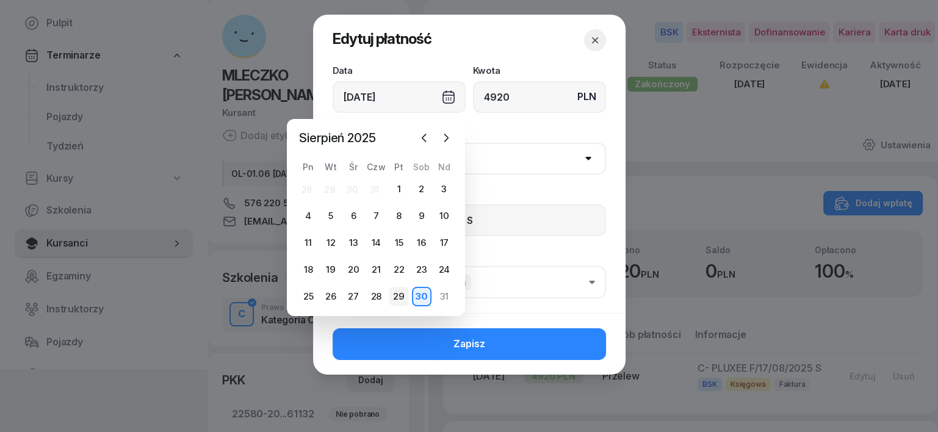
click at [390, 300] on div "29" at bounding box center [399, 297] width 20 height 20
type input "[DATE]"
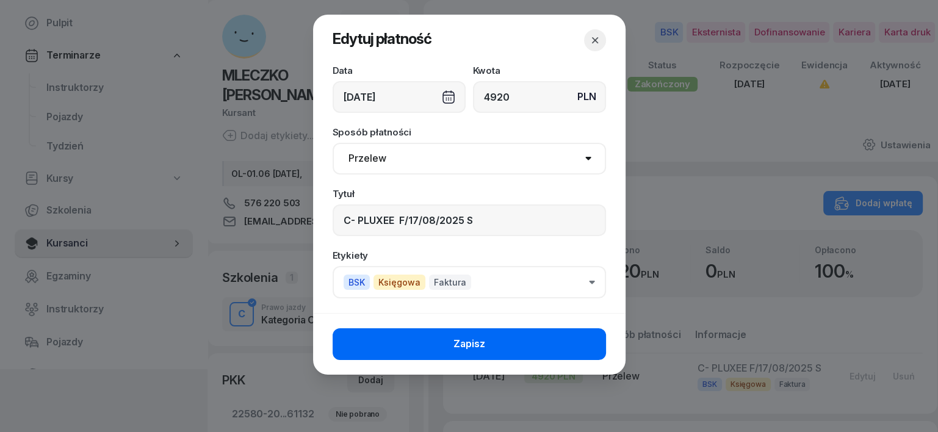
click at [556, 340] on button "Zapisz" at bounding box center [468, 344] width 273 height 32
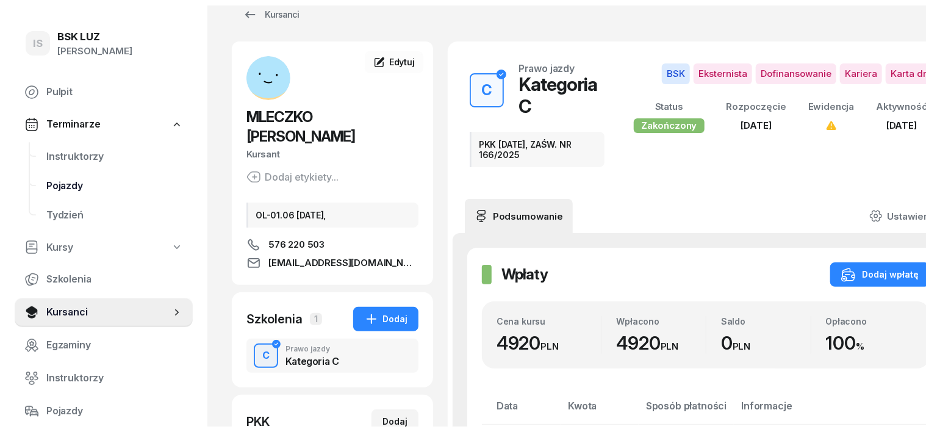
scroll to position [0, 0]
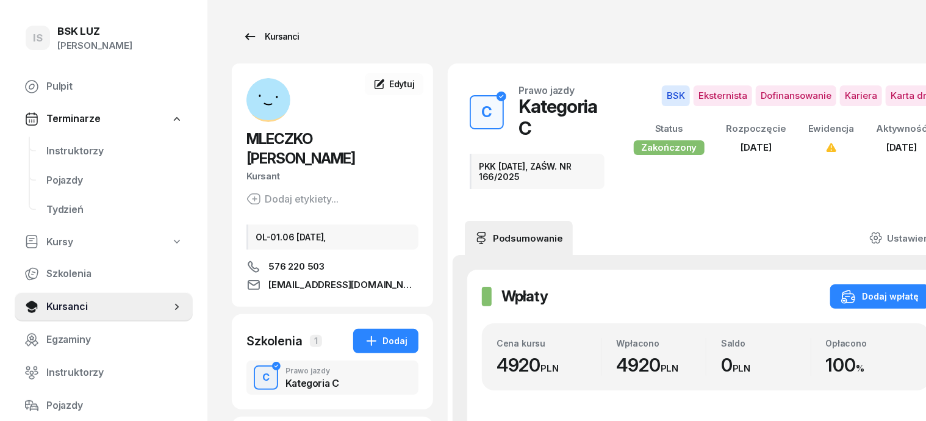
click at [255, 34] on div "Kursanci" at bounding box center [271, 36] width 56 height 15
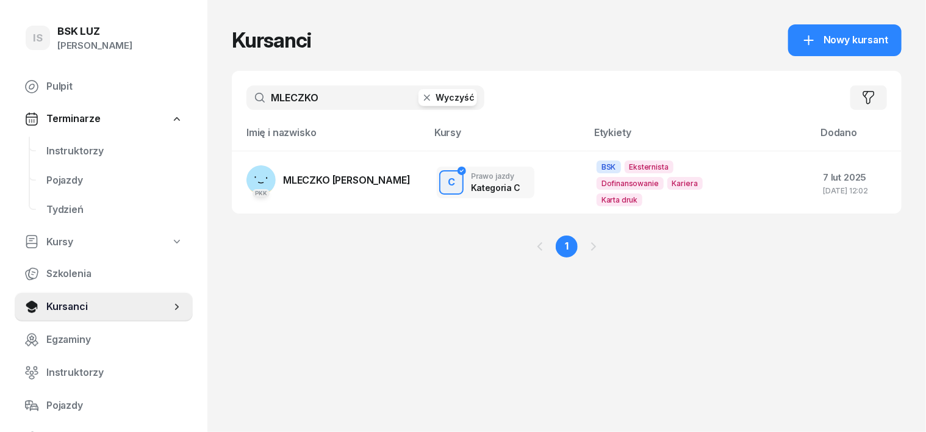
click at [421, 95] on icon "button" at bounding box center [427, 98] width 12 height 12
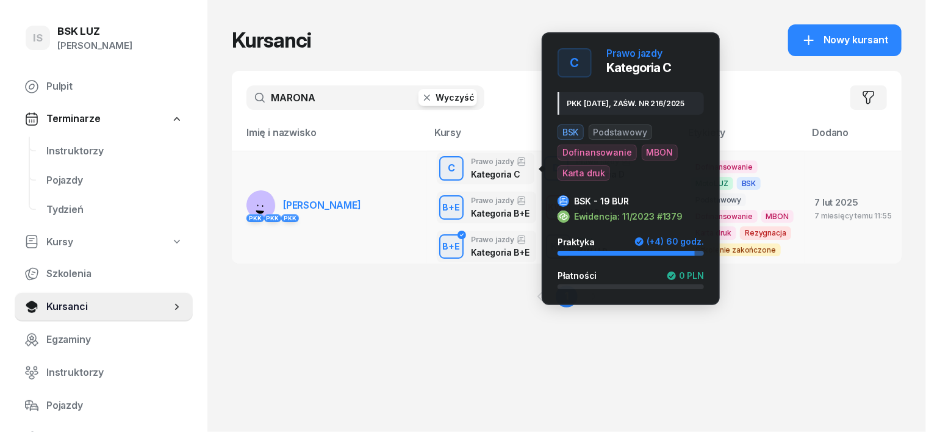
type input "MARONA"
click at [443, 166] on div "C" at bounding box center [451, 168] width 17 height 21
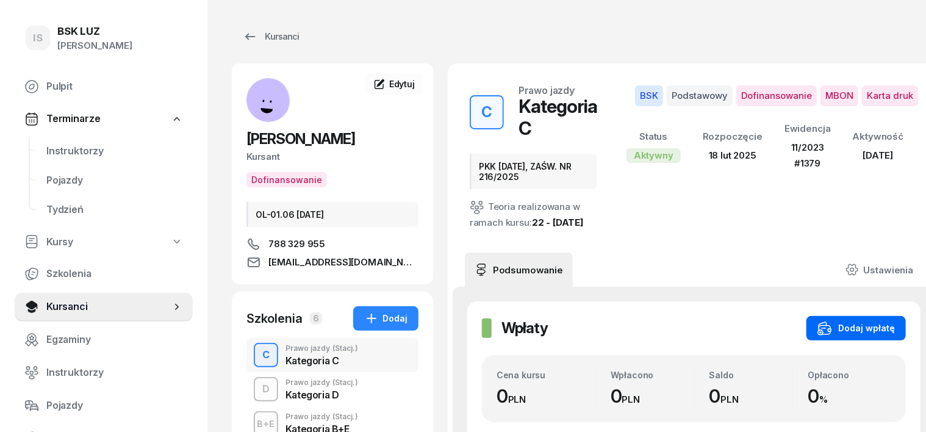
click at [853, 321] on div "Dodaj wpłatę" at bounding box center [855, 328] width 77 height 15
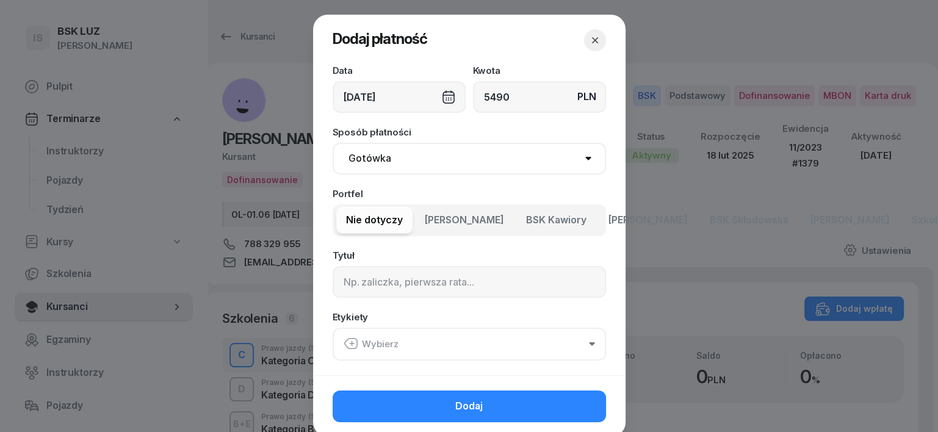
type input "5490"
click at [445, 96] on div "[DATE]" at bounding box center [398, 97] width 133 height 32
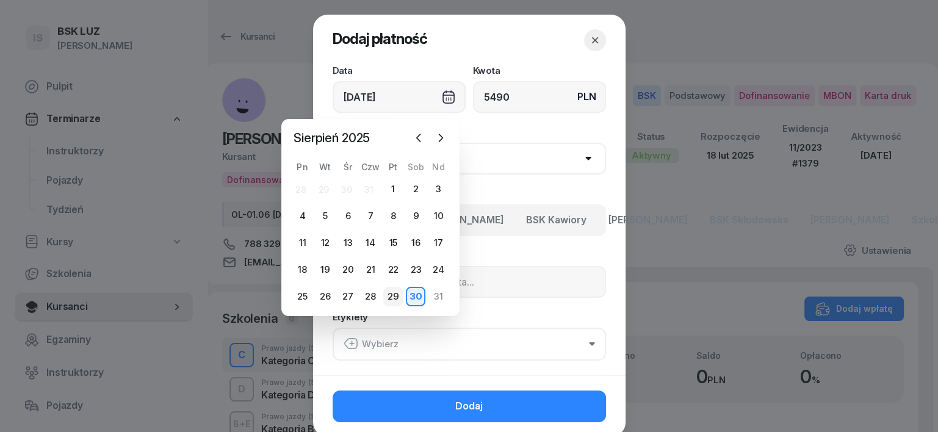
click at [392, 294] on div "29" at bounding box center [393, 297] width 20 height 20
type input "[DATE]"
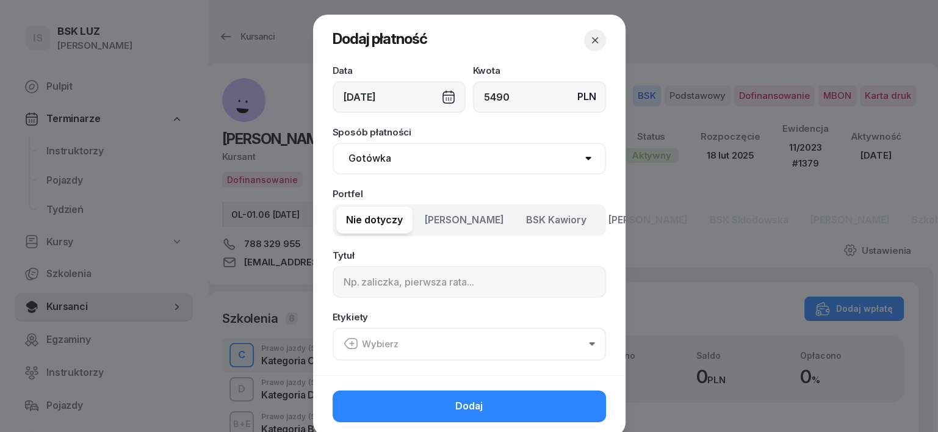
click at [364, 154] on select "Gotówka Karta Przelew Płatności online BLIK" at bounding box center [468, 159] width 273 height 32
select select "transfer"
click at [332, 143] on select "Gotówka Karta Przelew Płatności online BLIK" at bounding box center [468, 159] width 273 height 32
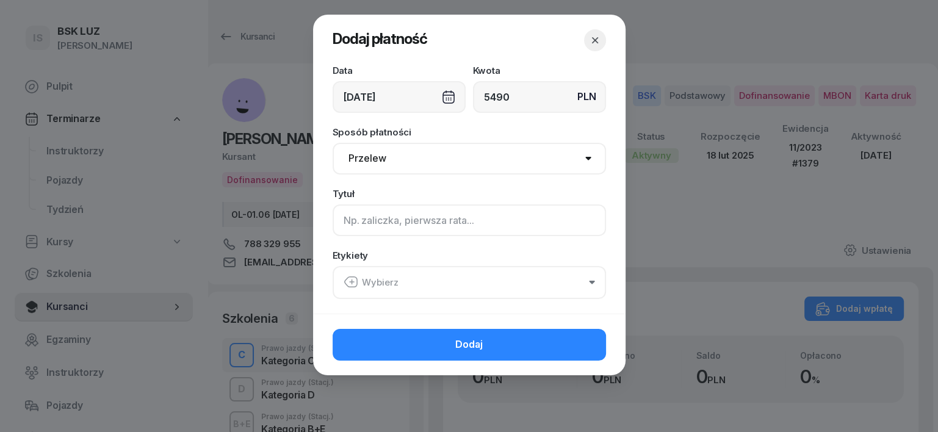
click at [335, 223] on input at bounding box center [468, 220] width 273 height 32
type input "C - MARR F/29/07/2025 S"
click at [349, 282] on icon "button" at bounding box center [350, 282] width 15 height 15
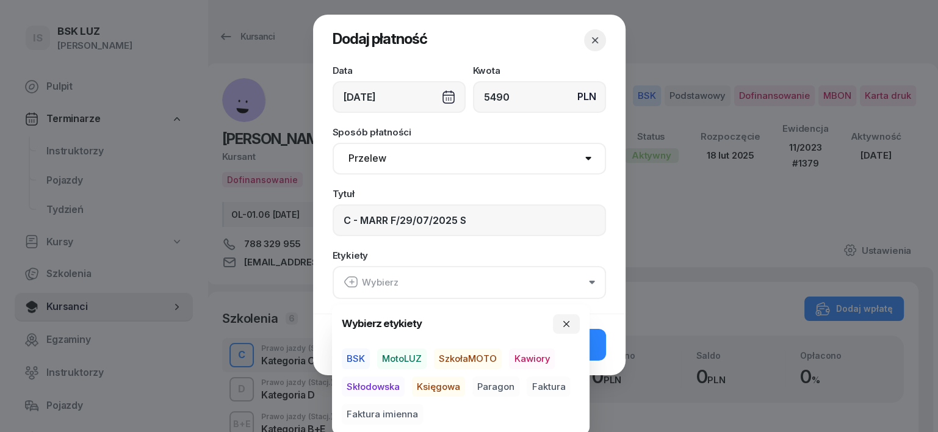
click at [359, 350] on span "BSK" at bounding box center [356, 358] width 28 height 21
drag, startPoint x: 431, startPoint y: 385, endPoint x: 439, endPoint y: 386, distance: 7.3
click at [431, 387] on span "Księgowa" at bounding box center [438, 386] width 53 height 21
click at [552, 383] on span "Faktura" at bounding box center [547, 386] width 43 height 21
click at [569, 314] on button "button" at bounding box center [566, 324] width 27 height 20
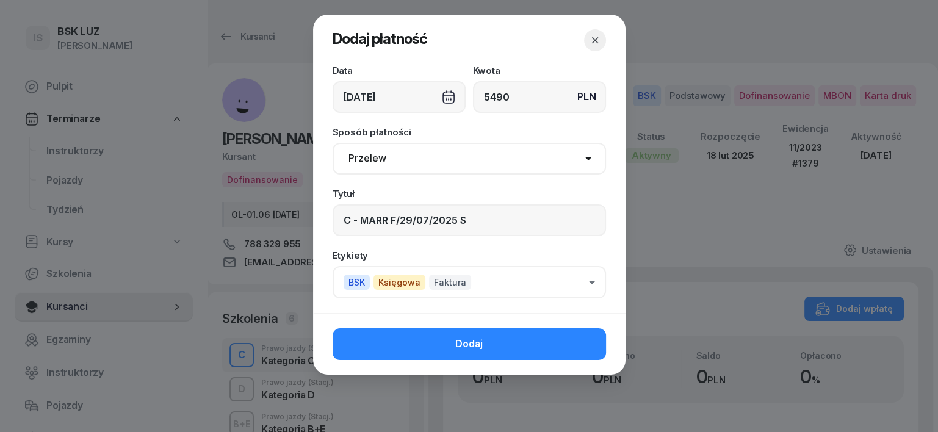
click at [569, 338] on button "Dodaj" at bounding box center [468, 344] width 273 height 32
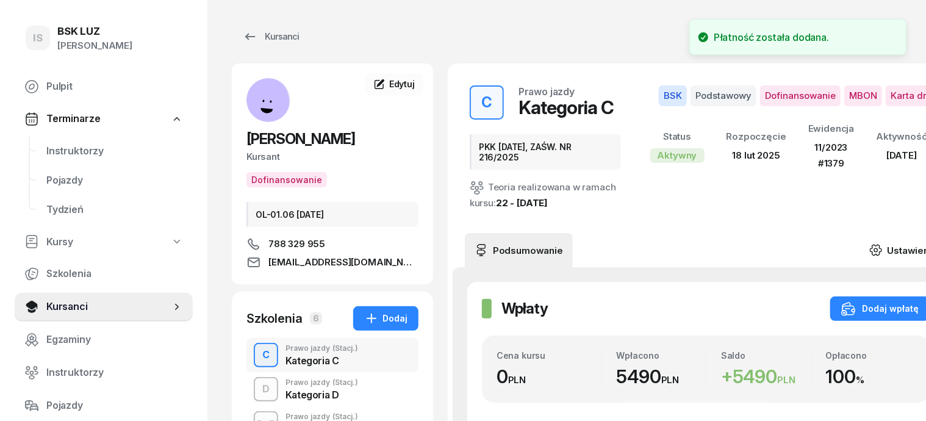
click at [878, 248] on icon at bounding box center [876, 250] width 4 height 4
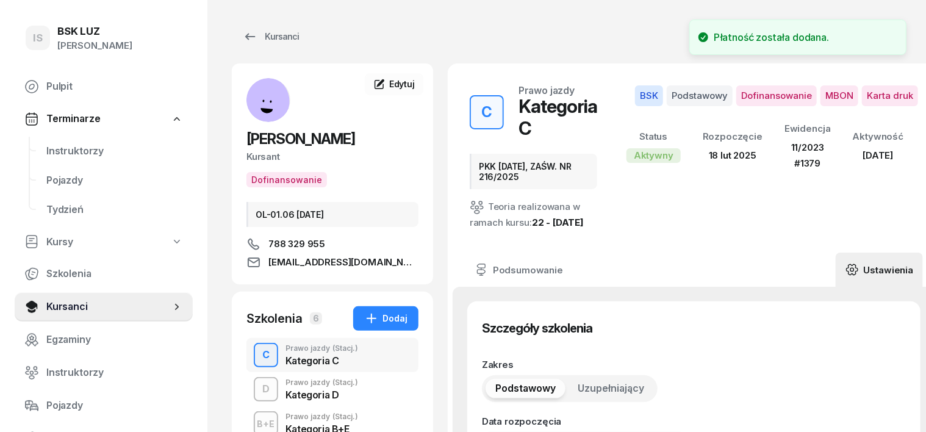
type input "[DATE]"
type input "PKK [DATE], ZAŚW. NR 216/2025"
type input "60"
type input "82540"
type input "21109"
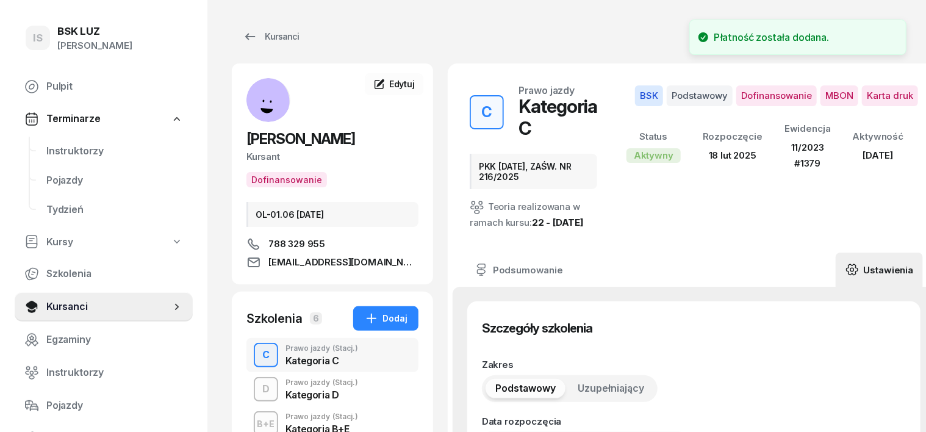
type input "83663"
type input "89132"
type input "11/2023"
type input "1379"
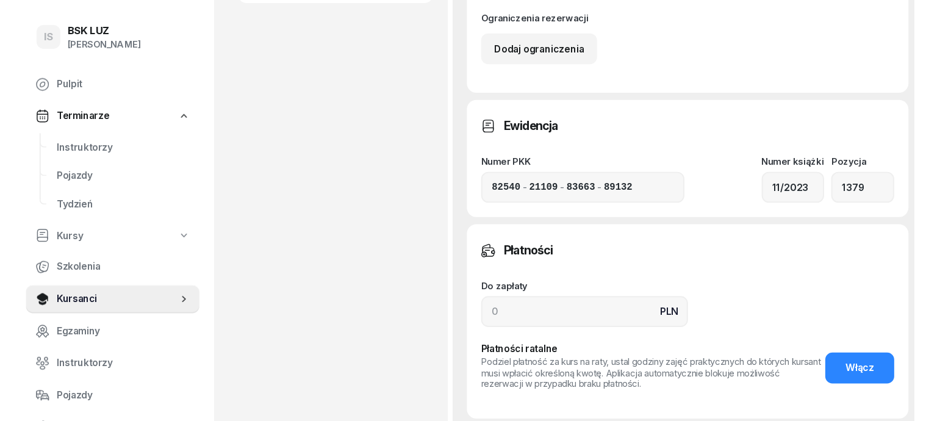
scroll to position [915, 0]
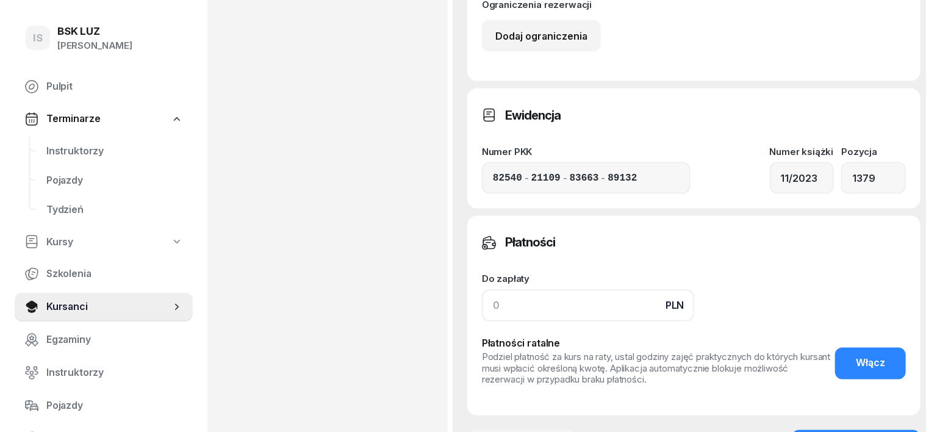
click at [482, 290] on input at bounding box center [588, 306] width 212 height 32
type input "5490"
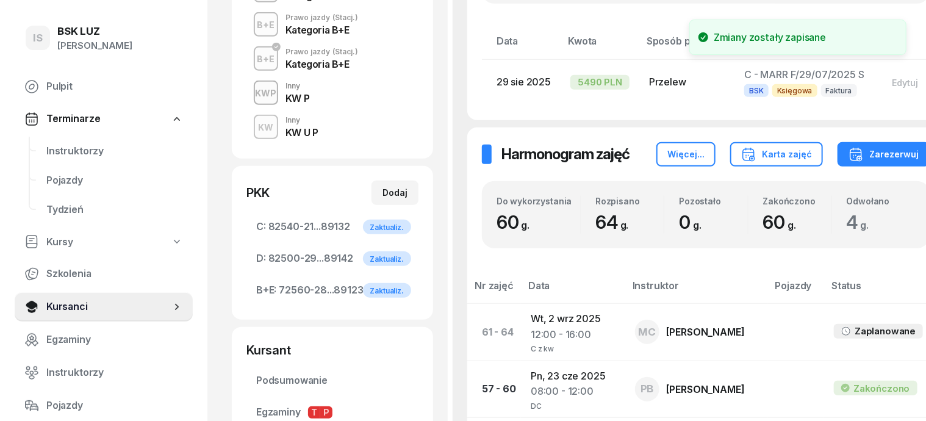
scroll to position [305, 0]
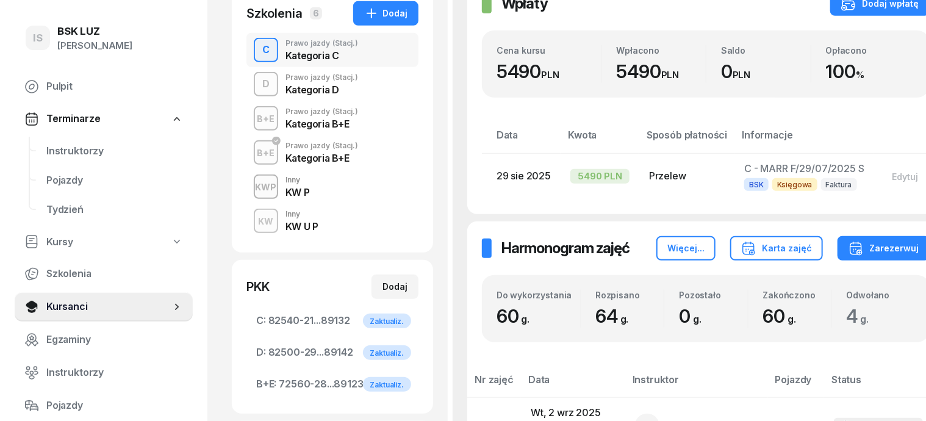
click at [257, 84] on div "D" at bounding box center [265, 84] width 17 height 21
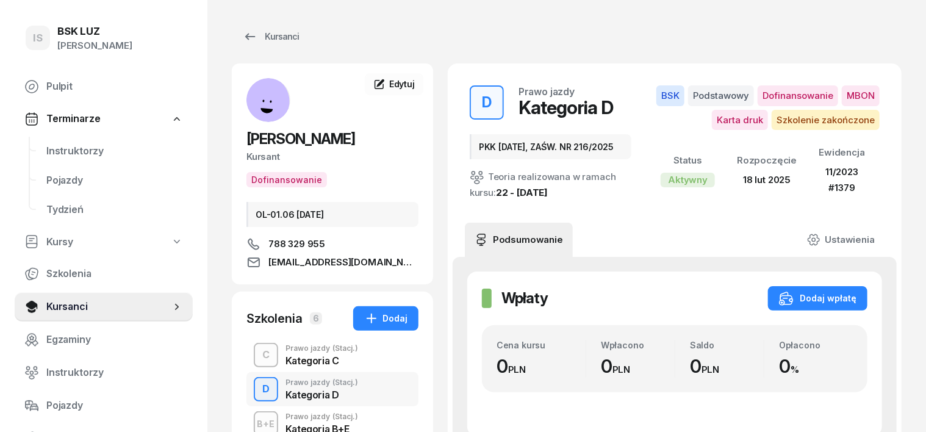
click at [257, 388] on div "D" at bounding box center [265, 389] width 17 height 21
click at [857, 295] on div "Dodaj wpłatę" at bounding box center [817, 298] width 77 height 15
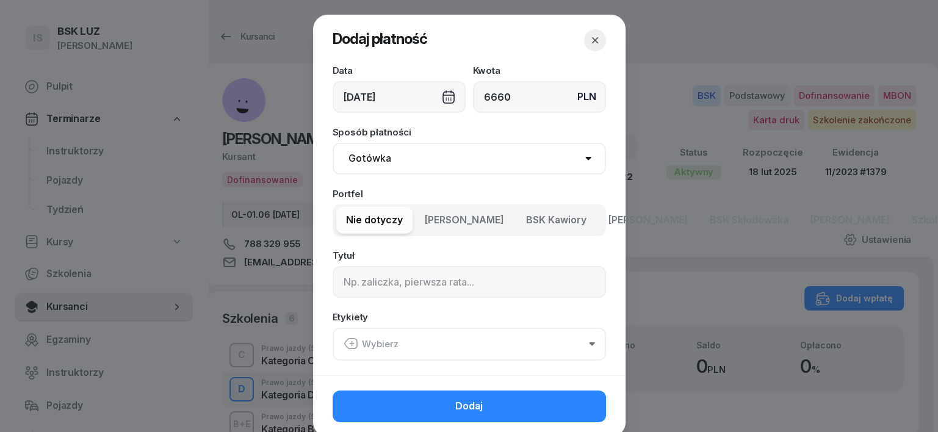
type input "6660"
click at [443, 96] on div "[DATE]" at bounding box center [398, 97] width 133 height 32
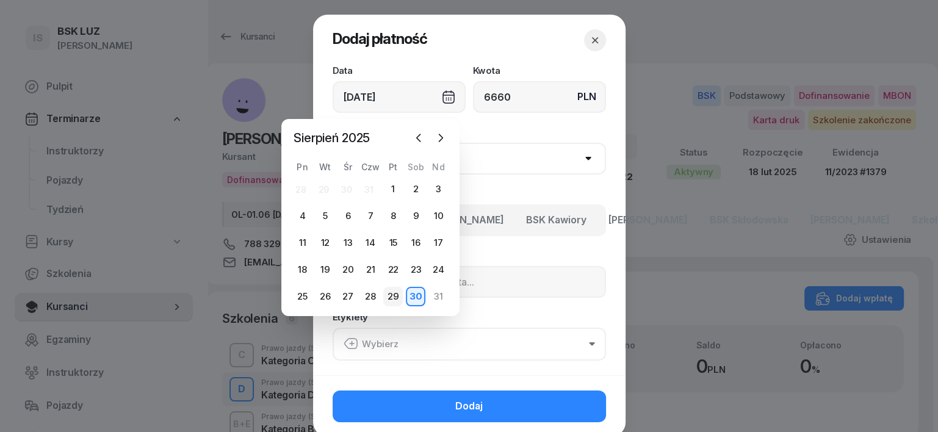
click at [395, 295] on div "29" at bounding box center [393, 297] width 20 height 20
type input "[DATE]"
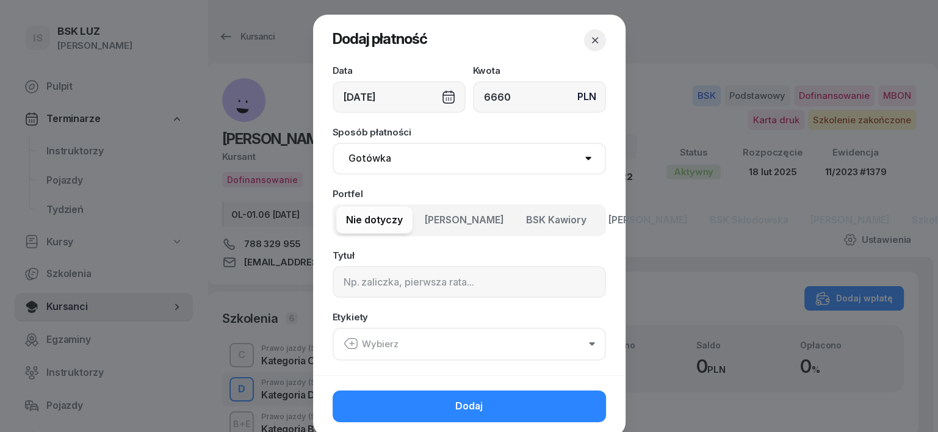
click at [355, 159] on select "Gotówka Karta Przelew Płatności online BLIK" at bounding box center [468, 159] width 273 height 32
select select "transfer"
click at [332, 143] on select "Gotówka Karta Przelew Płatności online BLIK" at bounding box center [468, 159] width 273 height 32
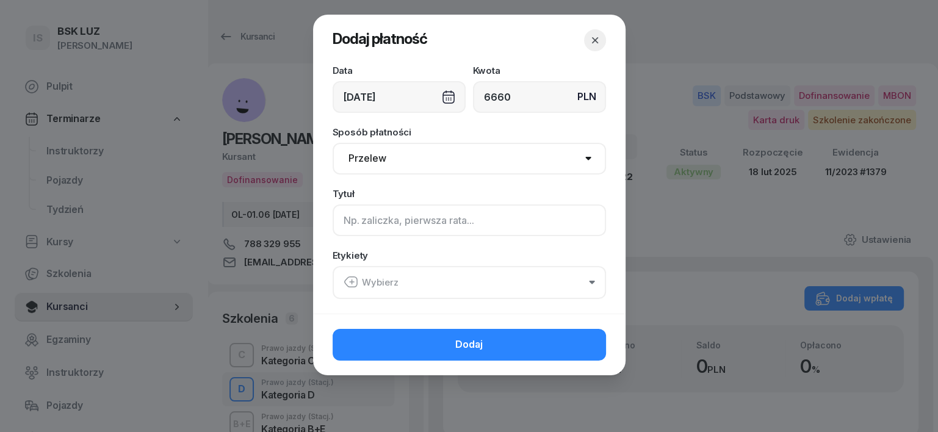
click at [345, 221] on input at bounding box center [468, 220] width 273 height 32
click at [417, 215] on input "D - MARR F/30/2025" at bounding box center [468, 220] width 273 height 32
click at [464, 218] on input "D - MARR F/30/07/2025" at bounding box center [468, 220] width 273 height 32
type input "D - MARR F/30/07/2025 S"
click at [349, 279] on icon "button" at bounding box center [350, 282] width 15 height 15
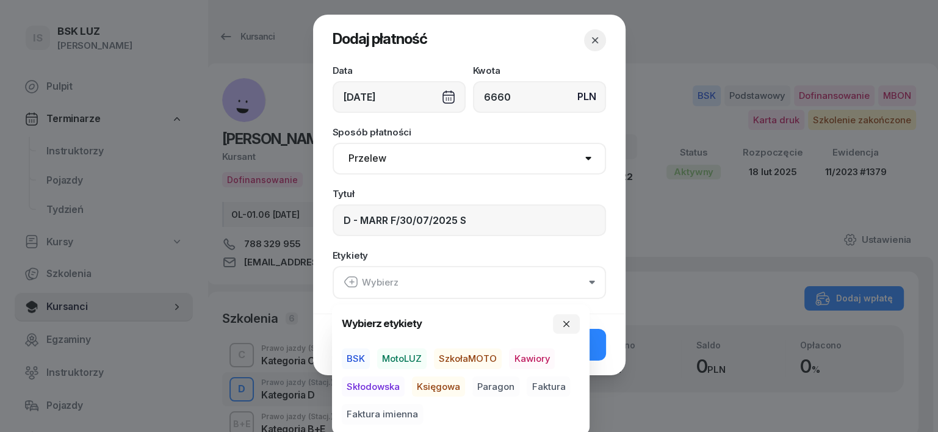
click at [352, 356] on span "BSK" at bounding box center [356, 358] width 28 height 21
drag, startPoint x: 435, startPoint y: 385, endPoint x: 454, endPoint y: 391, distance: 19.9
click at [435, 387] on span "Księgowa" at bounding box center [438, 386] width 53 height 21
click at [549, 384] on span "Faktura" at bounding box center [547, 386] width 43 height 21
click at [569, 320] on icon "button" at bounding box center [566, 323] width 10 height 10
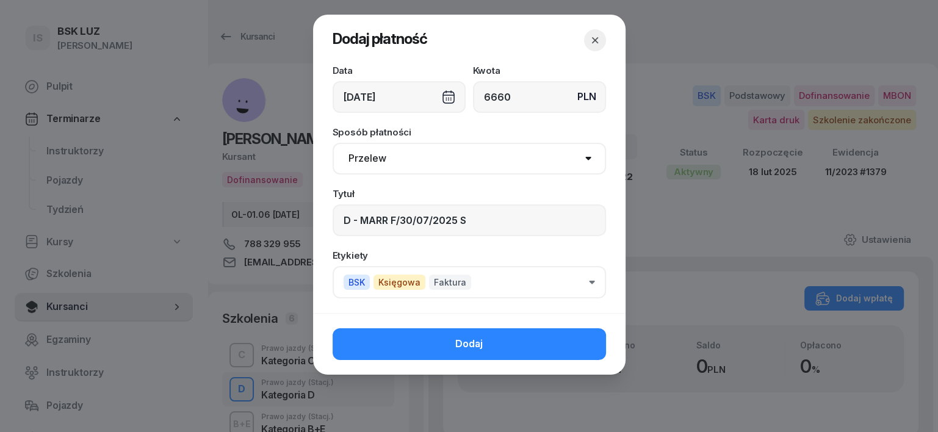
click at [539, 351] on button "Dodaj" at bounding box center [468, 344] width 273 height 32
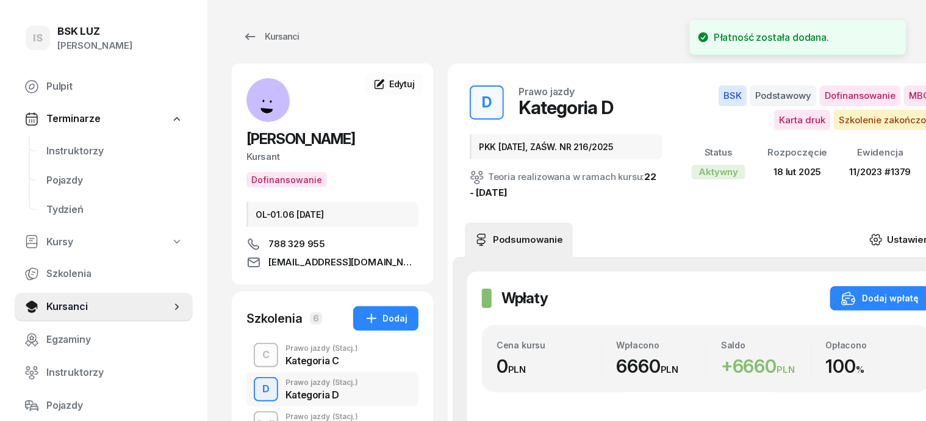
click at [883, 238] on icon at bounding box center [875, 239] width 13 height 13
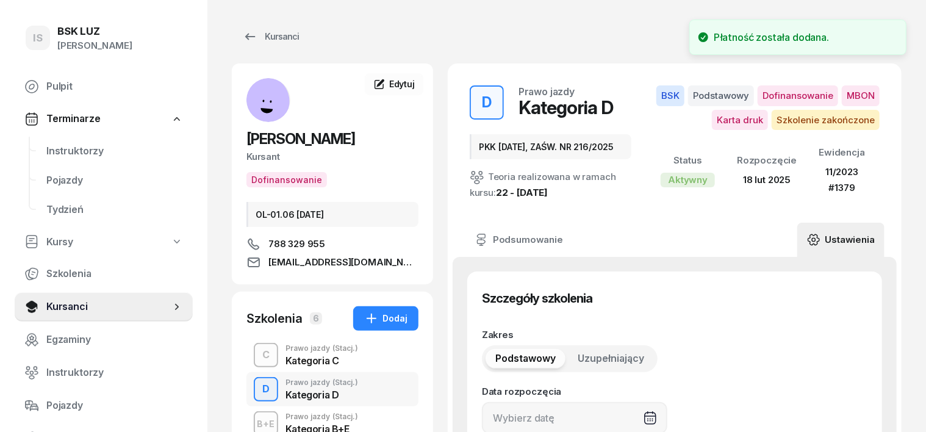
type input "[DATE]"
type input "PKK [DATE], ZAŚW. NR 216/2025"
type input "82500"
type input "29100"
type input "64803"
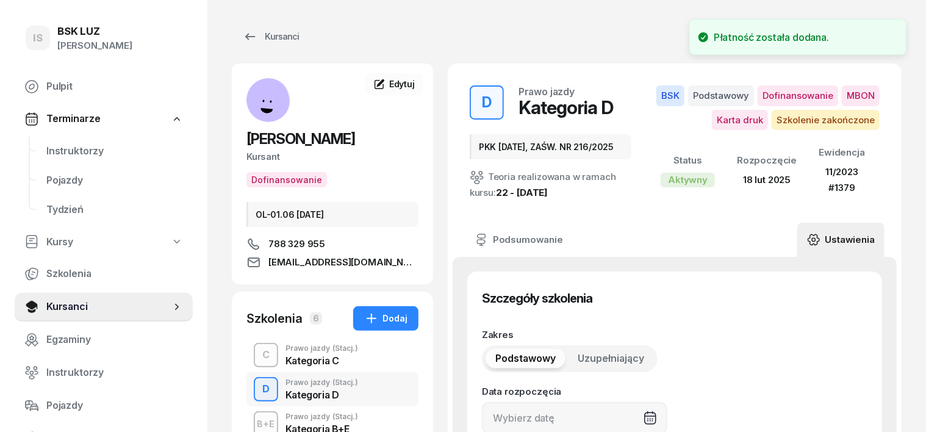
type input "89142"
type input "11/2023"
type input "1379"
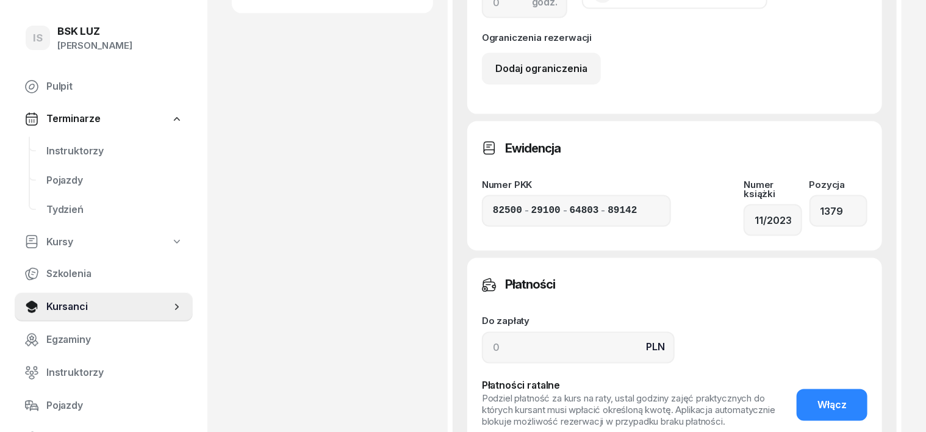
scroll to position [915, 0]
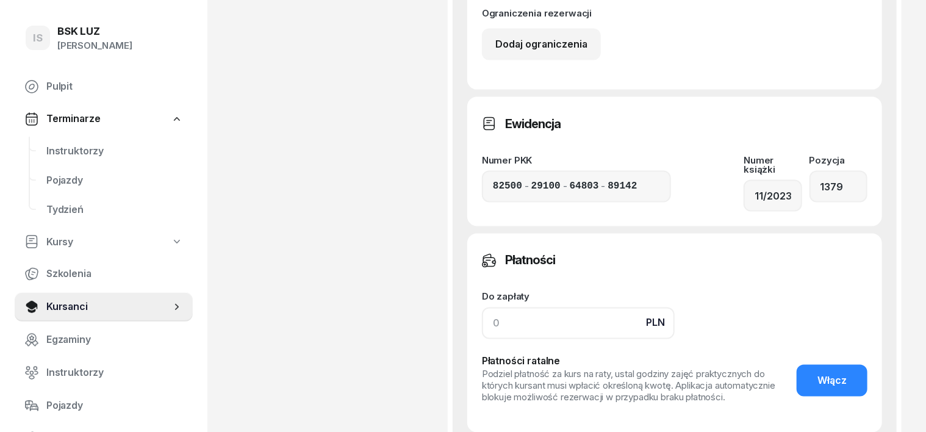
click at [482, 307] on input at bounding box center [578, 323] width 193 height 32
click at [485, 307] on input "6600" at bounding box center [578, 323] width 193 height 32
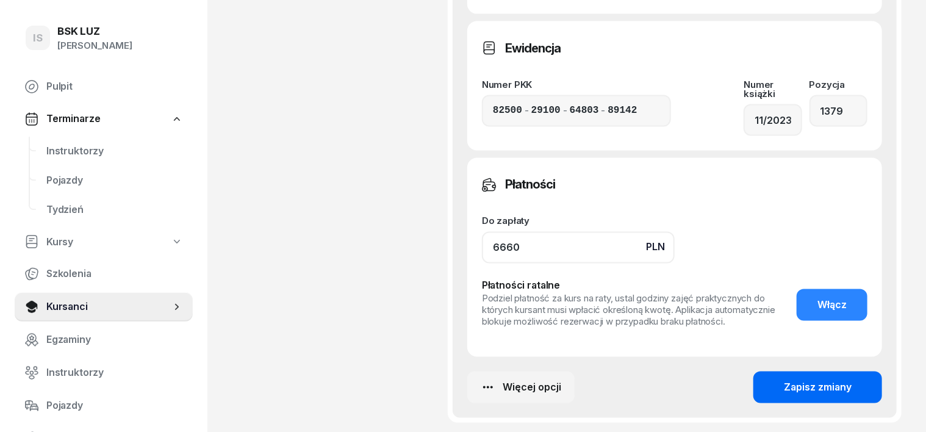
type input "6660"
click at [830, 372] on button "Zapisz zmiany" at bounding box center [817, 388] width 129 height 32
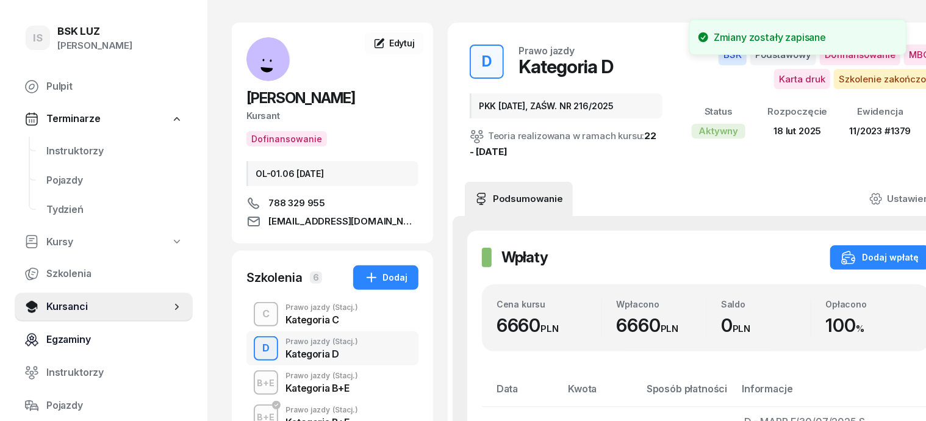
scroll to position [32, 0]
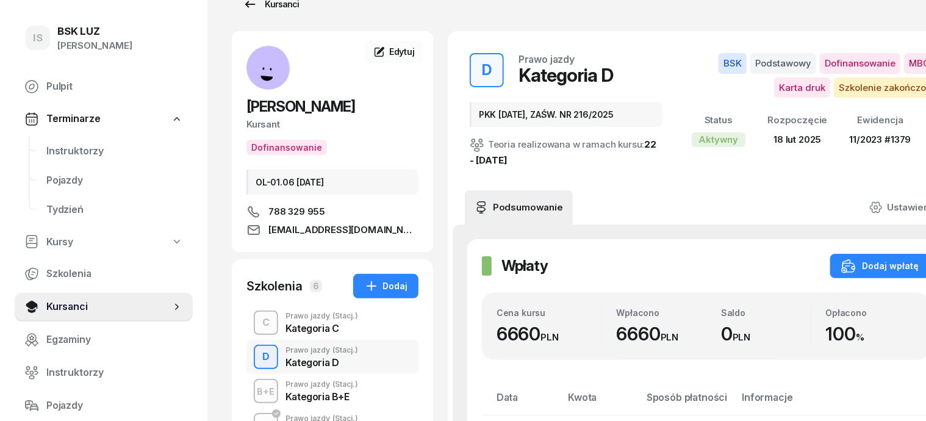
click at [264, 7] on div "Kursanci" at bounding box center [271, 4] width 56 height 15
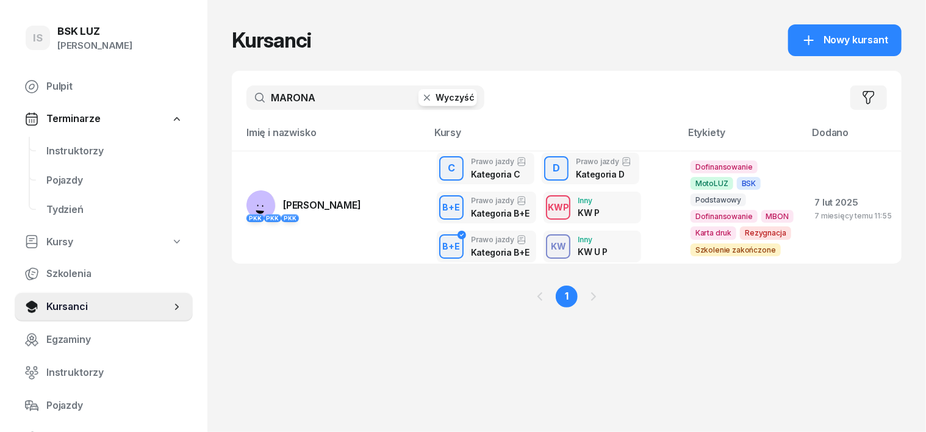
click at [421, 96] on icon "button" at bounding box center [427, 98] width 12 height 12
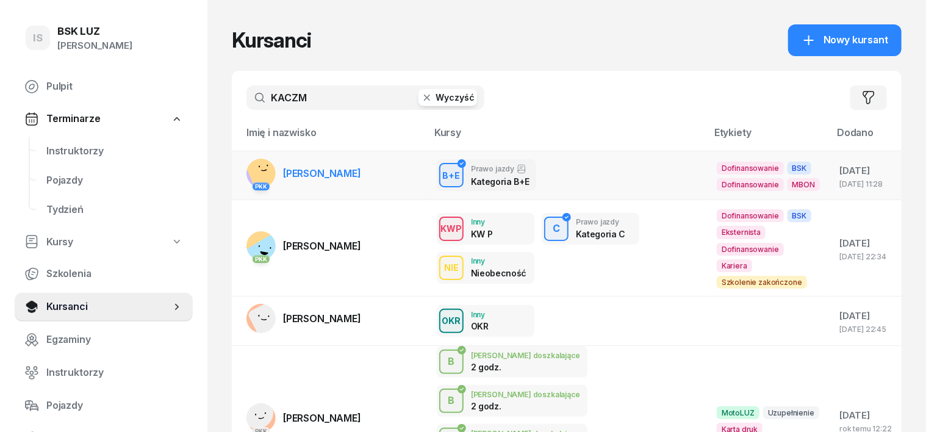
type input "KACZM"
click at [244, 168] on rect at bounding box center [265, 170] width 42 height 42
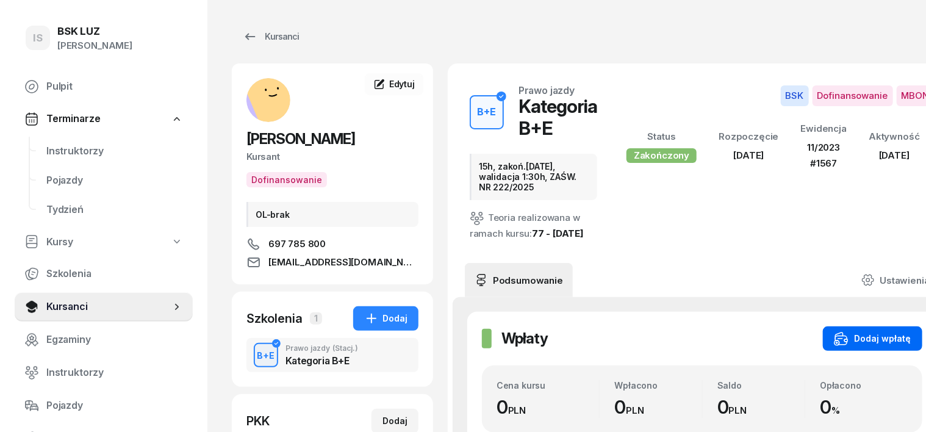
click at [856, 346] on div "Dodaj wpłatę" at bounding box center [872, 338] width 77 height 15
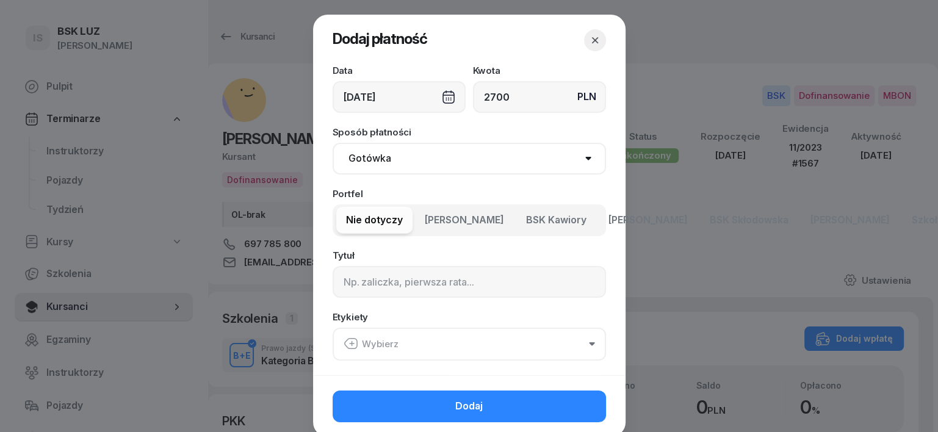
type input "2700"
click at [442, 98] on div "[DATE]" at bounding box center [398, 97] width 133 height 32
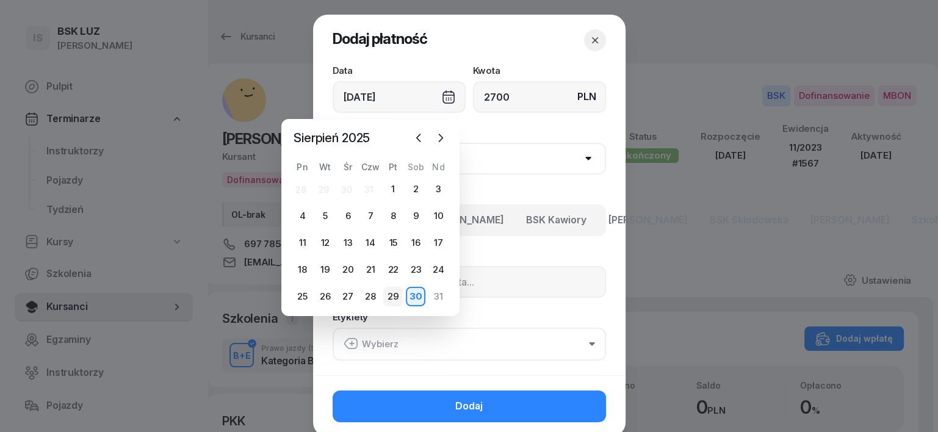
click at [390, 298] on div "29" at bounding box center [393, 297] width 20 height 20
type input "[DATE]"
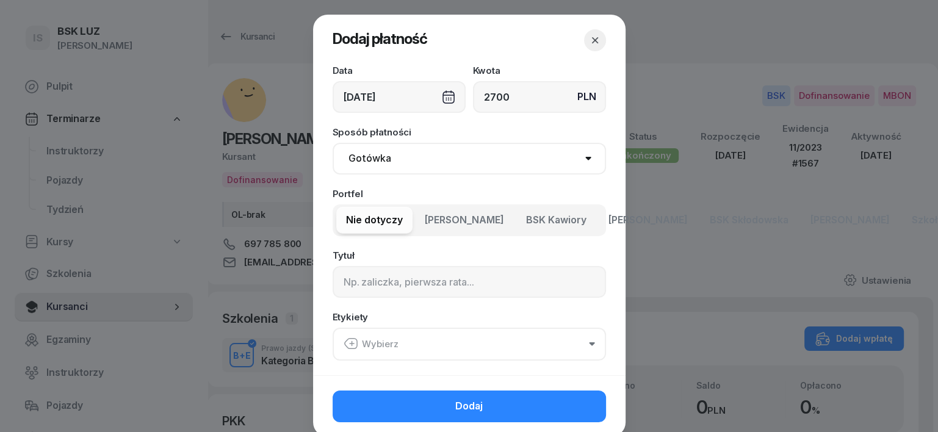
click at [351, 162] on select "Gotówka Karta Przelew Płatności online BLIK" at bounding box center [468, 159] width 273 height 32
select select "transfer"
click at [332, 143] on select "Gotówka Karta Przelew Płatności online BLIK" at bounding box center [468, 159] width 273 height 32
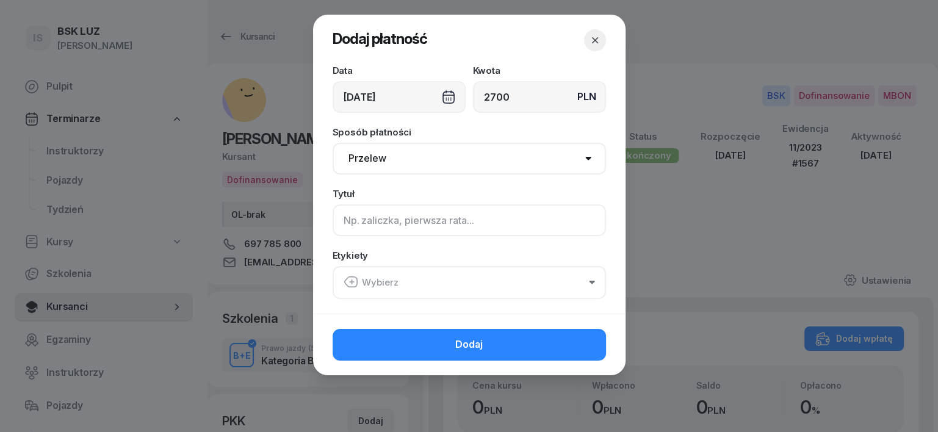
click at [339, 222] on input at bounding box center [468, 220] width 273 height 32
type input "BE - MARR F/34/07/2025 S"
click at [351, 277] on icon "button" at bounding box center [350, 282] width 15 height 15
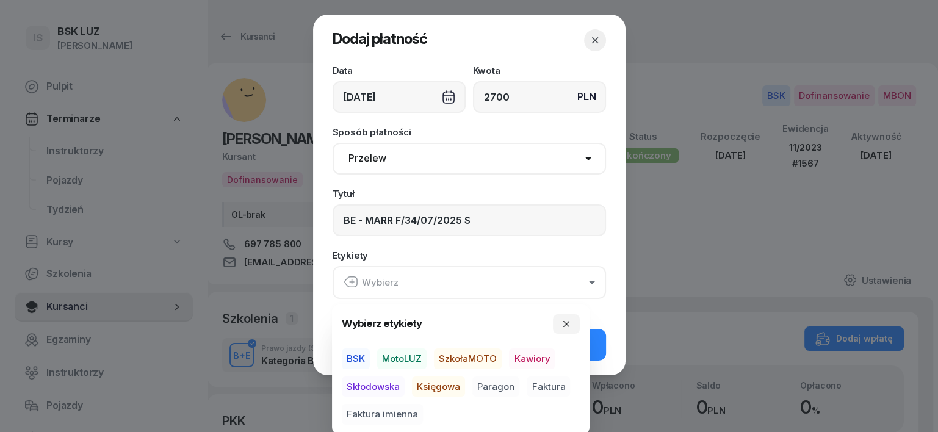
click at [359, 354] on span "BSK" at bounding box center [356, 358] width 28 height 21
click at [437, 387] on span "Księgowa" at bounding box center [438, 386] width 53 height 21
click at [549, 384] on span "Faktura" at bounding box center [547, 386] width 43 height 21
click at [564, 324] on icon "button" at bounding box center [566, 323] width 10 height 10
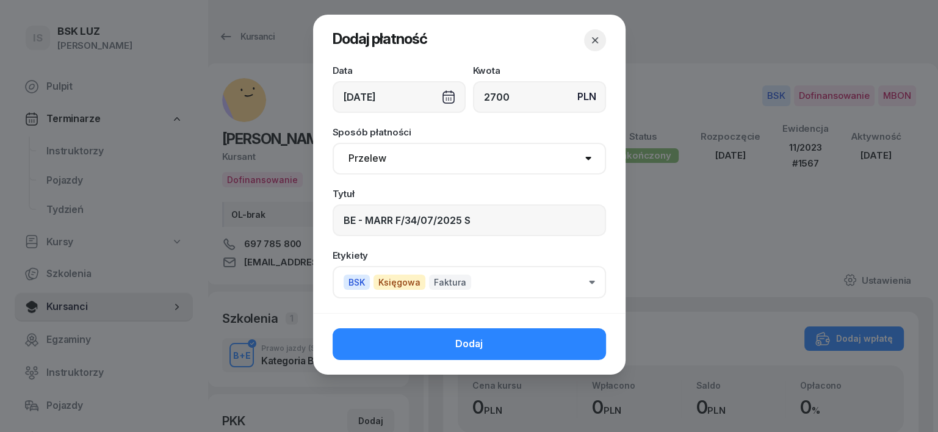
click at [584, 345] on button "Dodaj" at bounding box center [468, 344] width 273 height 32
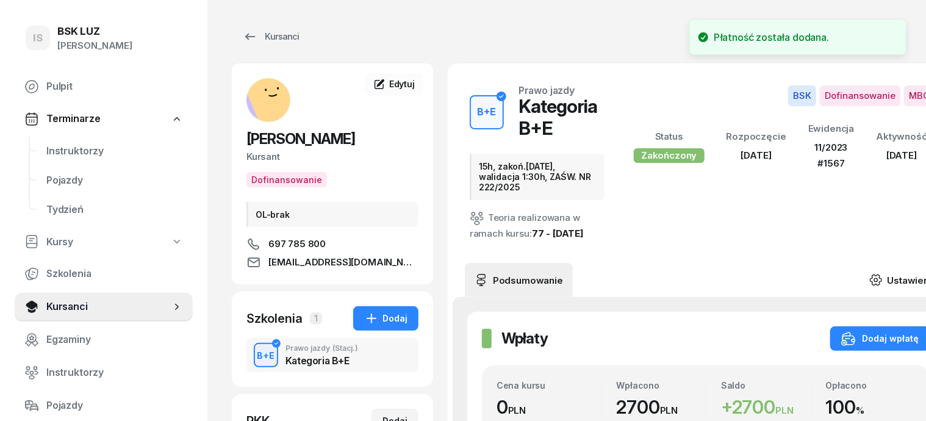
click at [883, 273] on icon at bounding box center [875, 279] width 13 height 13
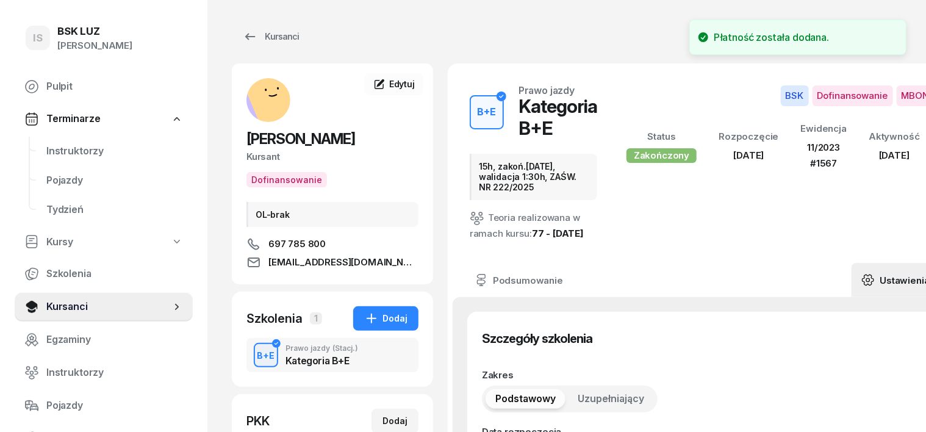
type input "[DATE]"
type input "15h, zakoń.[DATE], walidacja 1:30h, ZAŚW. NR 222/2025"
type input "15"
type input "42520"
type input "64129"
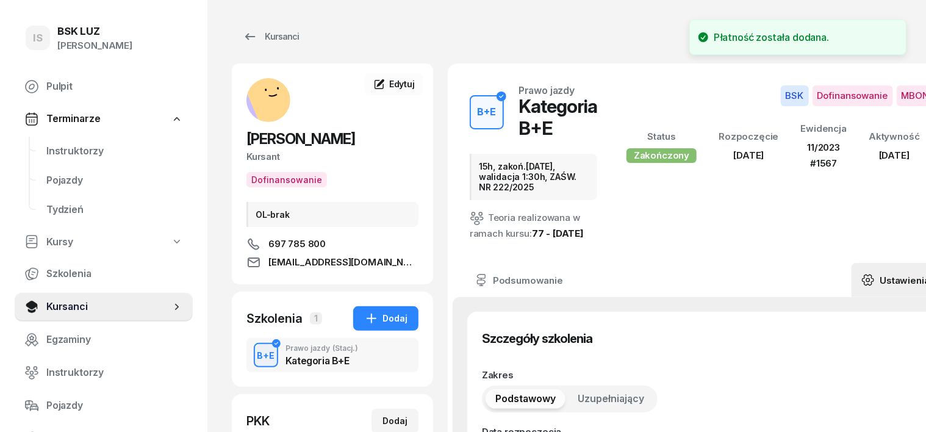
type input "88723"
type input "89123"
type input "11/2023"
type input "1567"
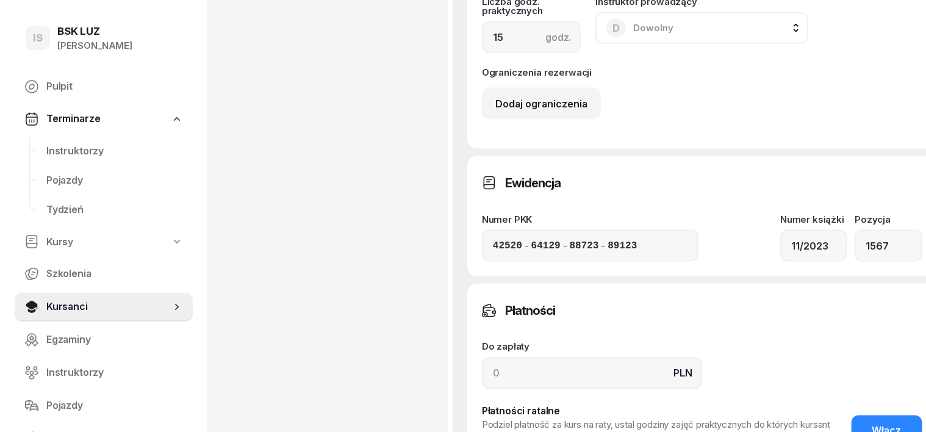
scroll to position [915, 0]
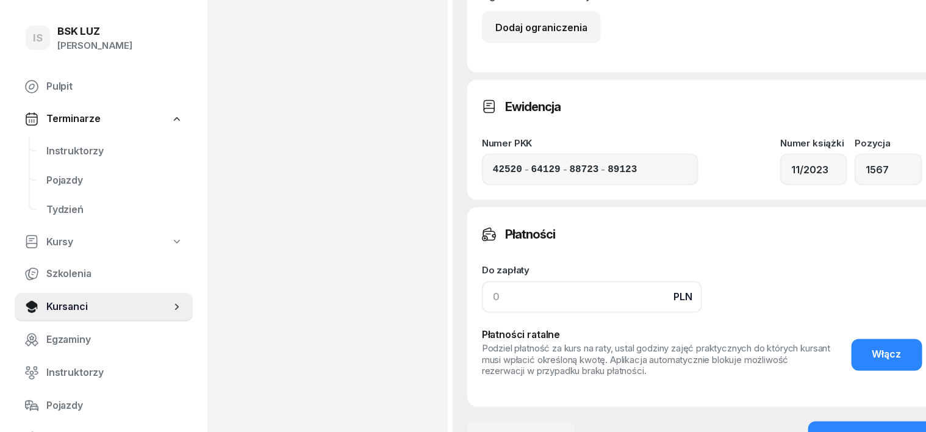
click at [482, 313] on input at bounding box center [592, 297] width 220 height 32
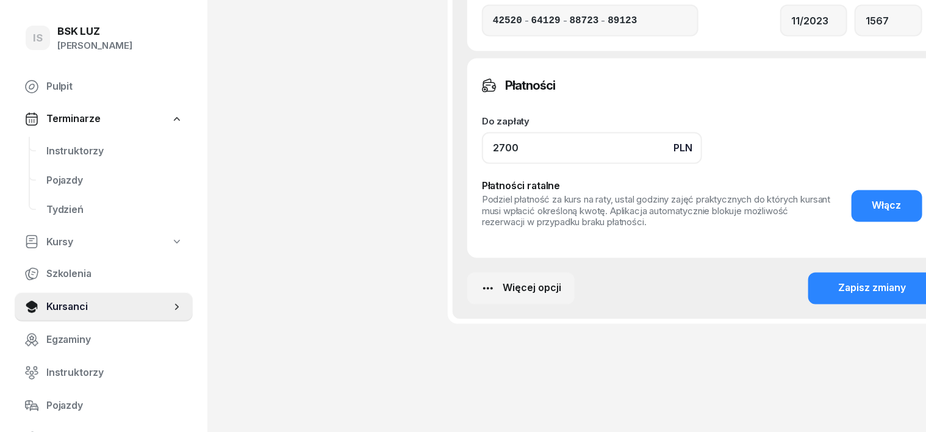
scroll to position [1068, 0]
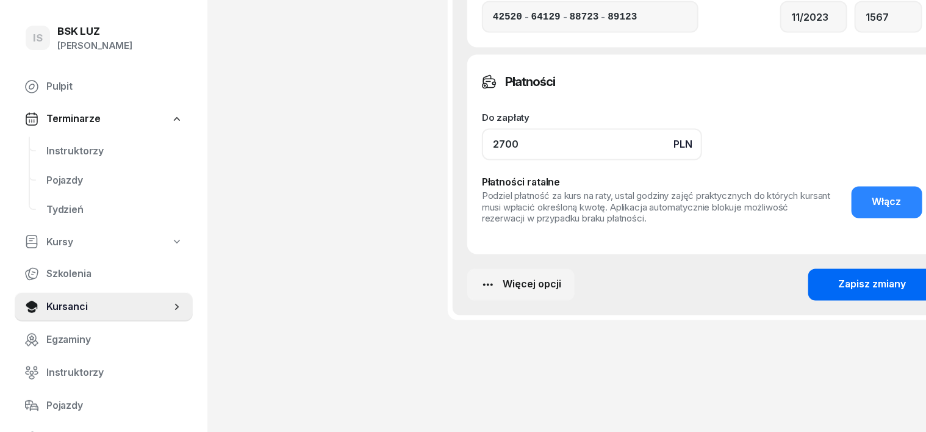
type input "2700"
click at [847, 293] on div "Zapisz zmiany" at bounding box center [873, 285] width 68 height 16
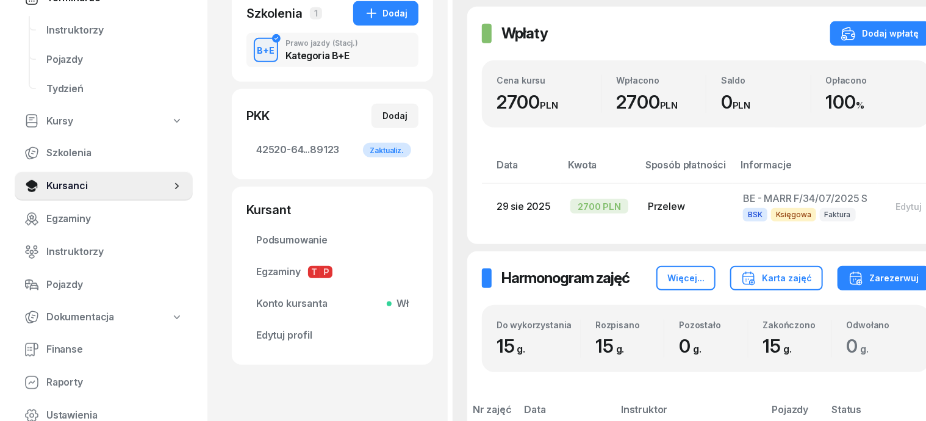
scroll to position [153, 0]
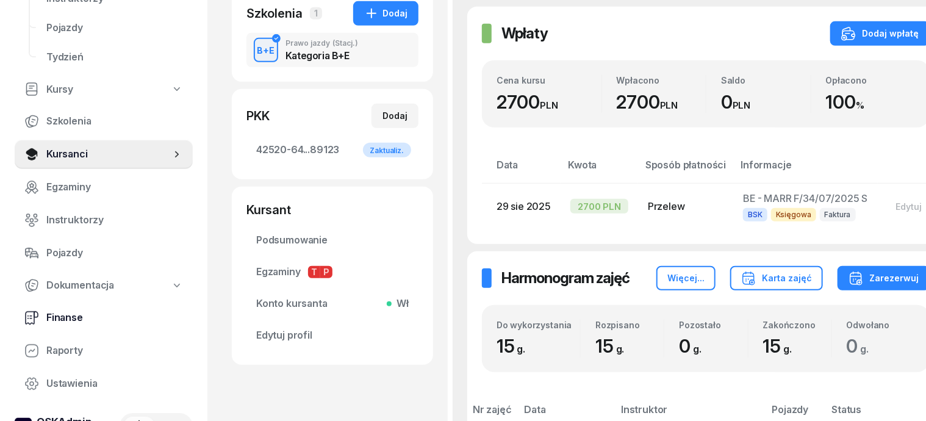
click at [65, 320] on span "Finanse" at bounding box center [114, 318] width 137 height 16
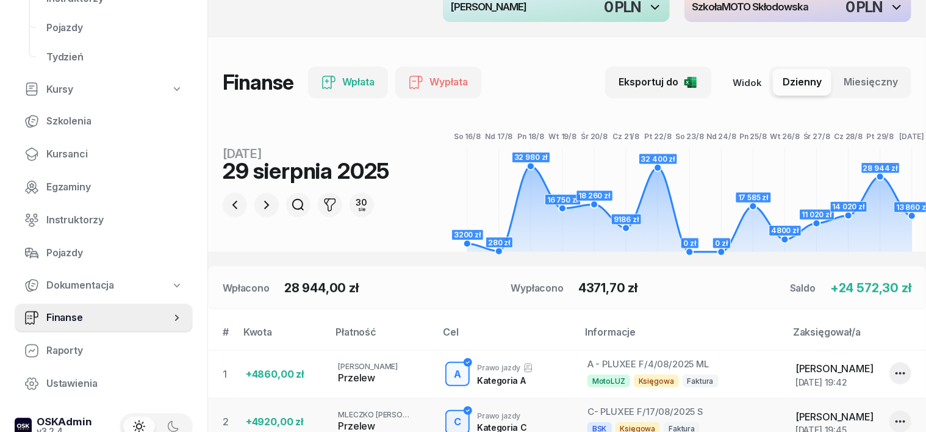
scroll to position [76, 0]
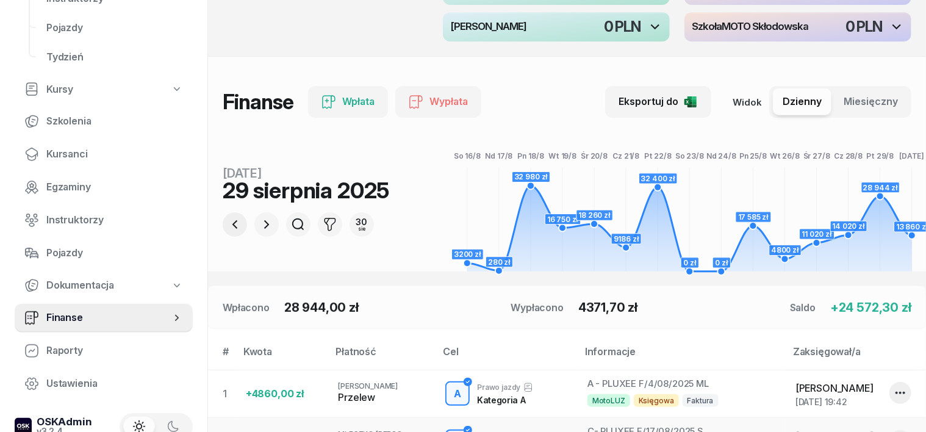
click at [228, 225] on icon "button" at bounding box center [235, 224] width 15 height 15
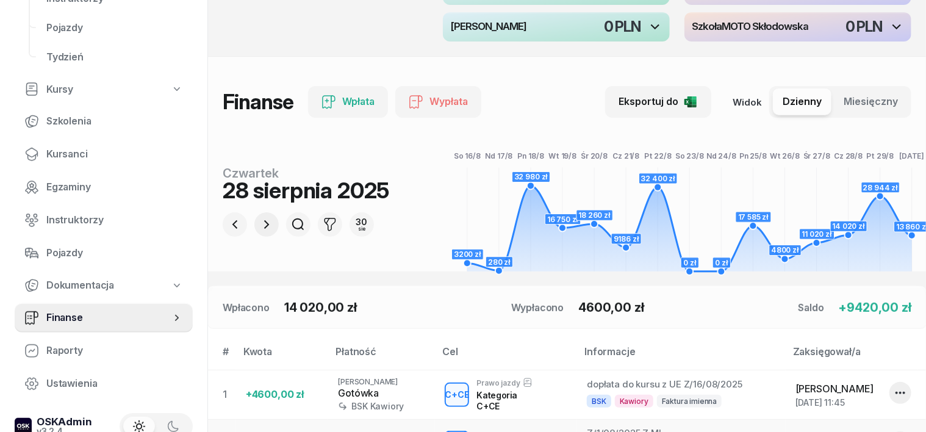
click at [259, 221] on icon "button" at bounding box center [266, 224] width 15 height 15
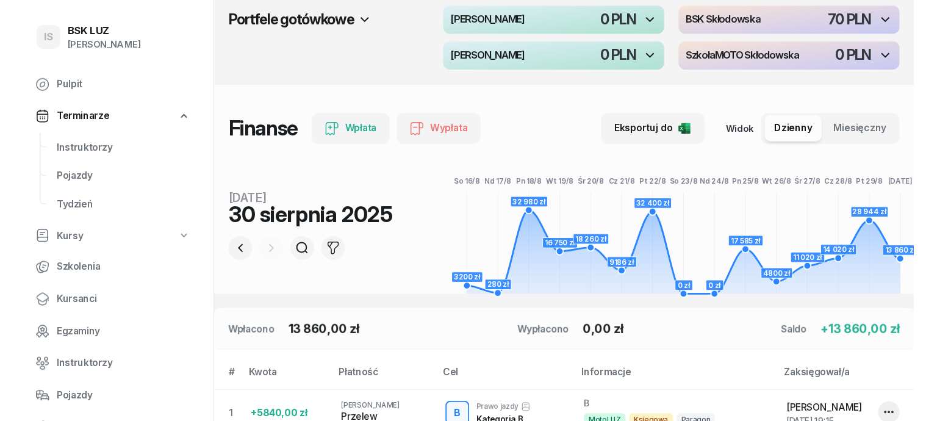
scroll to position [0, 0]
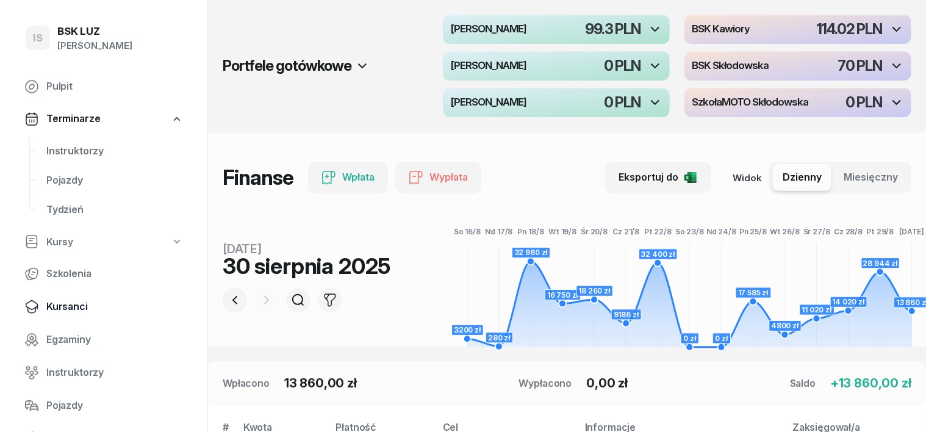
click at [76, 307] on span "Kursanci" at bounding box center [114, 307] width 137 height 16
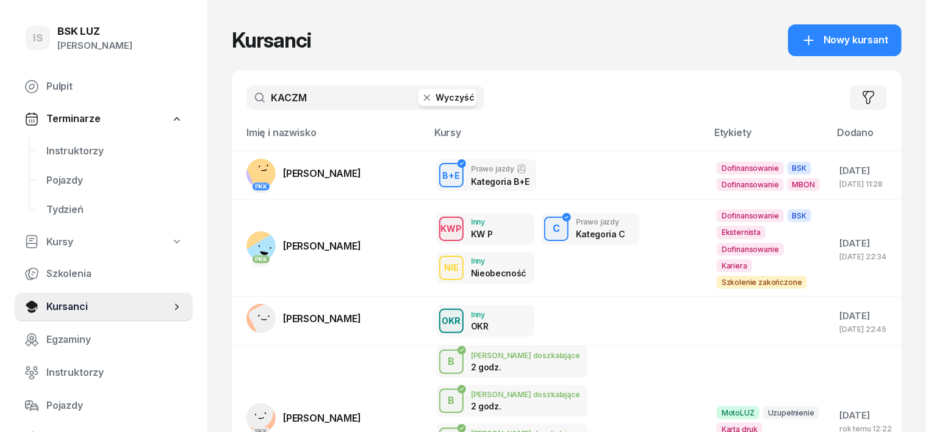
click at [421, 100] on icon "button" at bounding box center [427, 98] width 12 height 12
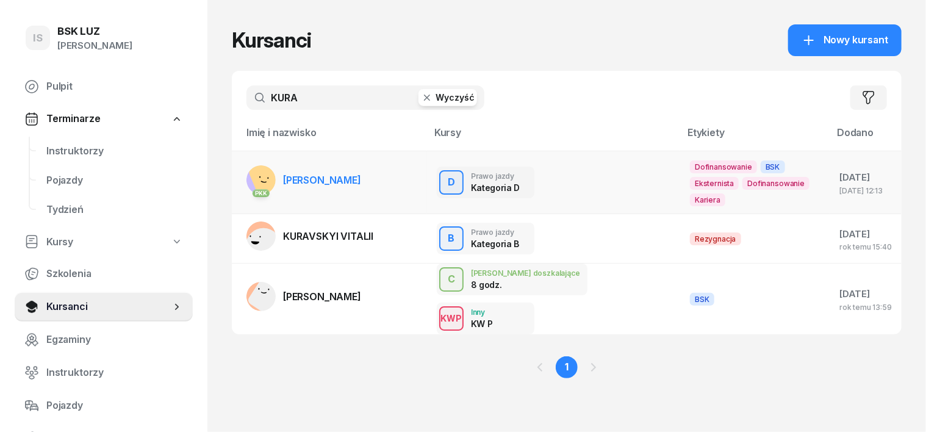
type input "KURA"
click at [248, 171] on rect at bounding box center [269, 178] width 42 height 42
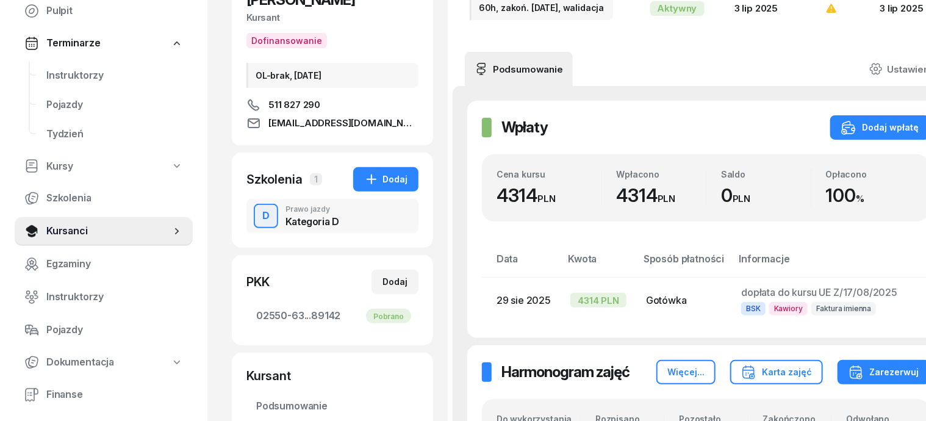
scroll to position [153, 0]
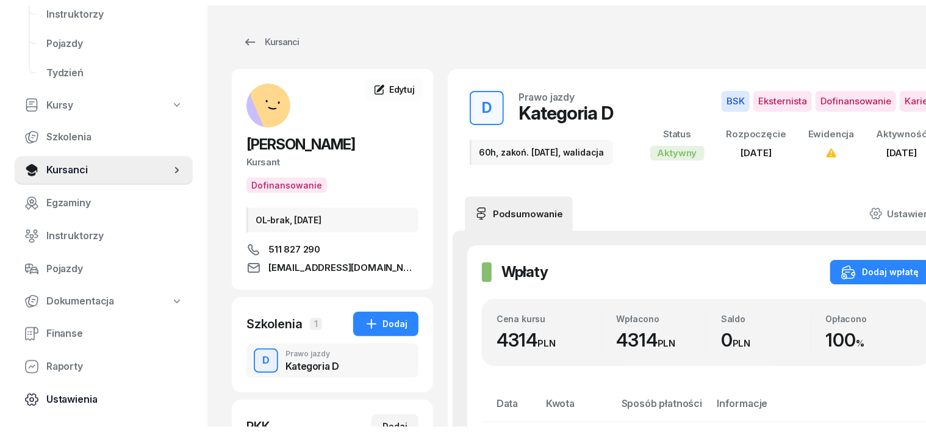
scroll to position [153, 0]
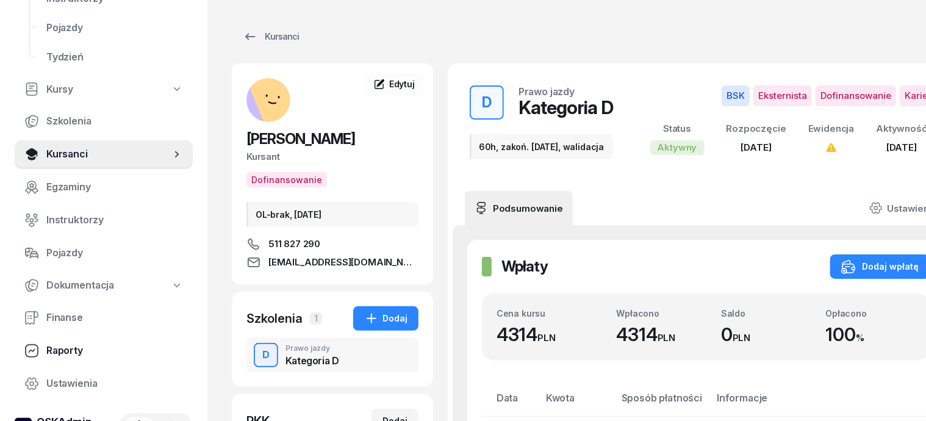
click at [61, 351] on span "Raporty" at bounding box center [114, 351] width 137 height 16
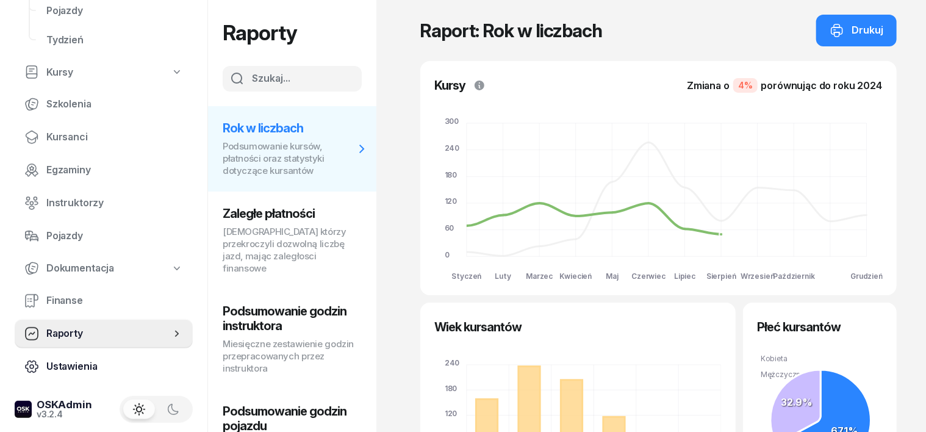
scroll to position [174, 0]
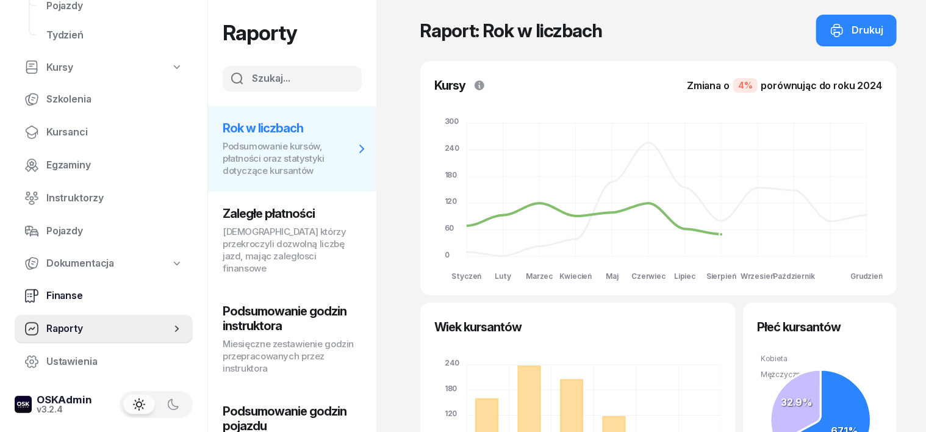
click at [61, 297] on span "Finanse" at bounding box center [114, 296] width 137 height 16
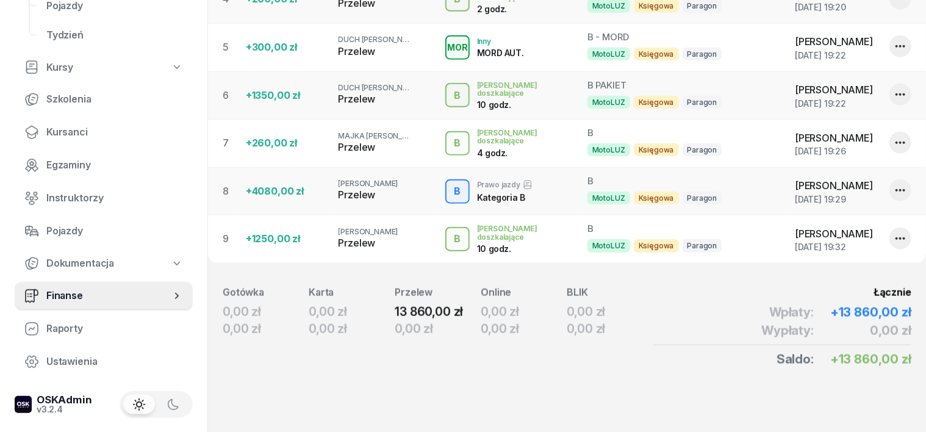
scroll to position [615, 0]
